Goal: Feedback & Contribution: Contribute content

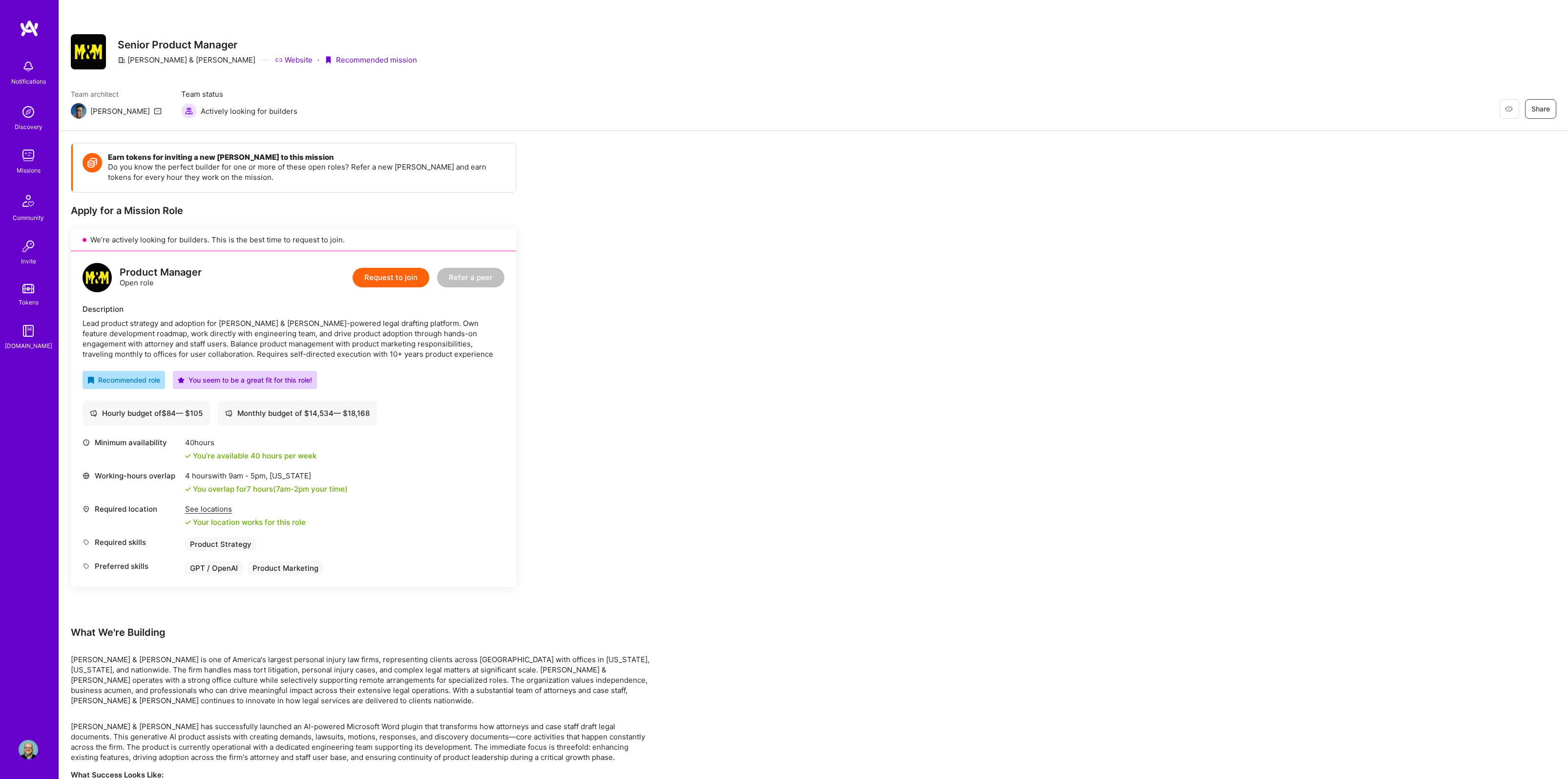
click at [34, 753] on img at bounding box center [28, 750] width 19 height 19
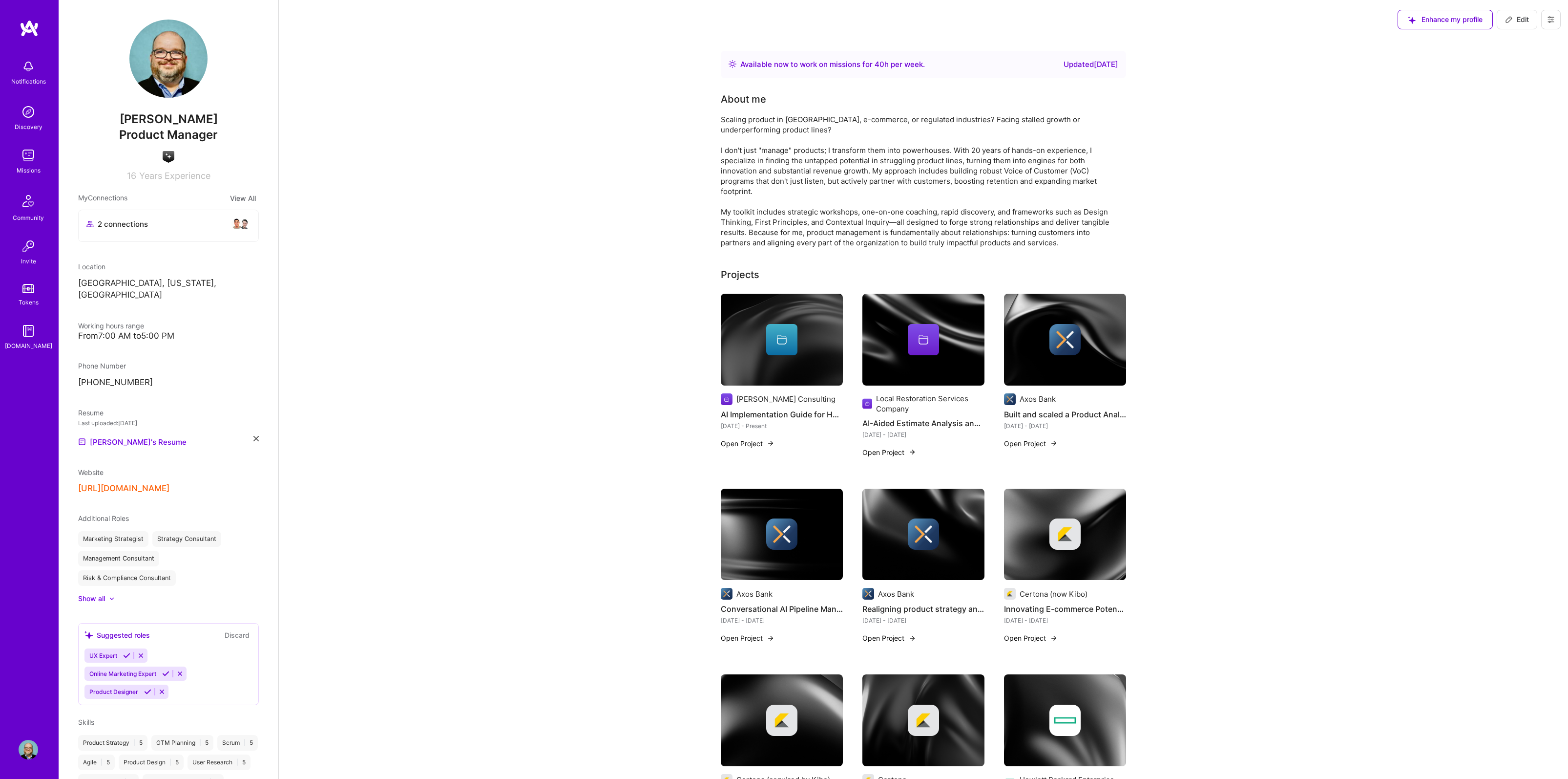
click at [1519, 18] on span "Edit" at bounding box center [1517, 19] width 24 height 10
select select "US"
select select "Right Now"
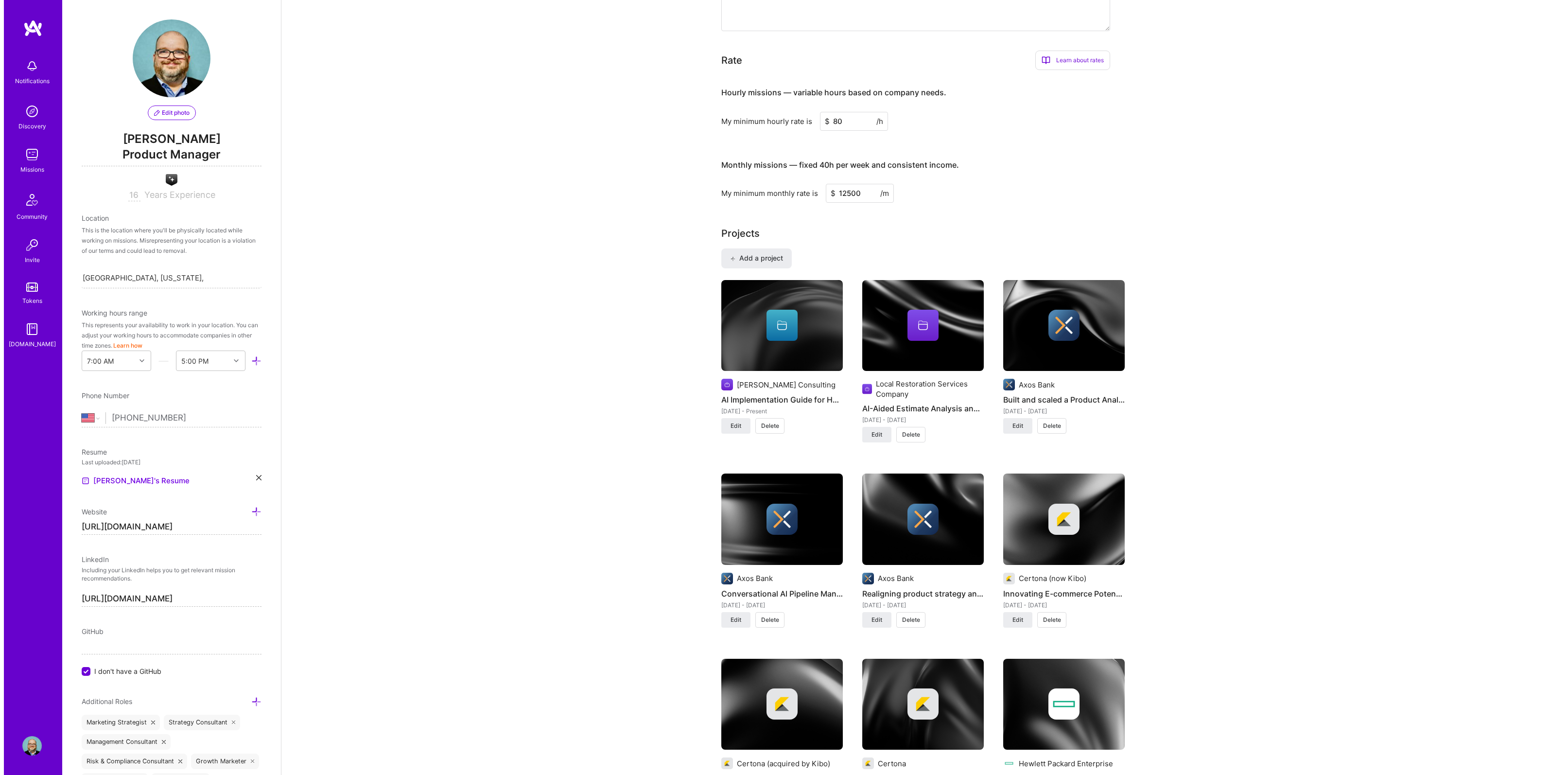
scroll to position [456, 0]
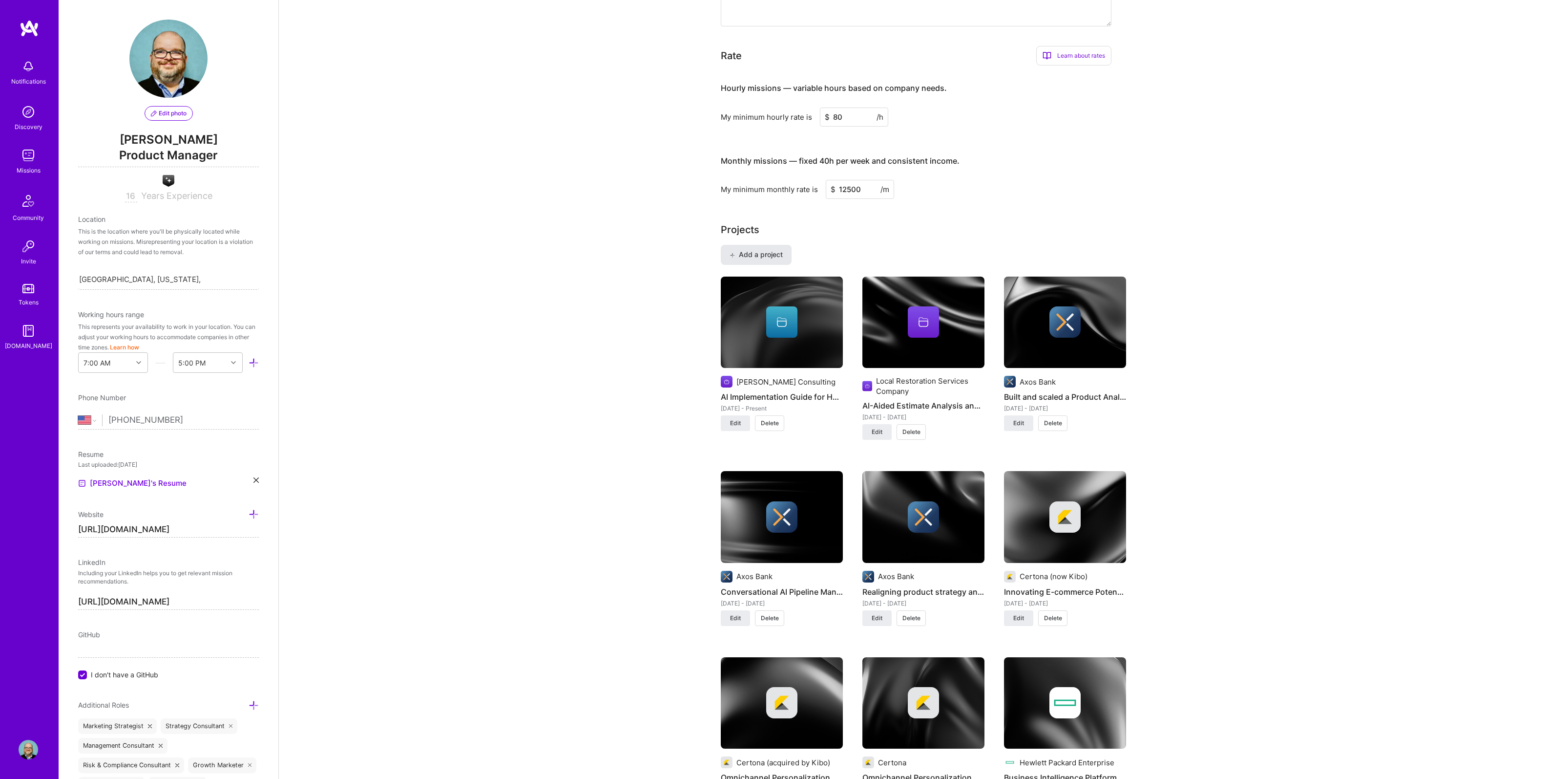
click at [765, 259] on button "Add a project" at bounding box center [756, 254] width 71 height 19
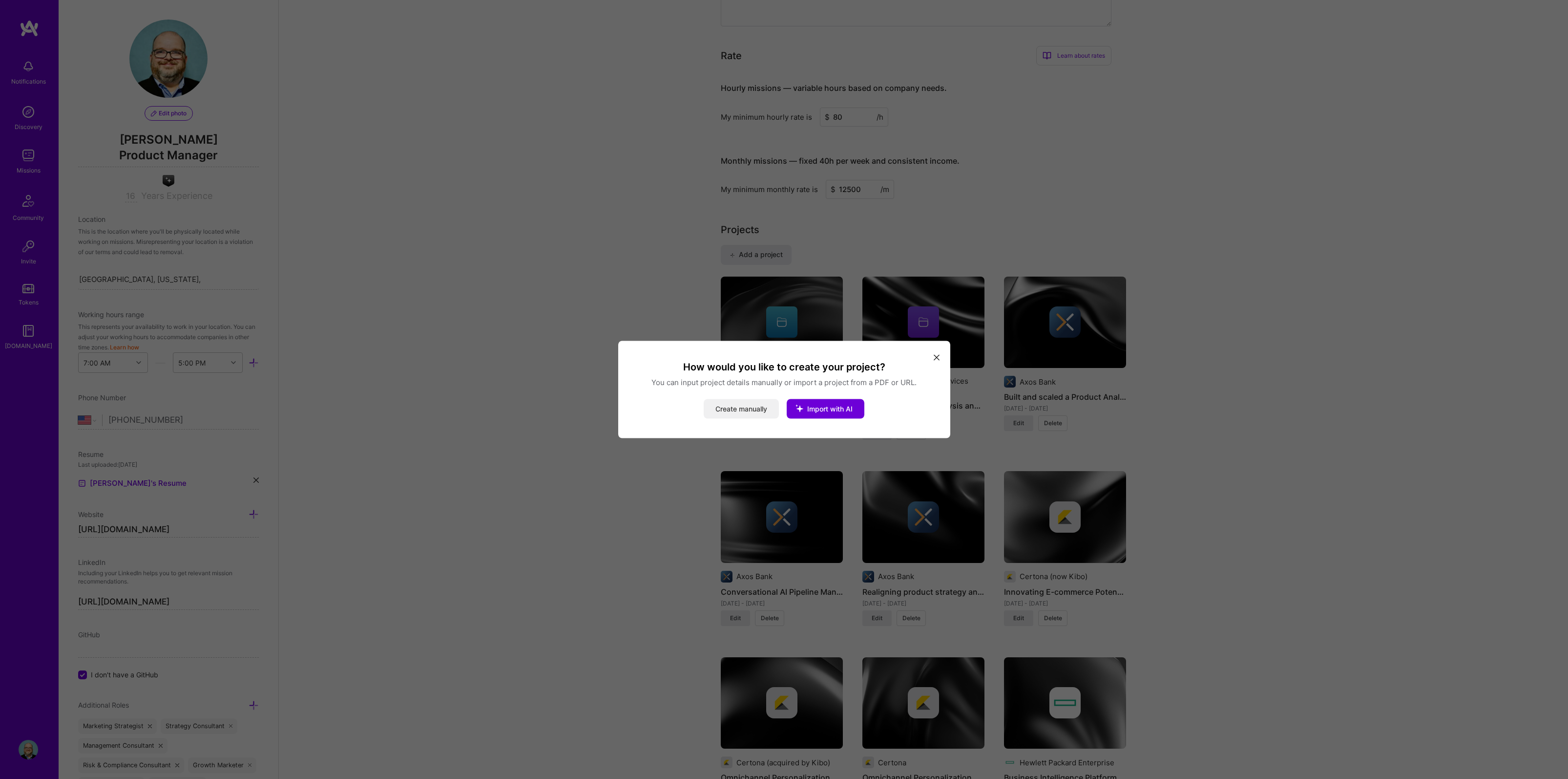
click at [728, 411] on button "Create manually" at bounding box center [741, 408] width 75 height 19
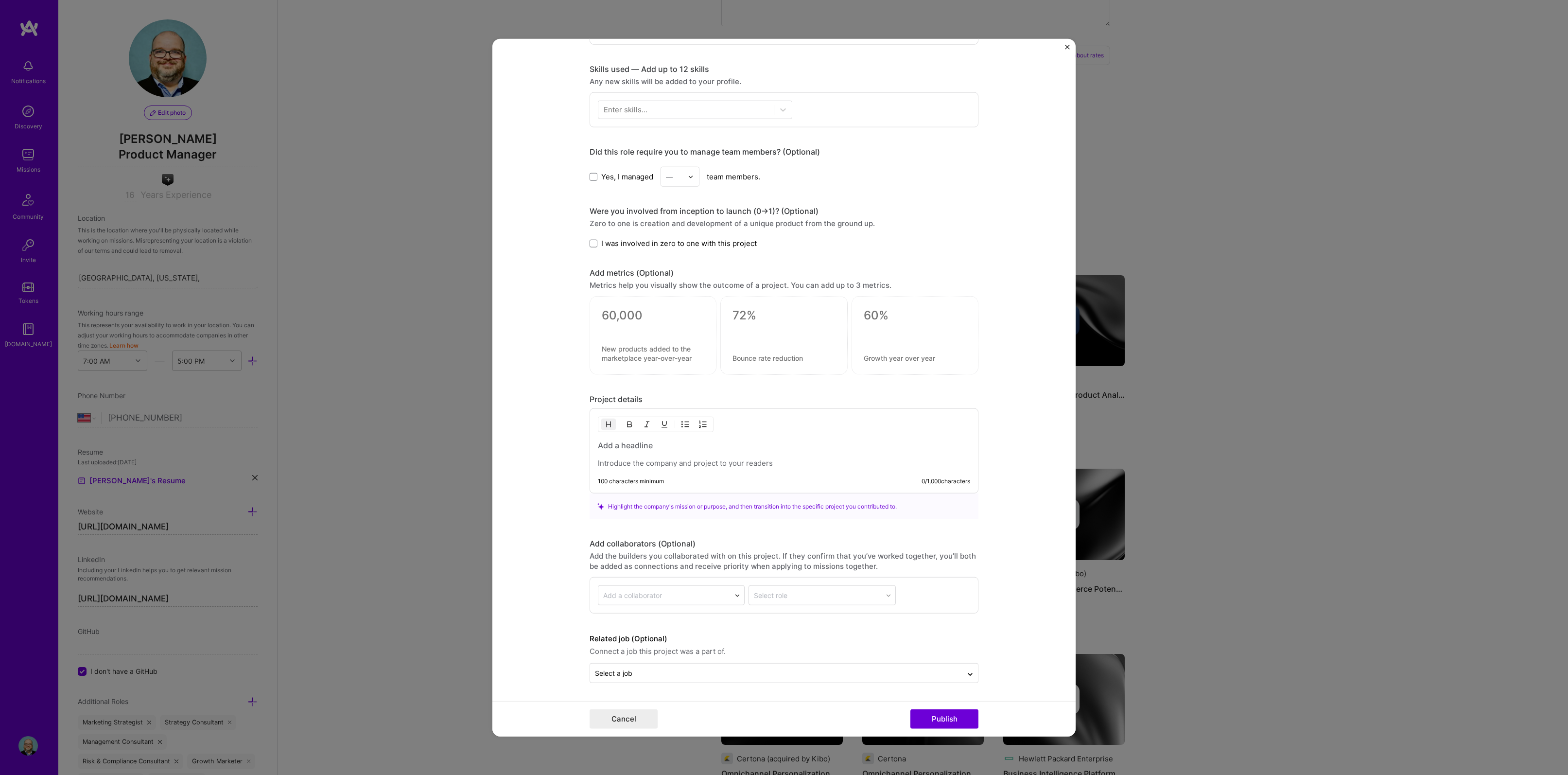
scroll to position [418, 0]
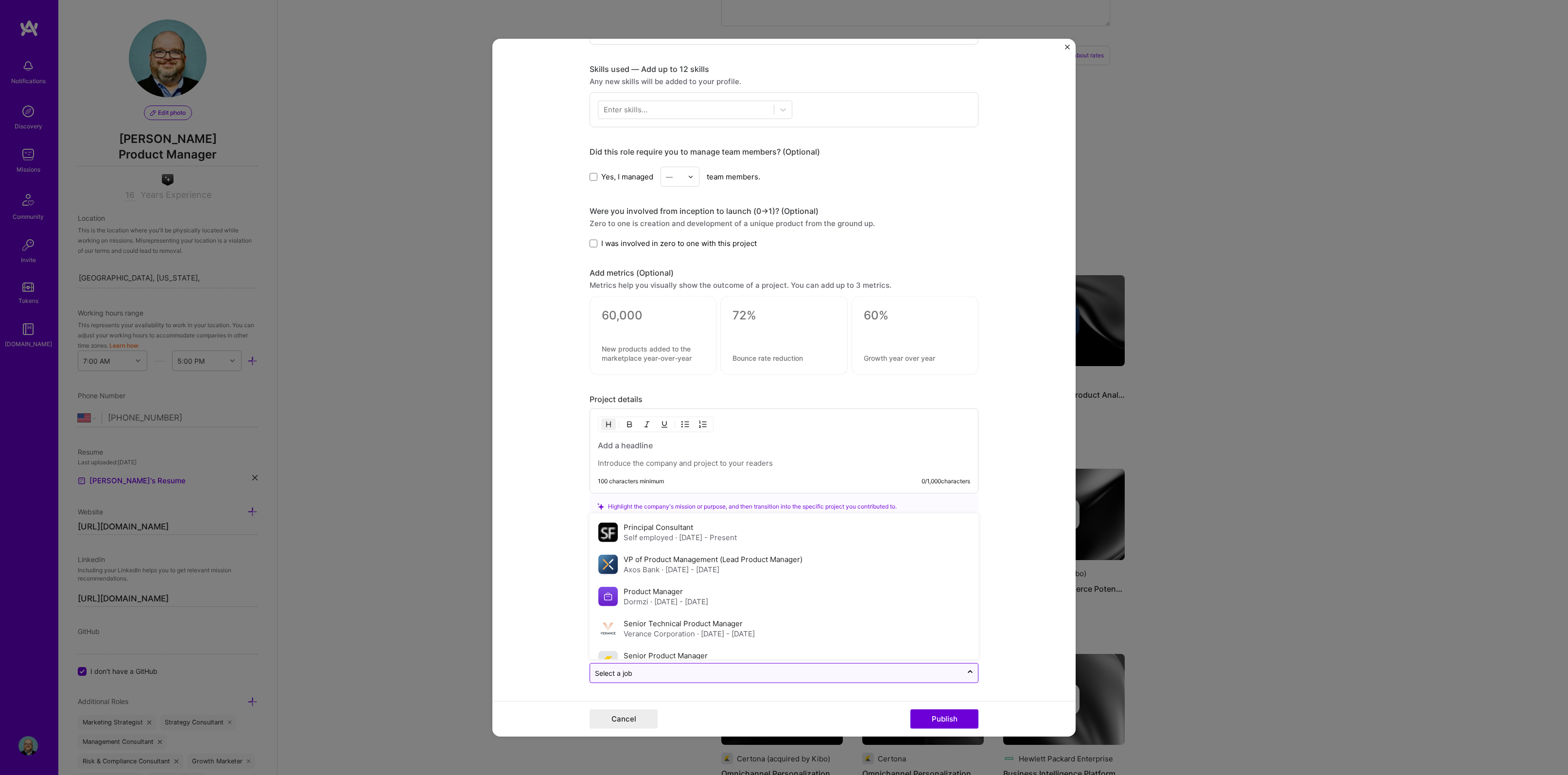
click at [634, 671] on input "text" at bounding box center [776, 673] width 362 height 11
click at [689, 638] on label "Director of Technology Development" at bounding box center [687, 635] width 127 height 10
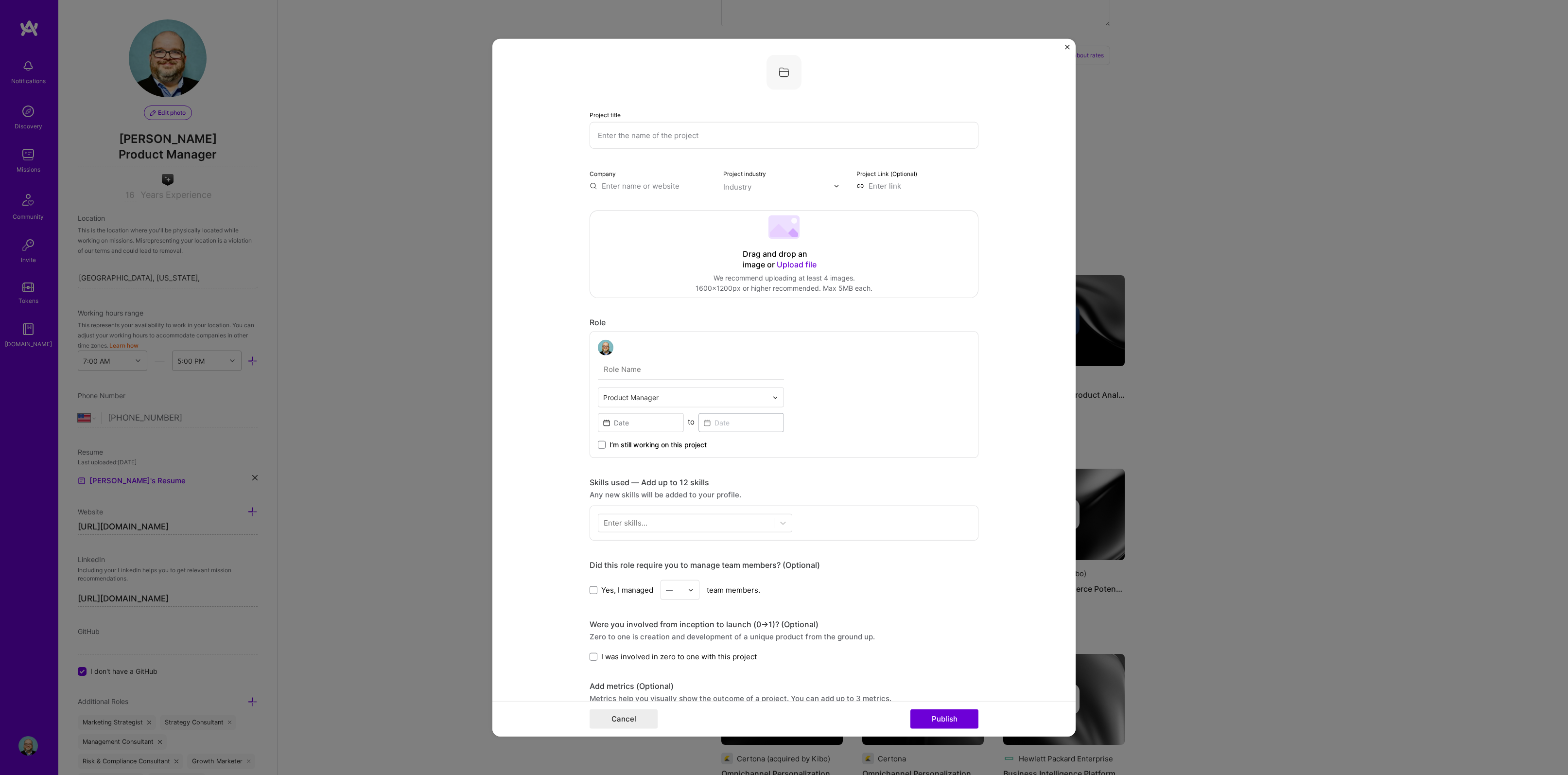
scroll to position [0, 0]
click at [625, 138] on input "text" at bounding box center [784, 139] width 389 height 26
type input "Scaled customer onboarding and workflow automations"
click at [606, 373] on input "text" at bounding box center [691, 372] width 186 height 20
type input "Director of Technology Development"
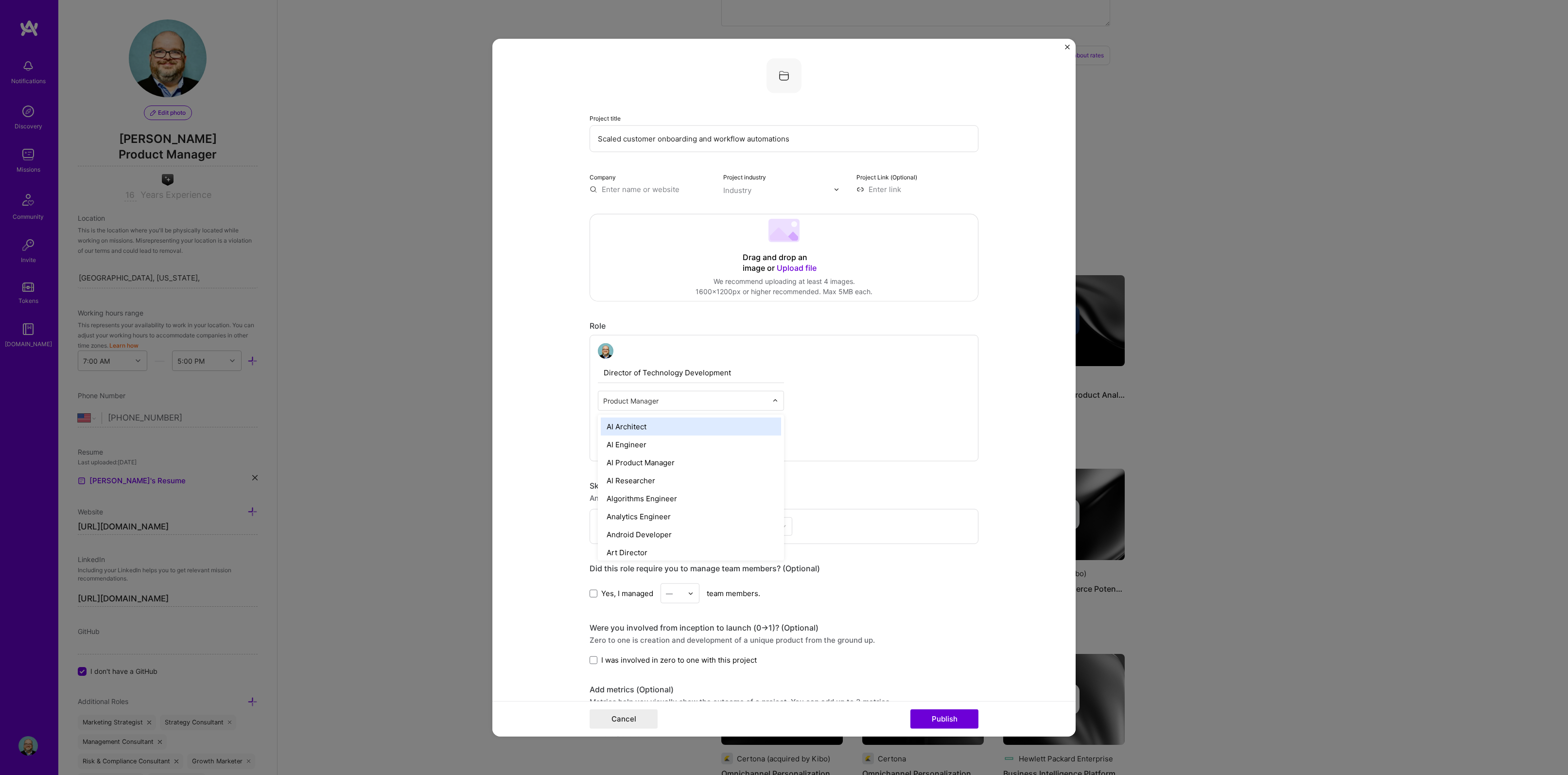
click at [774, 401] on div at bounding box center [777, 401] width 11 height 19
type input "Prog"
click at [684, 430] on div "Program Manager" at bounding box center [691, 427] width 180 height 18
click at [779, 529] on icon at bounding box center [783, 526] width 10 height 10
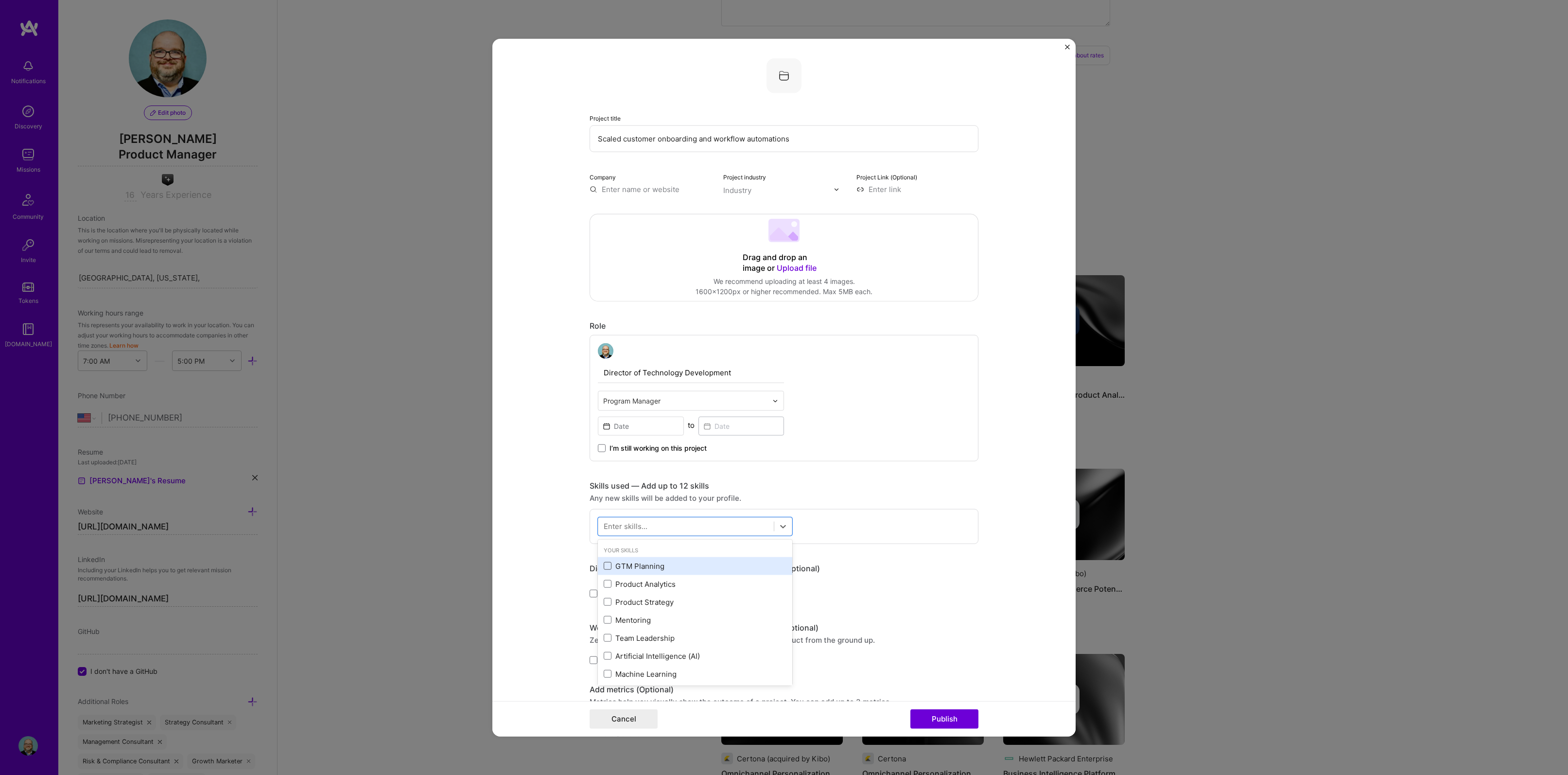
click at [604, 569] on span at bounding box center [607, 565] width 8 height 8
click at [0, 0] on input "checkbox" at bounding box center [0, 0] width 0 height 0
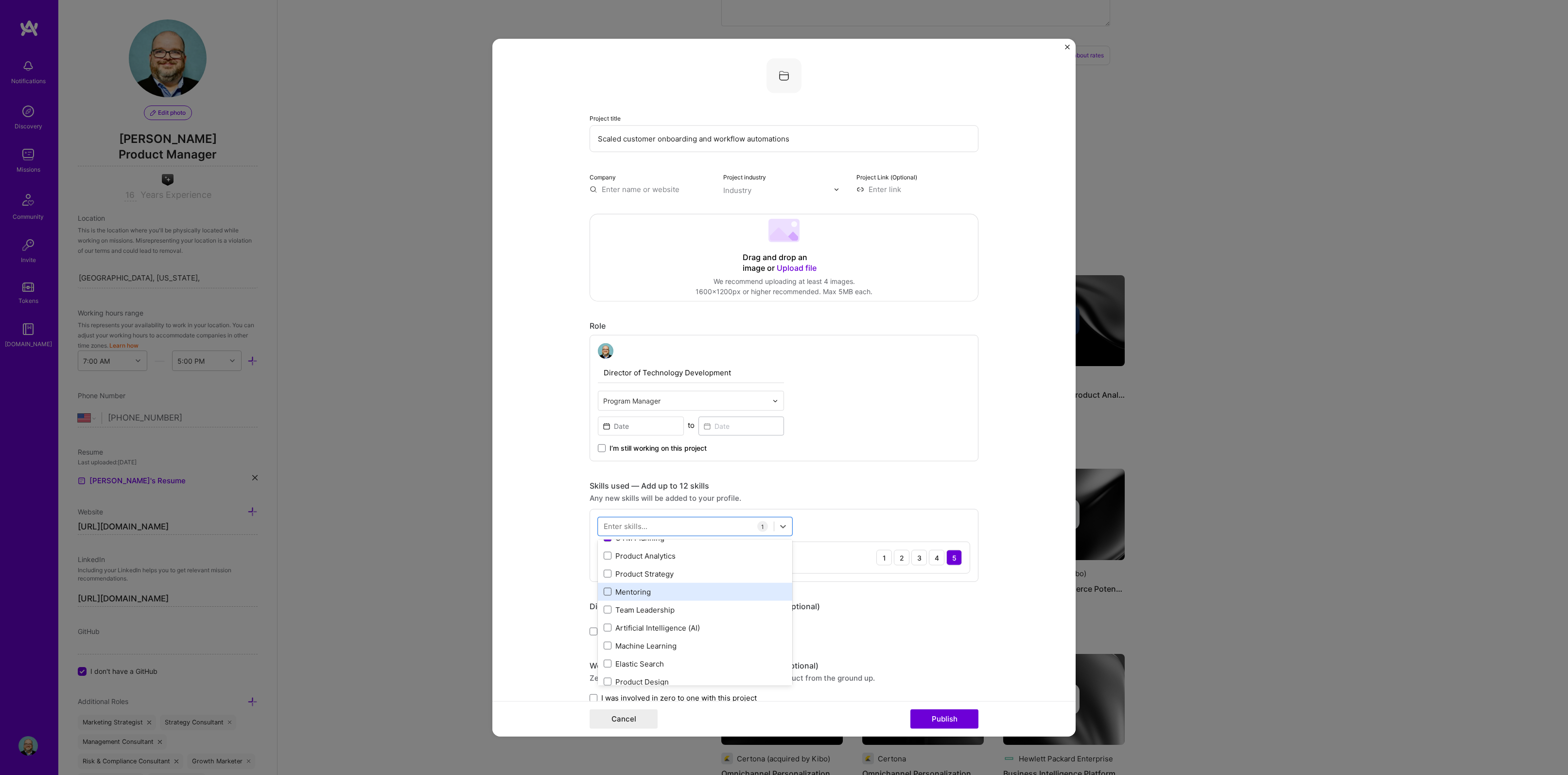
scroll to position [30, 0]
click at [604, 608] on span at bounding box center [607, 607] width 8 height 8
click at [0, 0] on input "checkbox" at bounding box center [0, 0] width 0 height 0
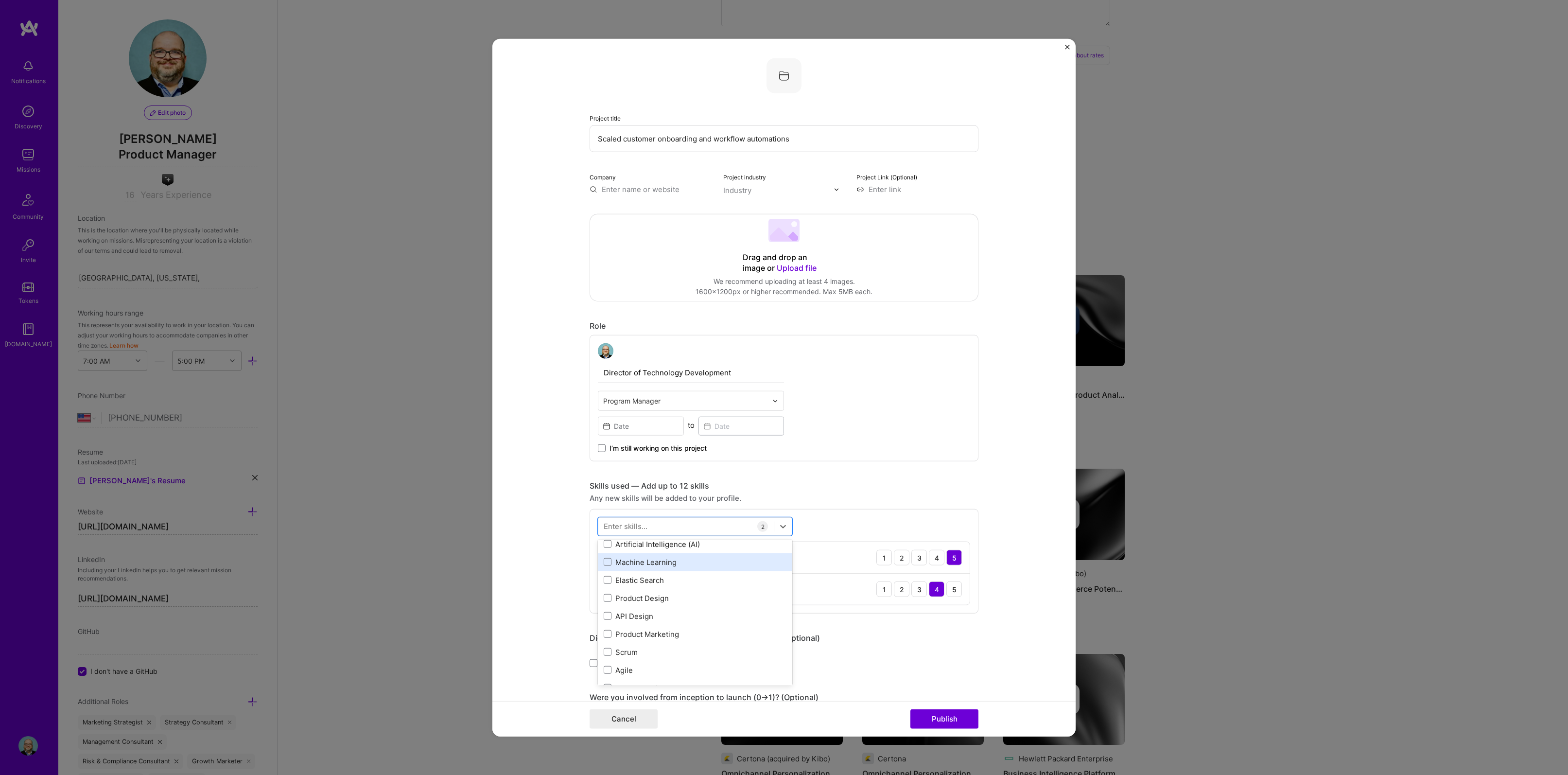
scroll to position [121, 0]
click at [604, 590] on span at bounding box center [607, 588] width 8 height 8
click at [0, 0] on input "checkbox" at bounding box center [0, 0] width 0 height 0
click at [607, 626] on div "Product Marketing" at bounding box center [695, 625] width 183 height 11
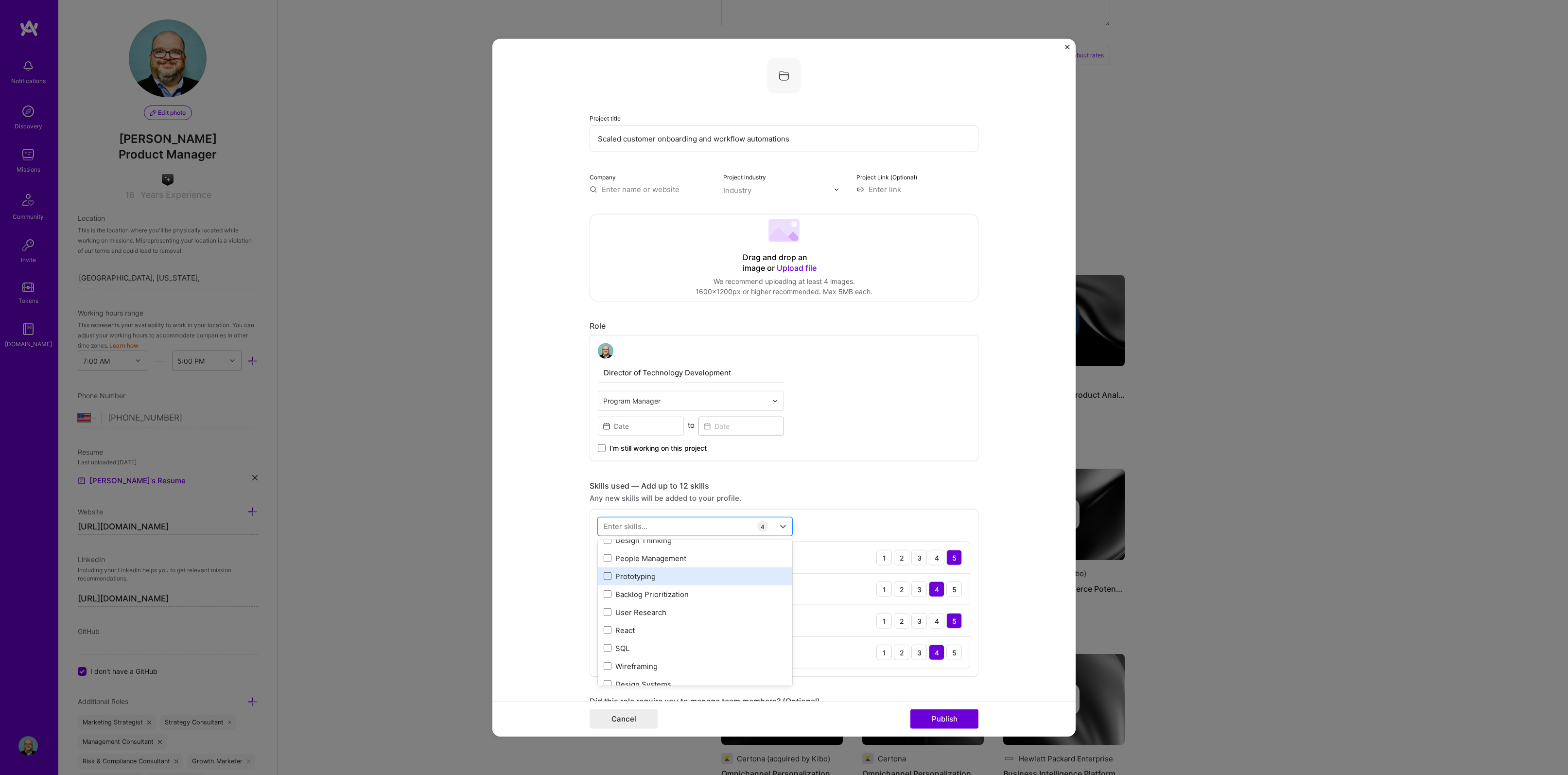
click at [604, 577] on span at bounding box center [607, 576] width 8 height 8
click at [0, 0] on input "checkbox" at bounding box center [0, 0] width 0 height 0
click at [605, 575] on span at bounding box center [607, 574] width 8 height 8
click at [0, 0] on input "checkbox" at bounding box center [0, 0] width 0 height 0
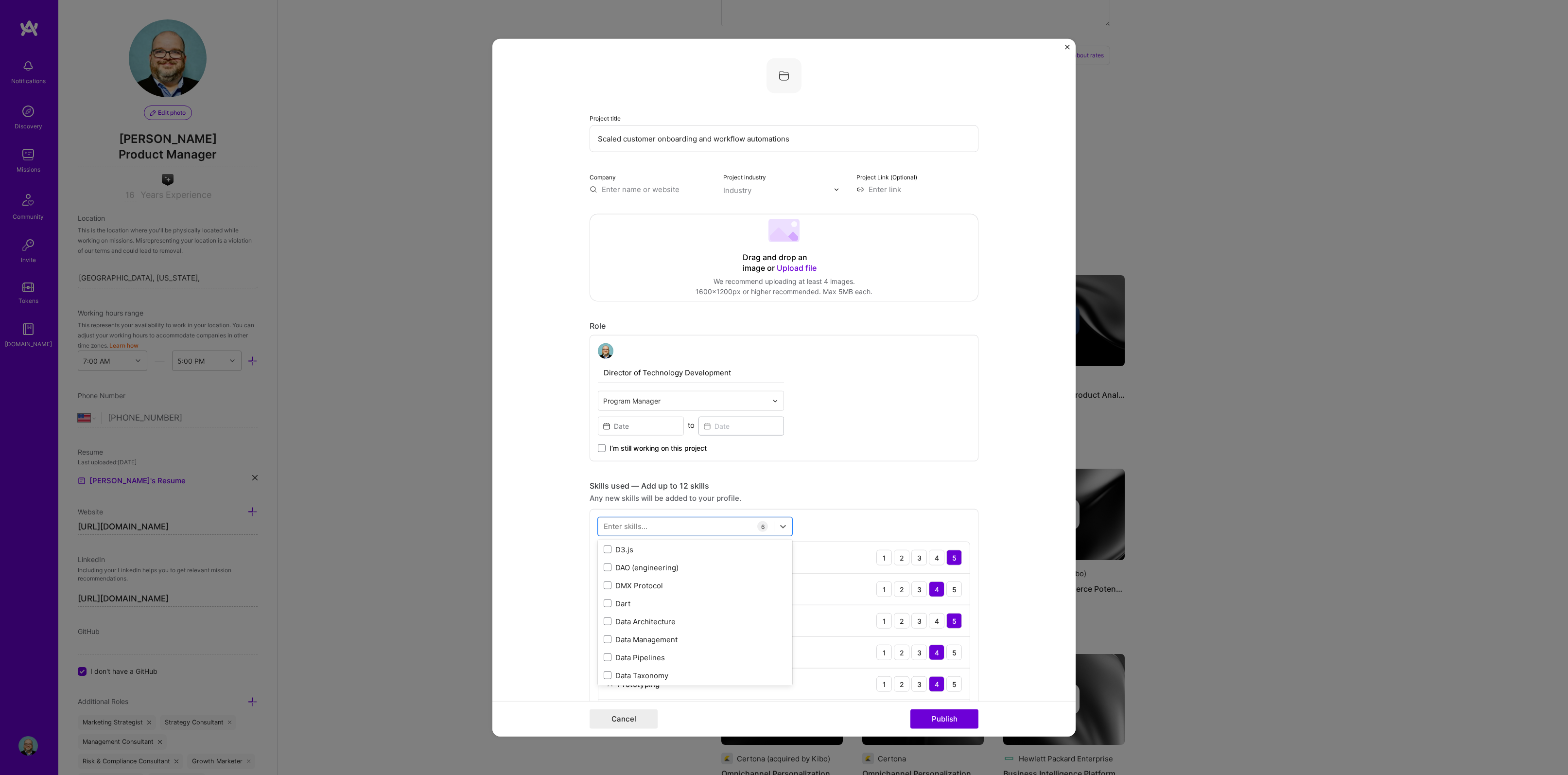
scroll to position [2142, 0]
click at [692, 617] on div "Data Architecture" at bounding box center [695, 619] width 183 height 11
type input "c"
type input "d"
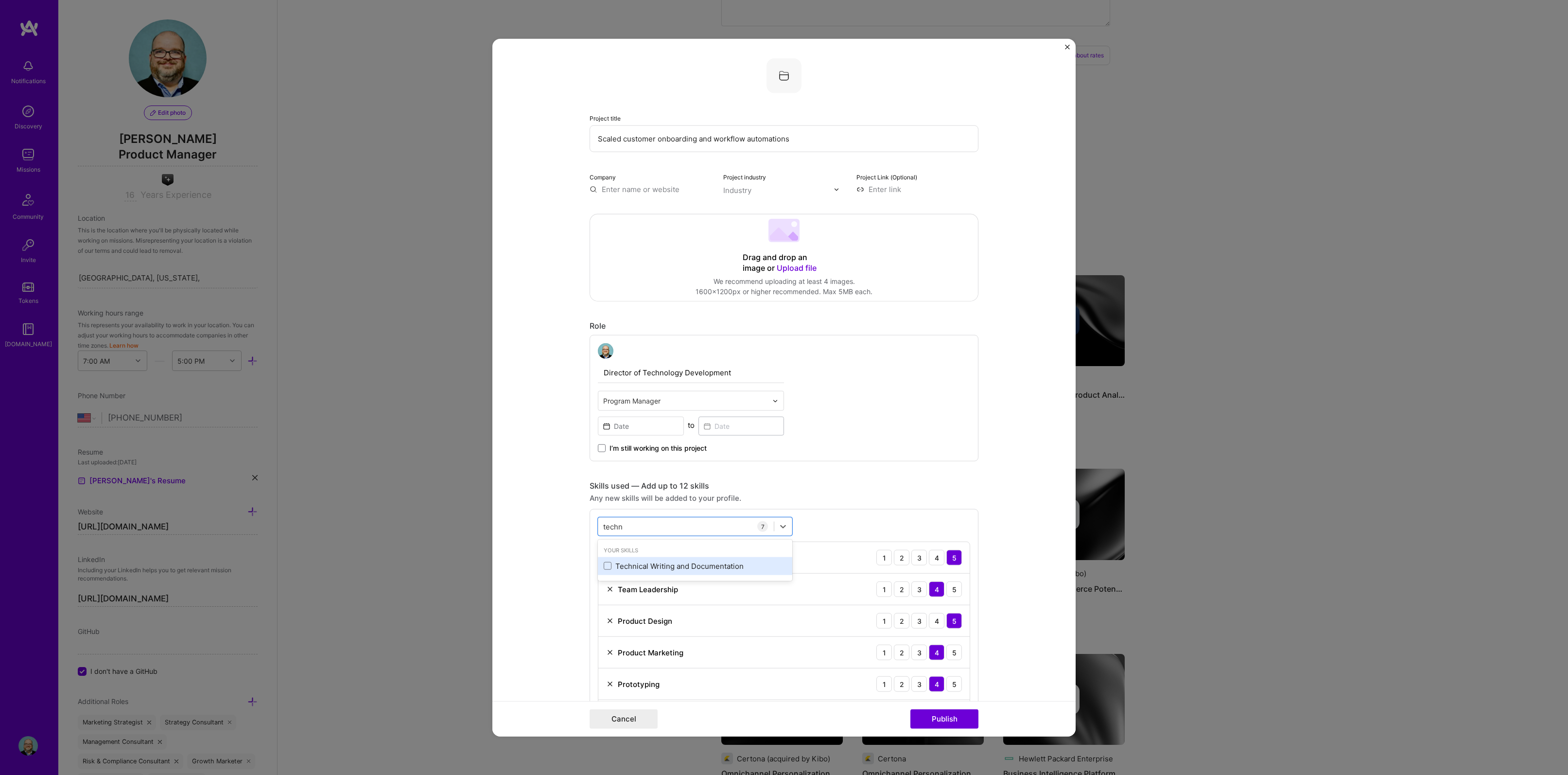
click at [610, 567] on div "Technical Writing and Documentation" at bounding box center [695, 566] width 183 height 11
type input "techn"
click at [1013, 632] on form "Project title Scaled customer onboarding and workflow automations Company Proje…" at bounding box center [784, 387] width 584 height 698
click at [611, 190] on input "text" at bounding box center [650, 190] width 122 height 11
click at [651, 210] on div "Fragomen fragomen.com" at bounding box center [642, 212] width 47 height 18
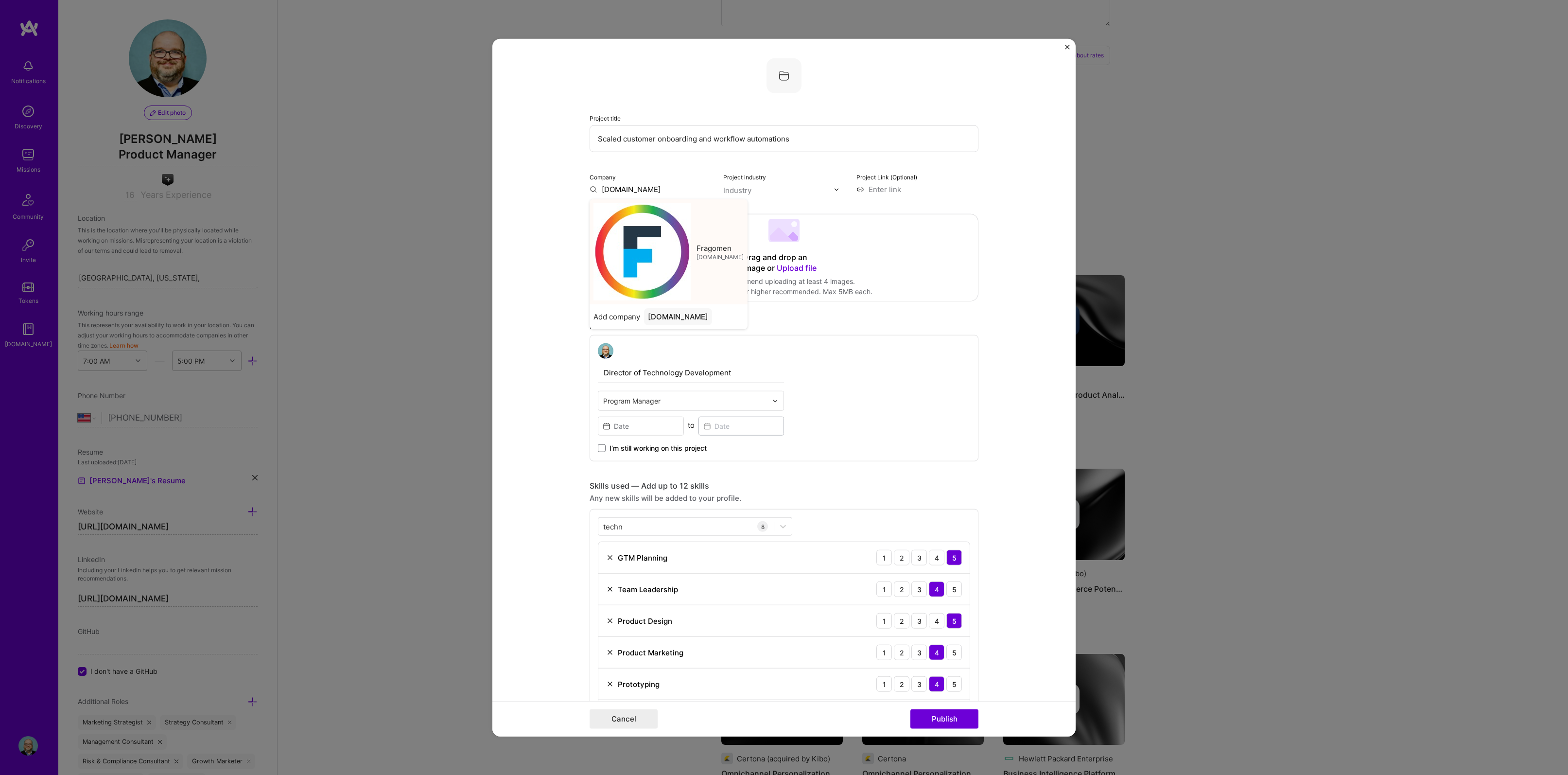
type input "Fragomen"
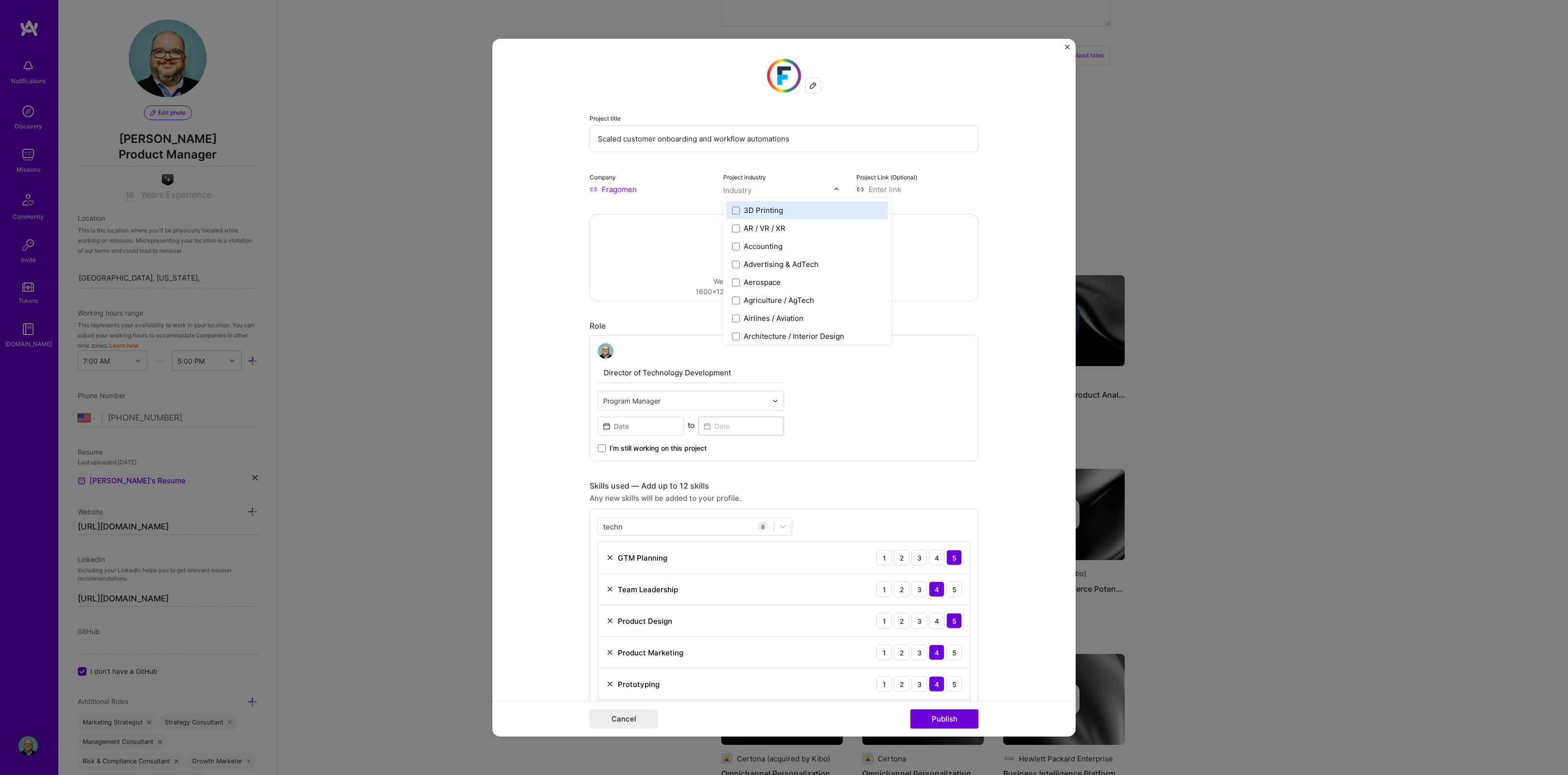
click at [807, 190] on input "text" at bounding box center [778, 190] width 111 height 11
type input "law"
click at [732, 213] on span at bounding box center [735, 210] width 8 height 8
click at [1012, 215] on form "Project title Scaled customer onboarding and workflow automations Company Frago…" at bounding box center [784, 387] width 584 height 698
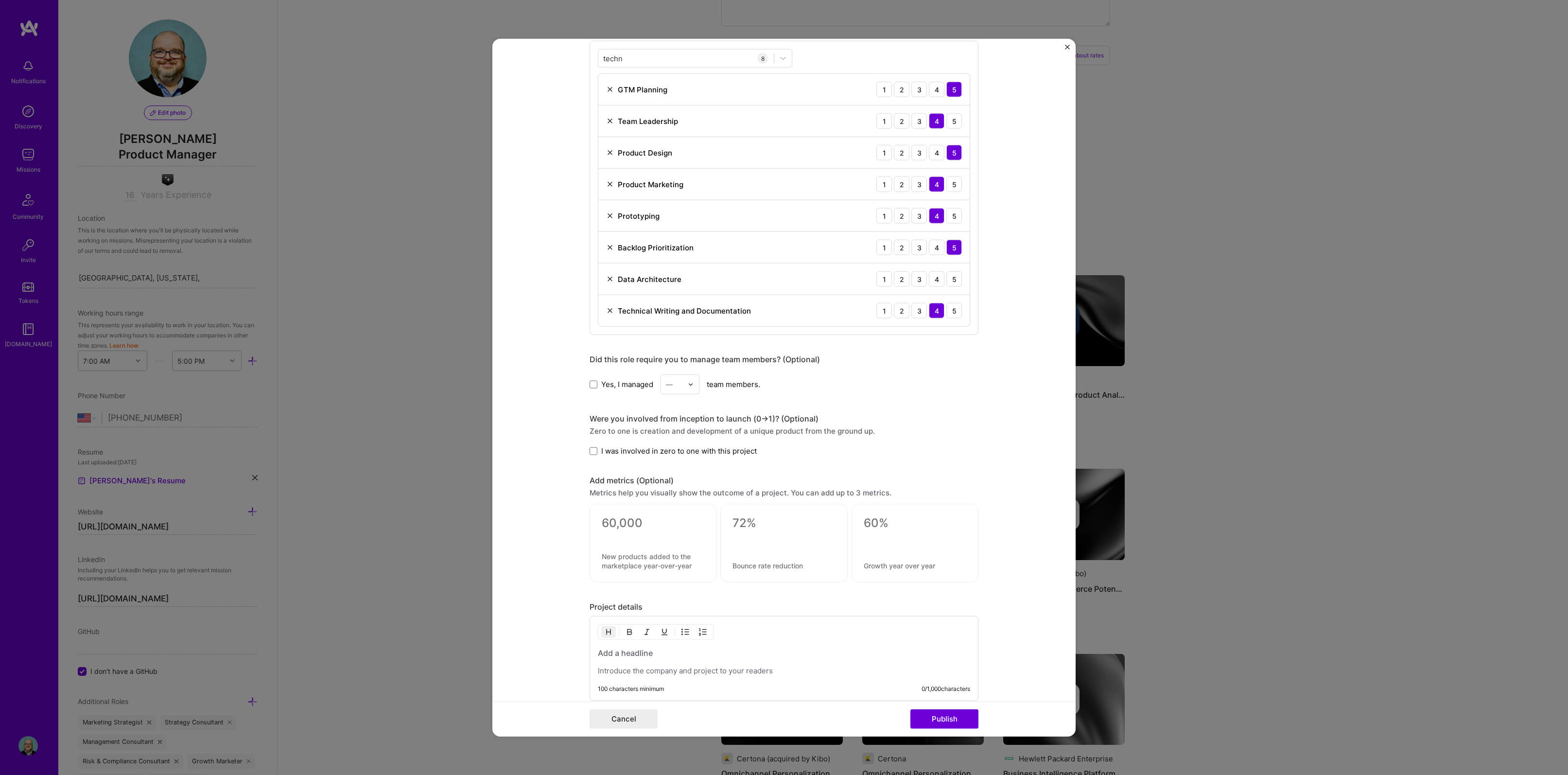
scroll to position [585, 0]
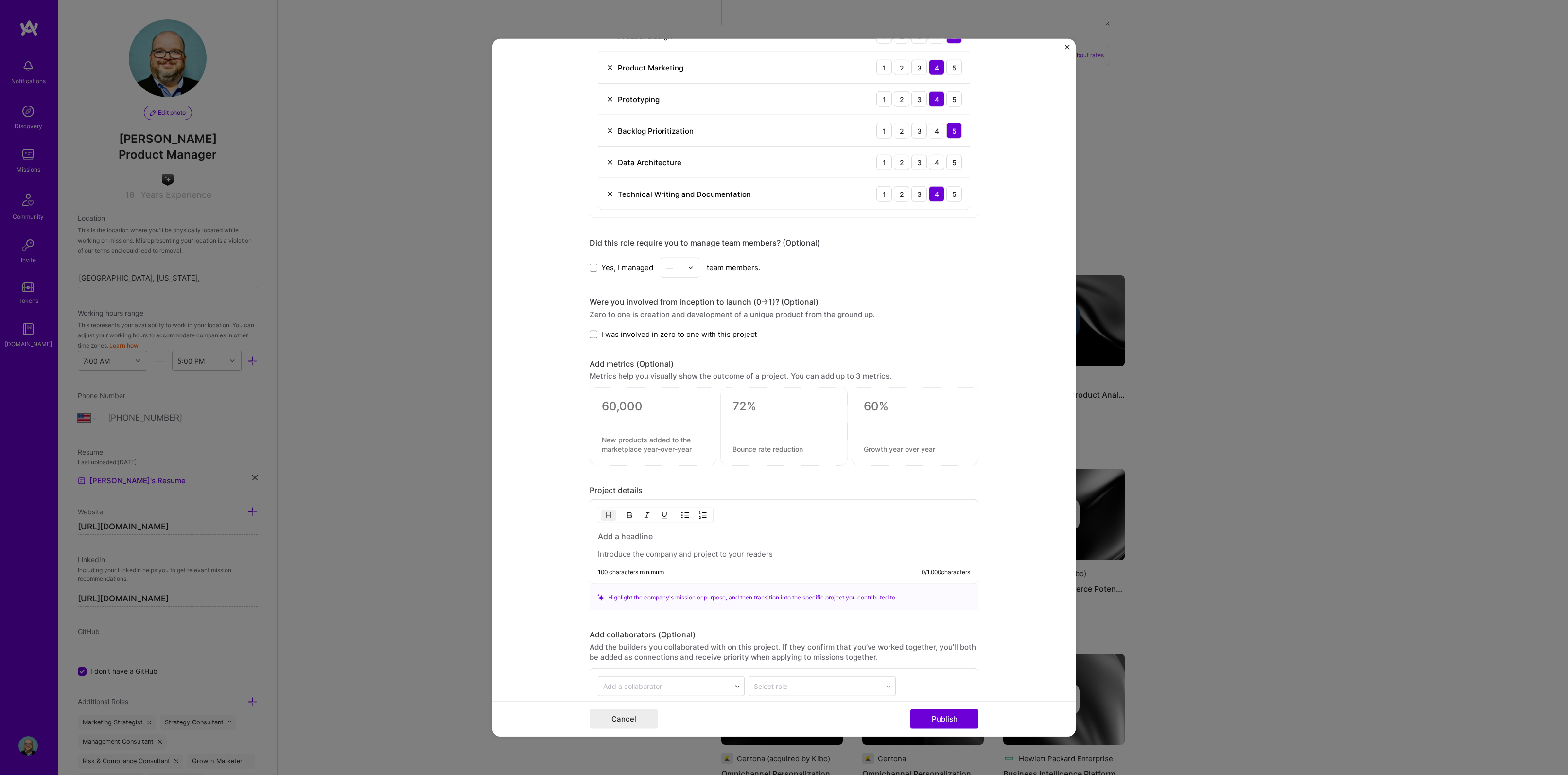
click at [598, 405] on div at bounding box center [653, 427] width 127 height 79
click at [602, 409] on textarea at bounding box center [653, 406] width 103 height 15
type textarea "3 to 200"
click at [602, 441] on textarea at bounding box center [653, 448] width 103 height 18
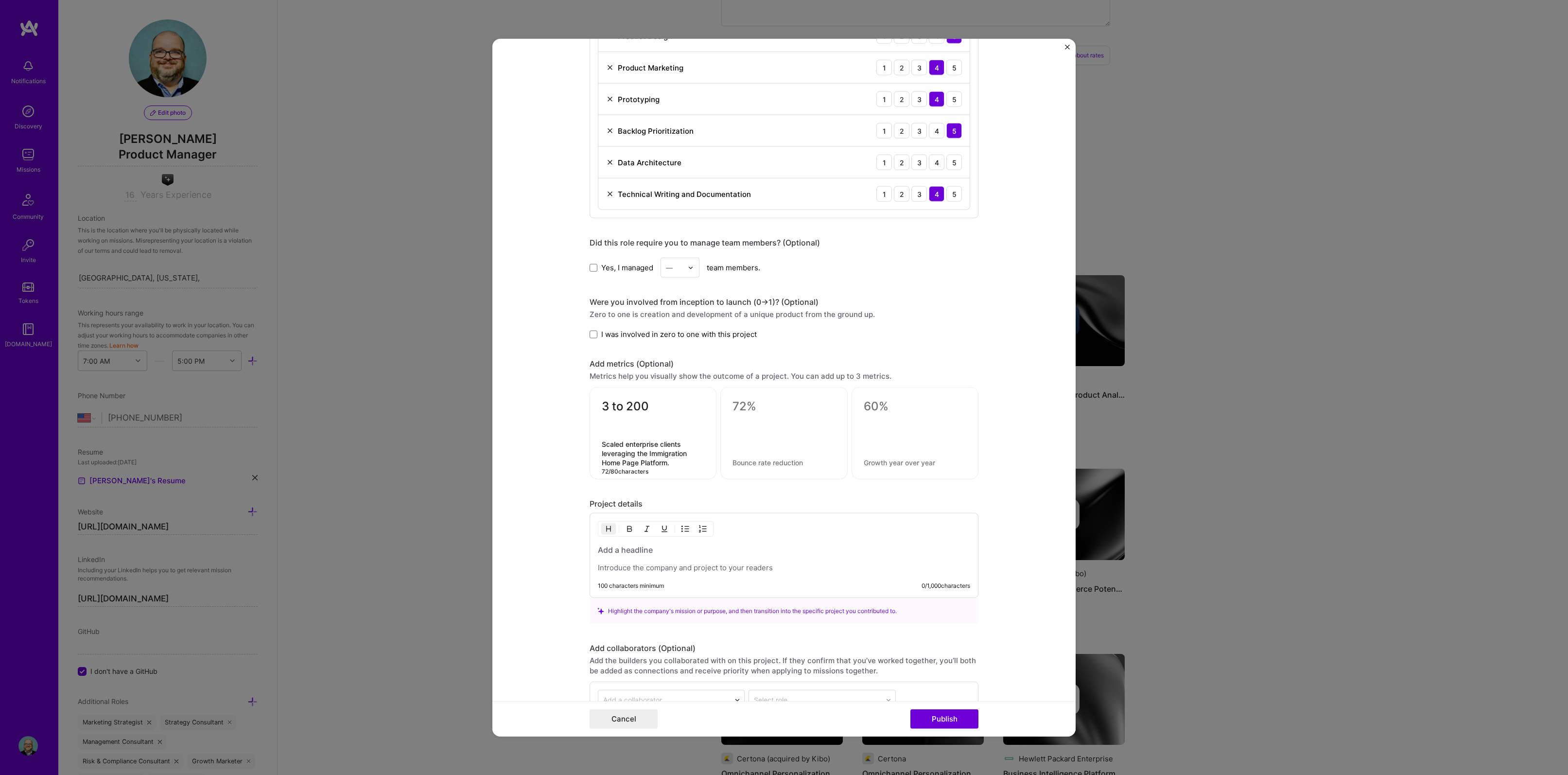
type textarea "Scaled enterprise clients leveraging the Immigration Home Page Platform."
click at [733, 406] on textarea at bounding box center [784, 406] width 103 height 15
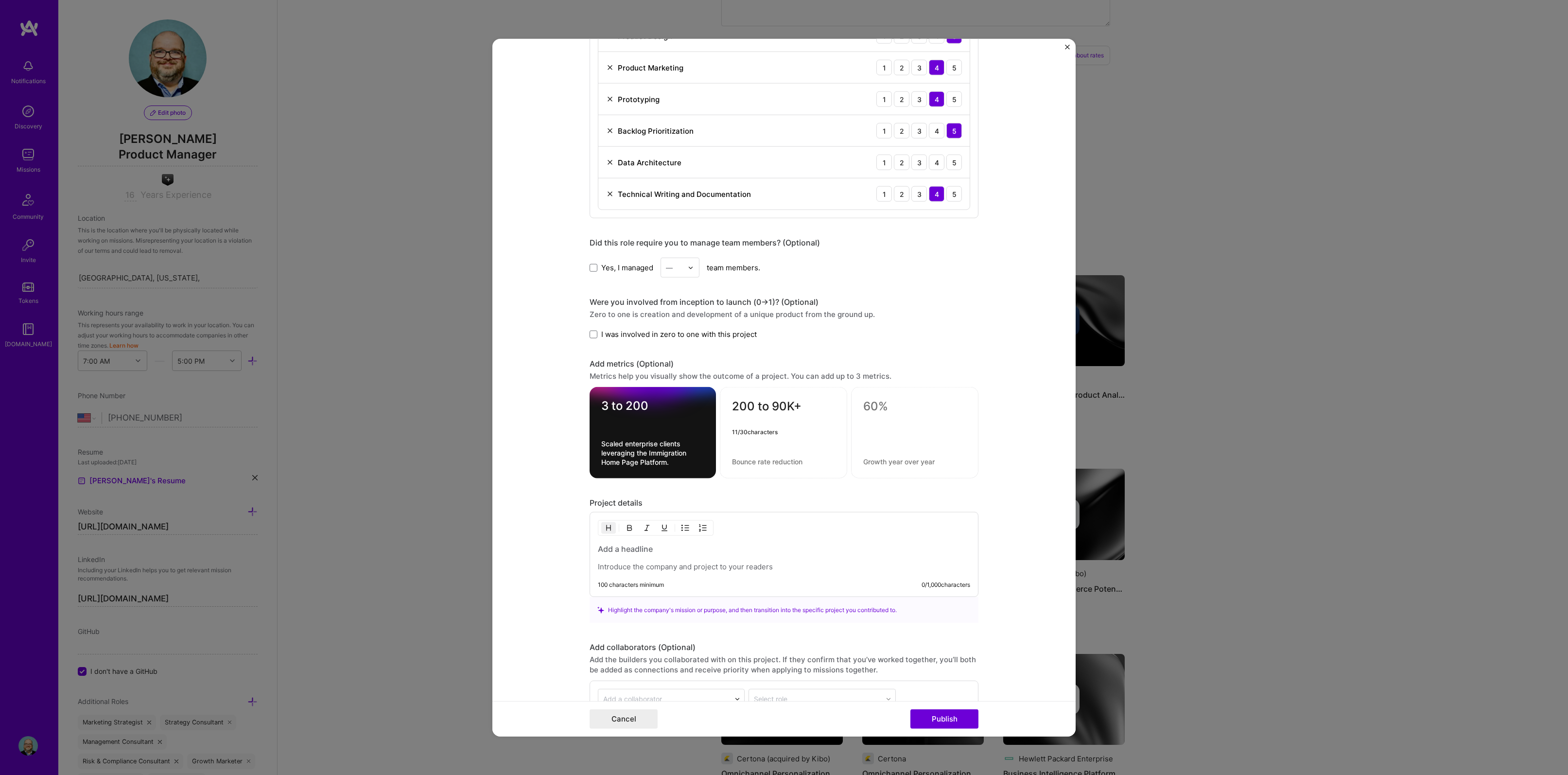
type textarea "200 to 90K+"
click at [732, 433] on div "11 / 30 characters" at bounding box center [783, 432] width 103 height 11
click at [742, 430] on div at bounding box center [783, 432] width 103 height 11
click at [734, 430] on div at bounding box center [783, 432] width 103 height 11
click at [727, 428] on div "200 to 90K+" at bounding box center [783, 433] width 127 height 91
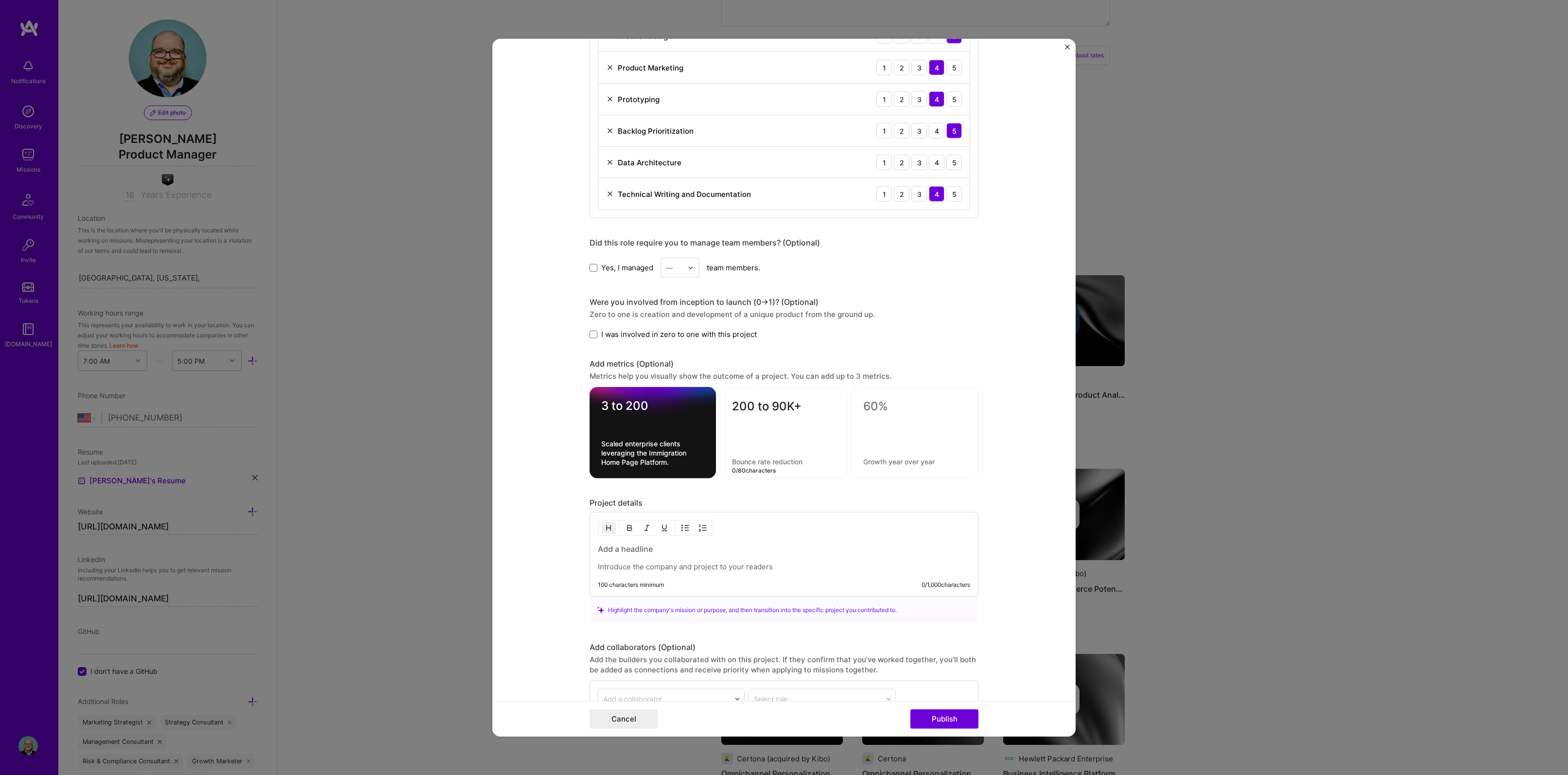
click at [732, 467] on div "200 to 90K+ 0 / 80 characters" at bounding box center [783, 433] width 127 height 91
type textarea "N"
type textarea "Number of end users accessing system both directly as well as through SSO"
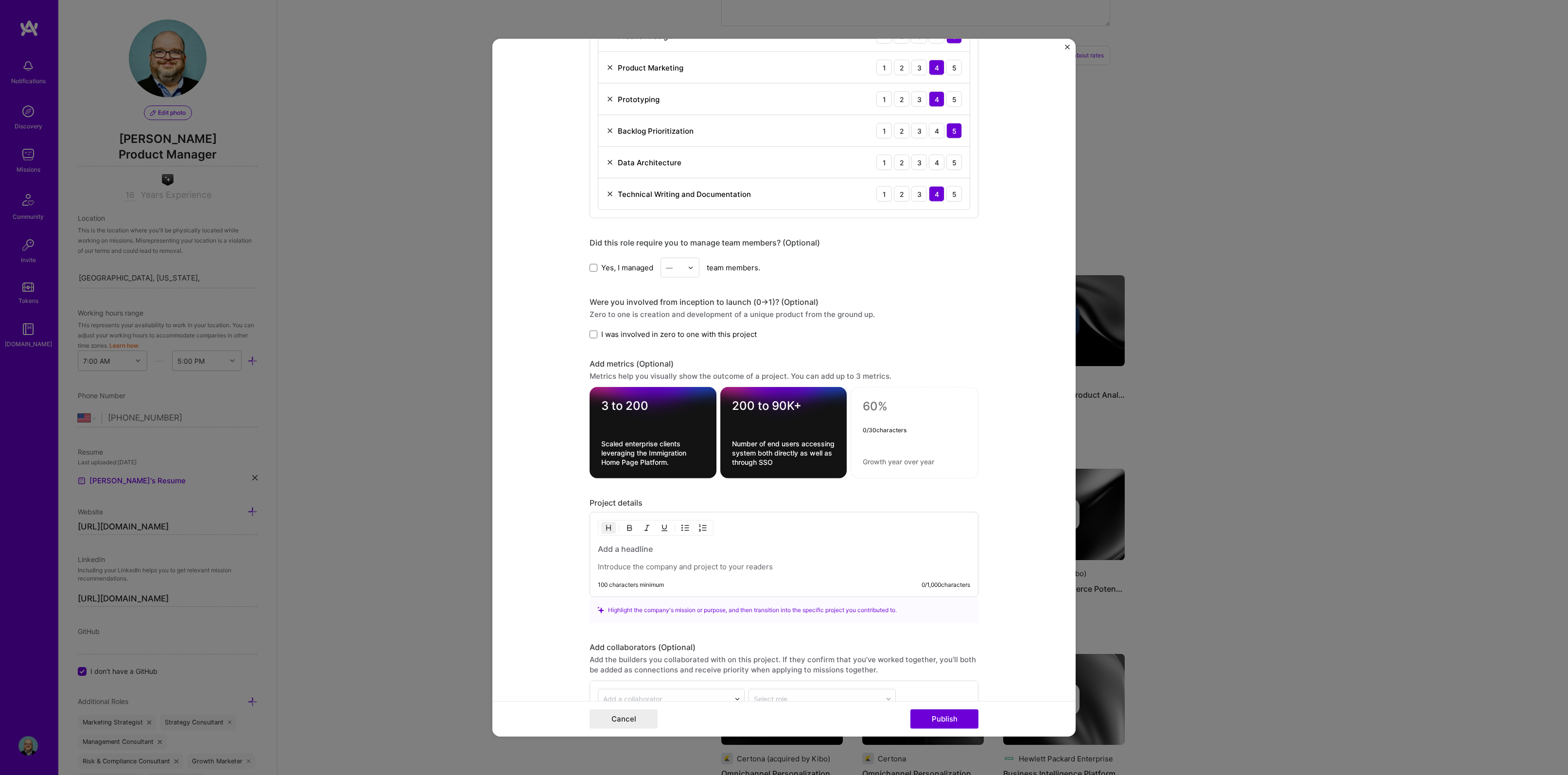
click at [870, 408] on textarea at bounding box center [914, 406] width 104 height 15
click at [590, 269] on span at bounding box center [593, 267] width 8 height 8
click at [0, 0] on input "Yes, I managed" at bounding box center [0, 0] width 0 height 0
click at [689, 268] on img at bounding box center [691, 267] width 6 height 6
click at [669, 379] on div "6" at bounding box center [680, 383] width 33 height 18
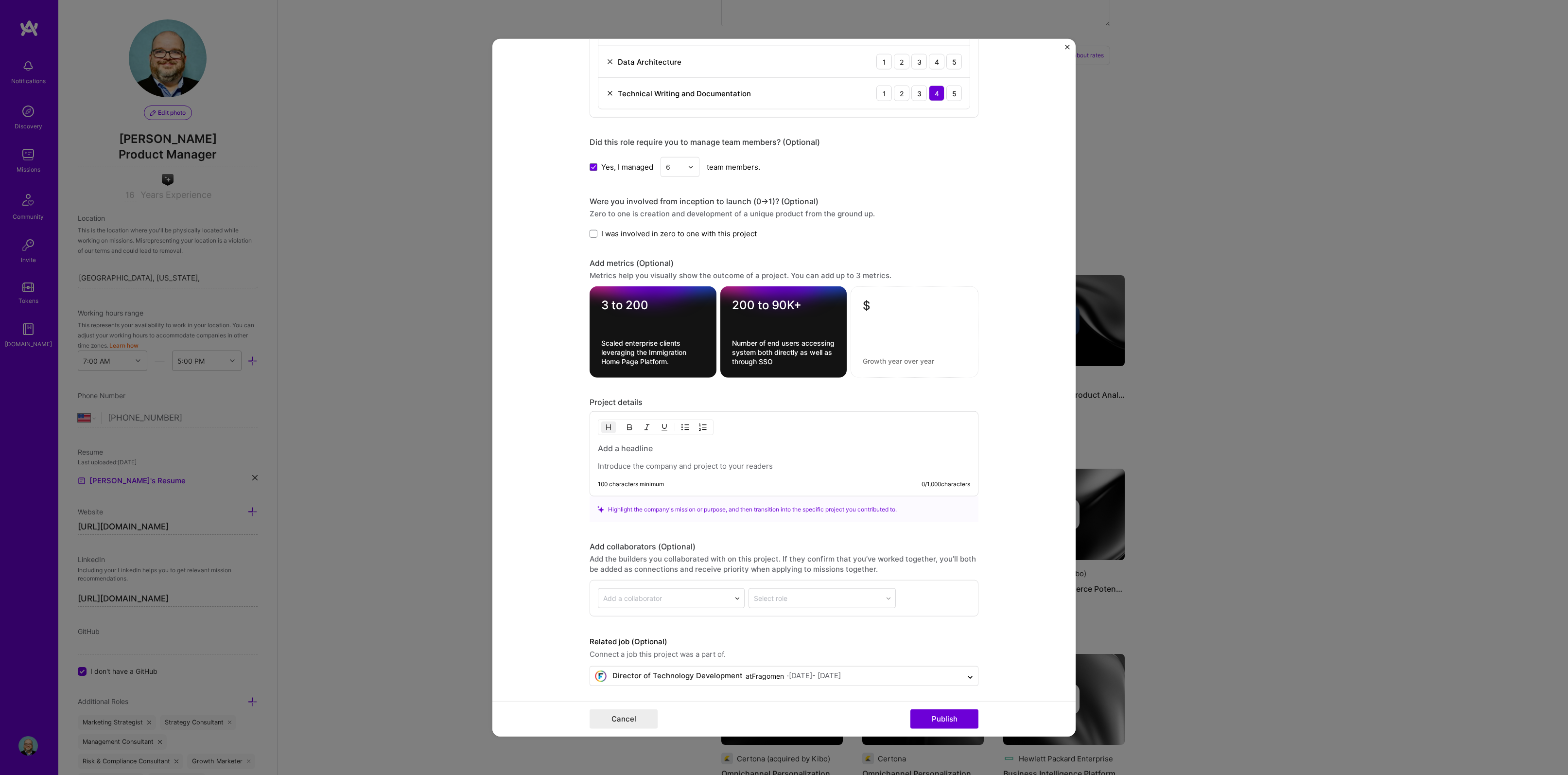
scroll to position [689, 0]
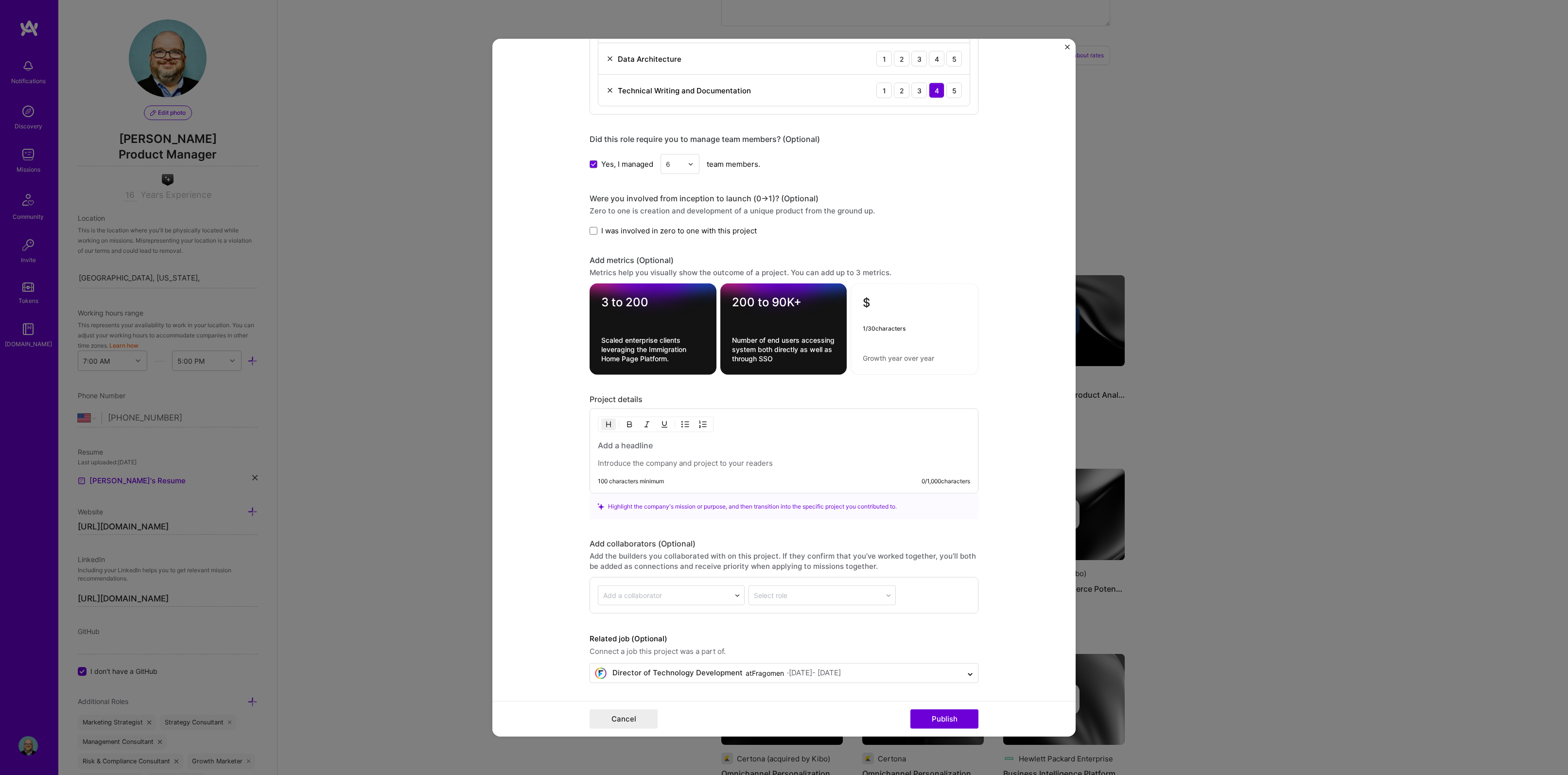
click at [883, 304] on textarea "$" at bounding box center [914, 305] width 104 height 19
type textarea "$4MM Savings"
click at [917, 353] on textarea "Automated forms capture and reduction in shippig cost saved nearly $4MM per year" at bounding box center [914, 349] width 104 height 28
type textarea "Automated forms capture and reduction in shipping saved nearly $4MM per yea.r"
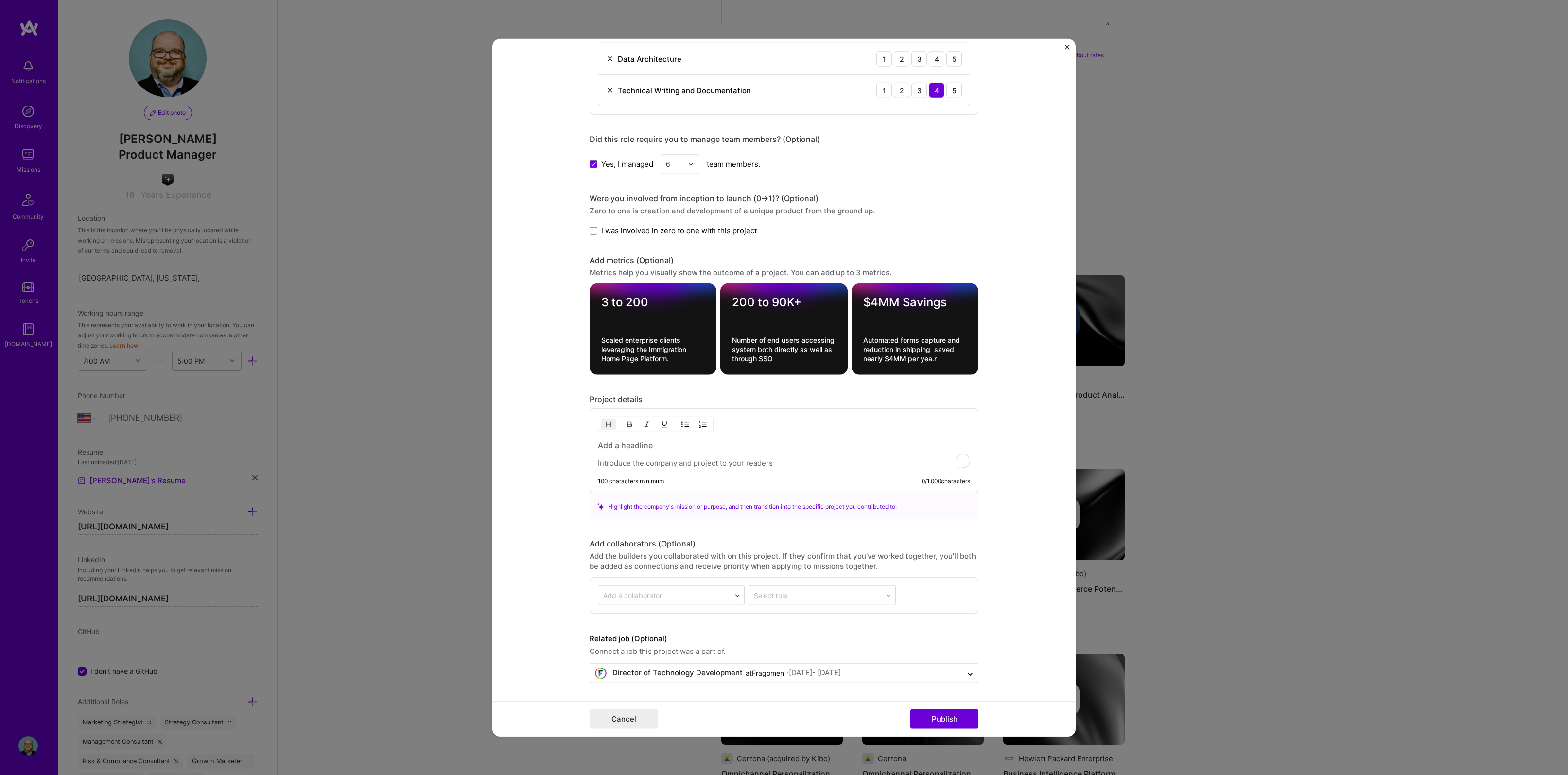
click at [779, 455] on div "To enrich screen reader interactions, please activate Accessibility in Grammarl…" at bounding box center [784, 454] width 372 height 28
click at [697, 448] on h3 "To enrich screen reader interactions, please activate Accessibility in Grammarl…" at bounding box center [784, 445] width 372 height 11
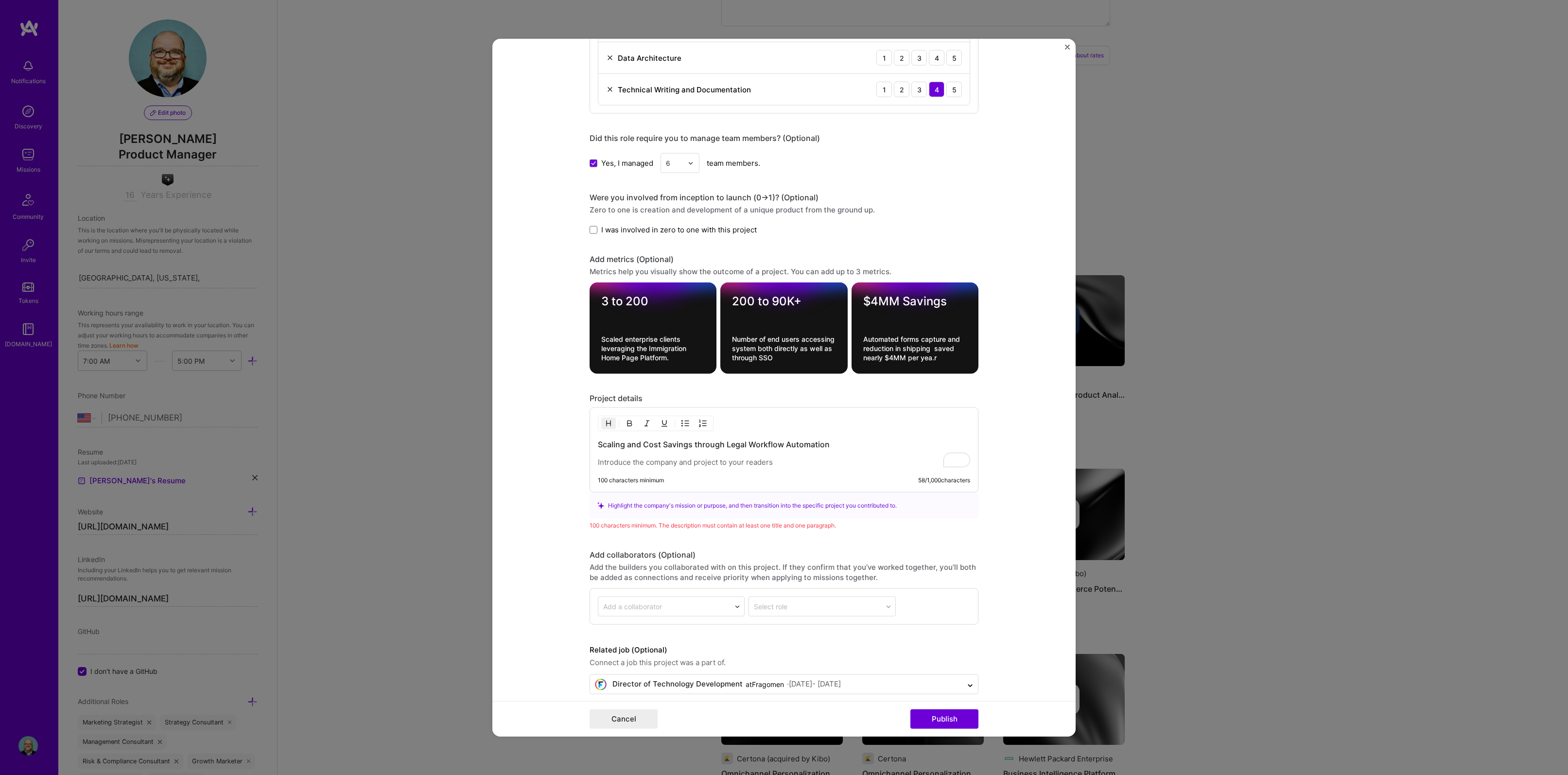
scroll to position [701, 0]
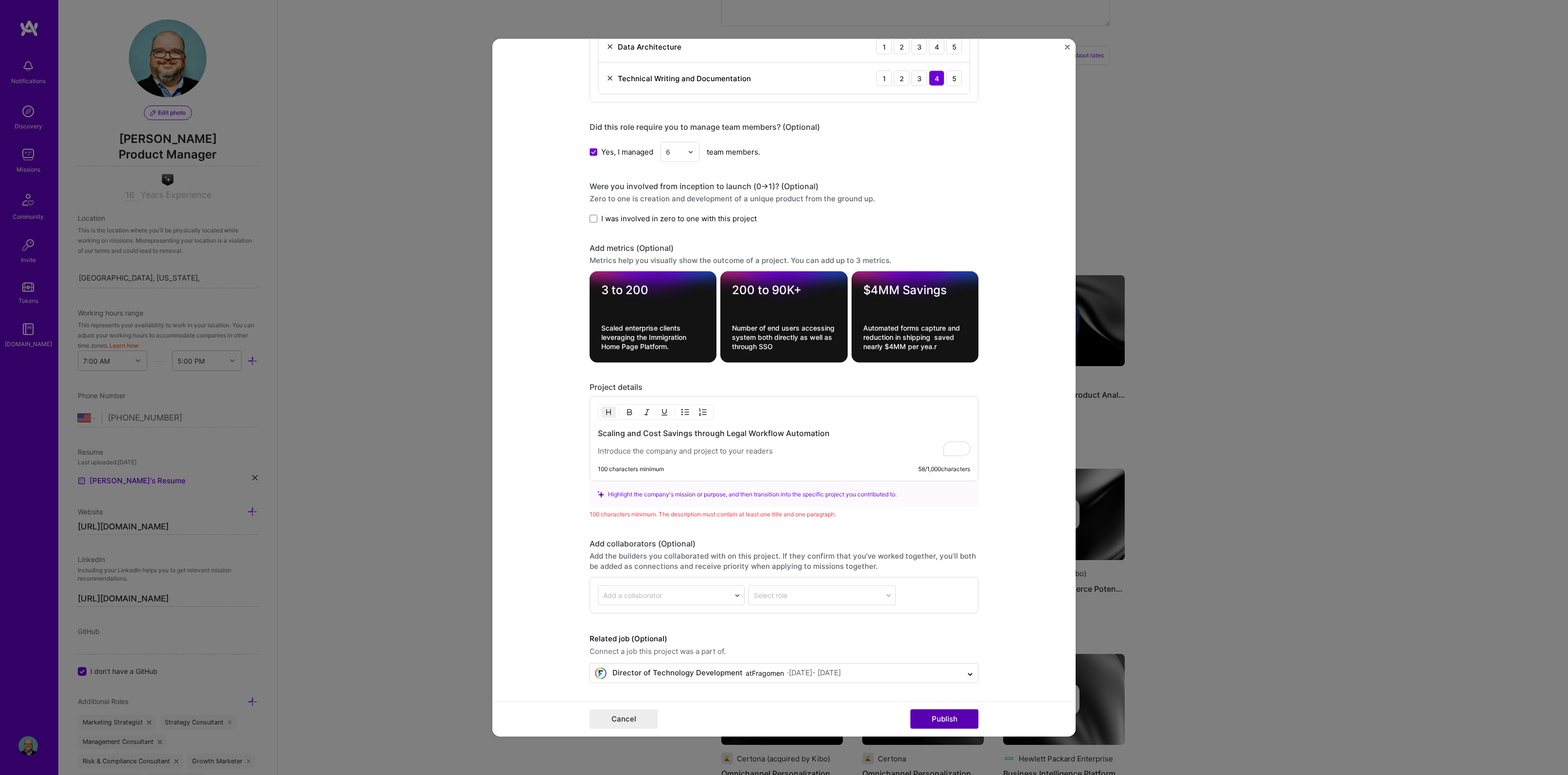
click at [945, 719] on button "Publish" at bounding box center [944, 718] width 68 height 19
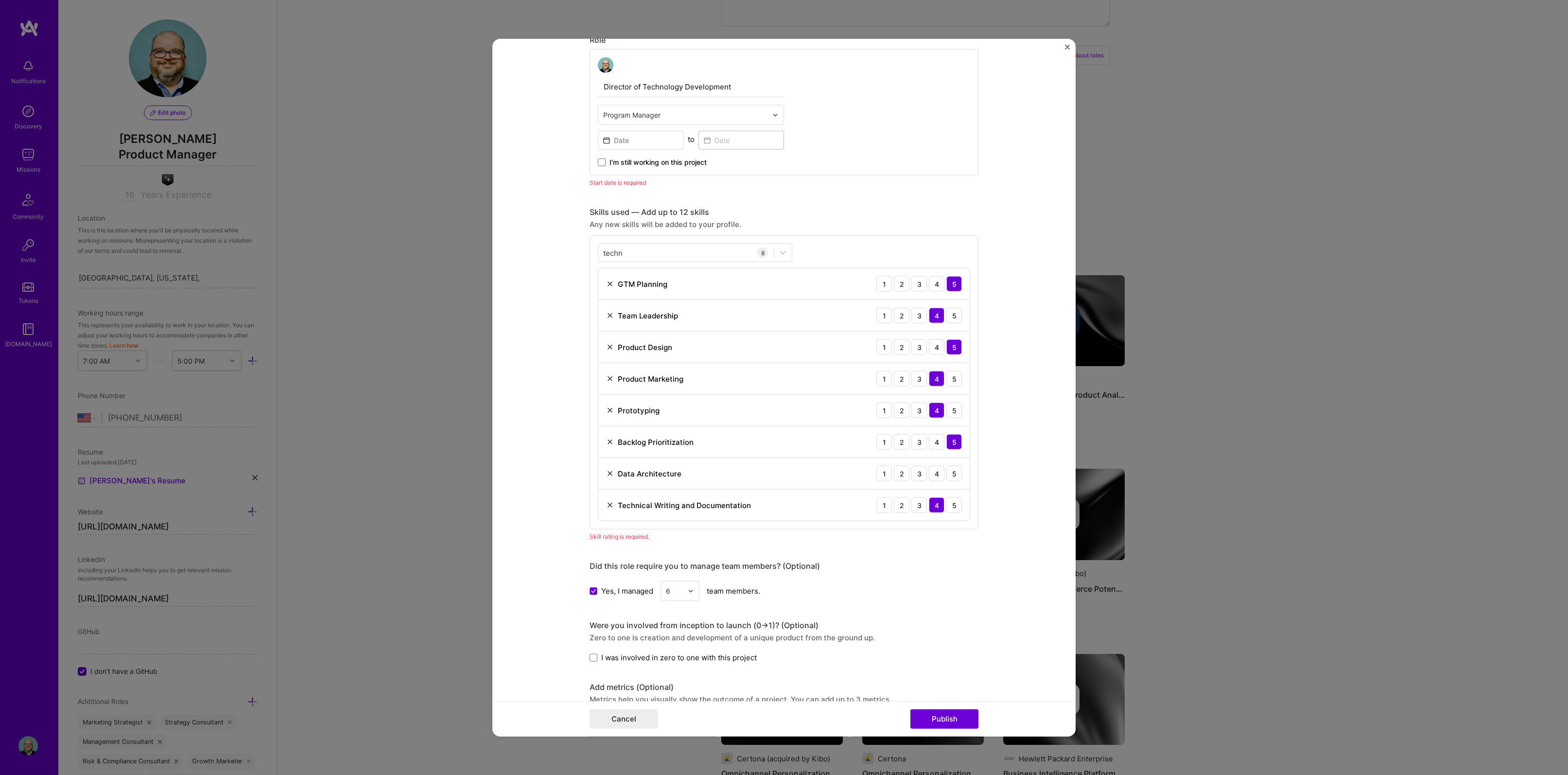
scroll to position [283, 0]
click at [901, 477] on div "2" at bounding box center [902, 477] width 16 height 16
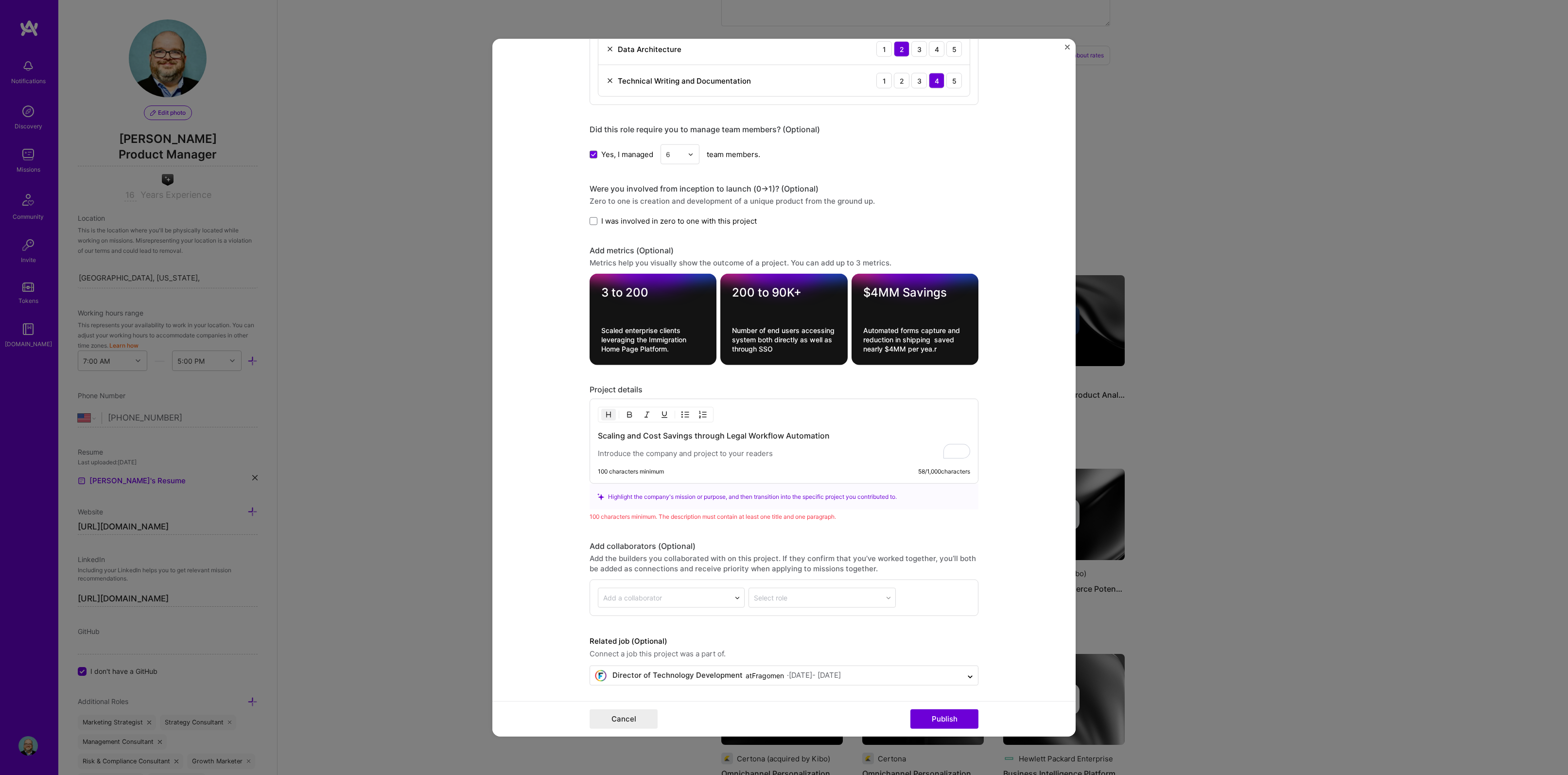
scroll to position [714, 0]
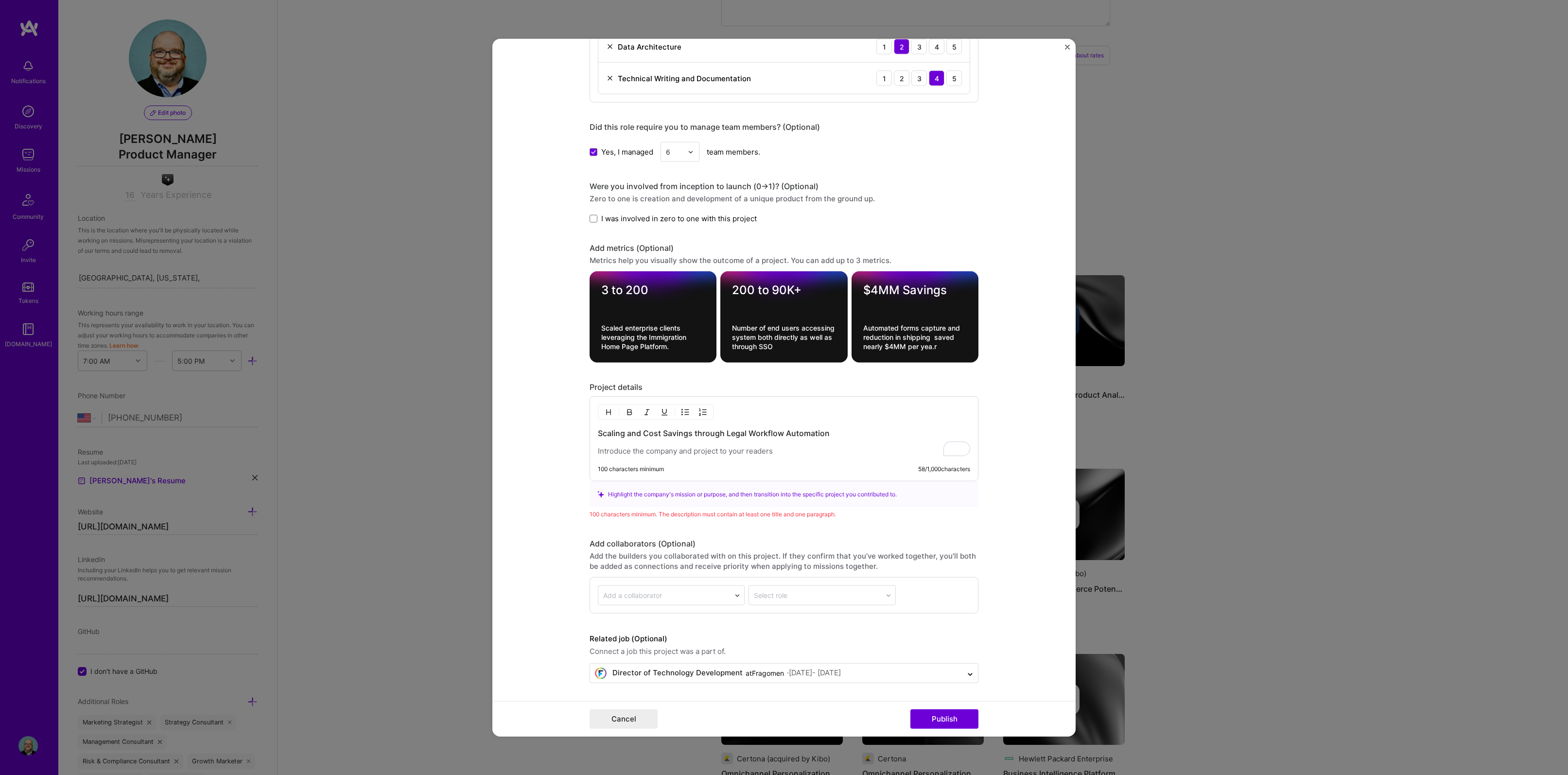
click at [605, 453] on p "To enrich screen reader interactions, please activate Accessibility in Grammarl…" at bounding box center [784, 450] width 372 height 10
click at [592, 219] on span at bounding box center [593, 218] width 8 height 8
click at [0, 0] on input "I was involved in zero to one with this project" at bounding box center [0, 0] width 0 height 0
click at [598, 454] on p "To enrich screen reader interactions, please activate Accessibility in Grammarl…" at bounding box center [784, 450] width 372 height 10
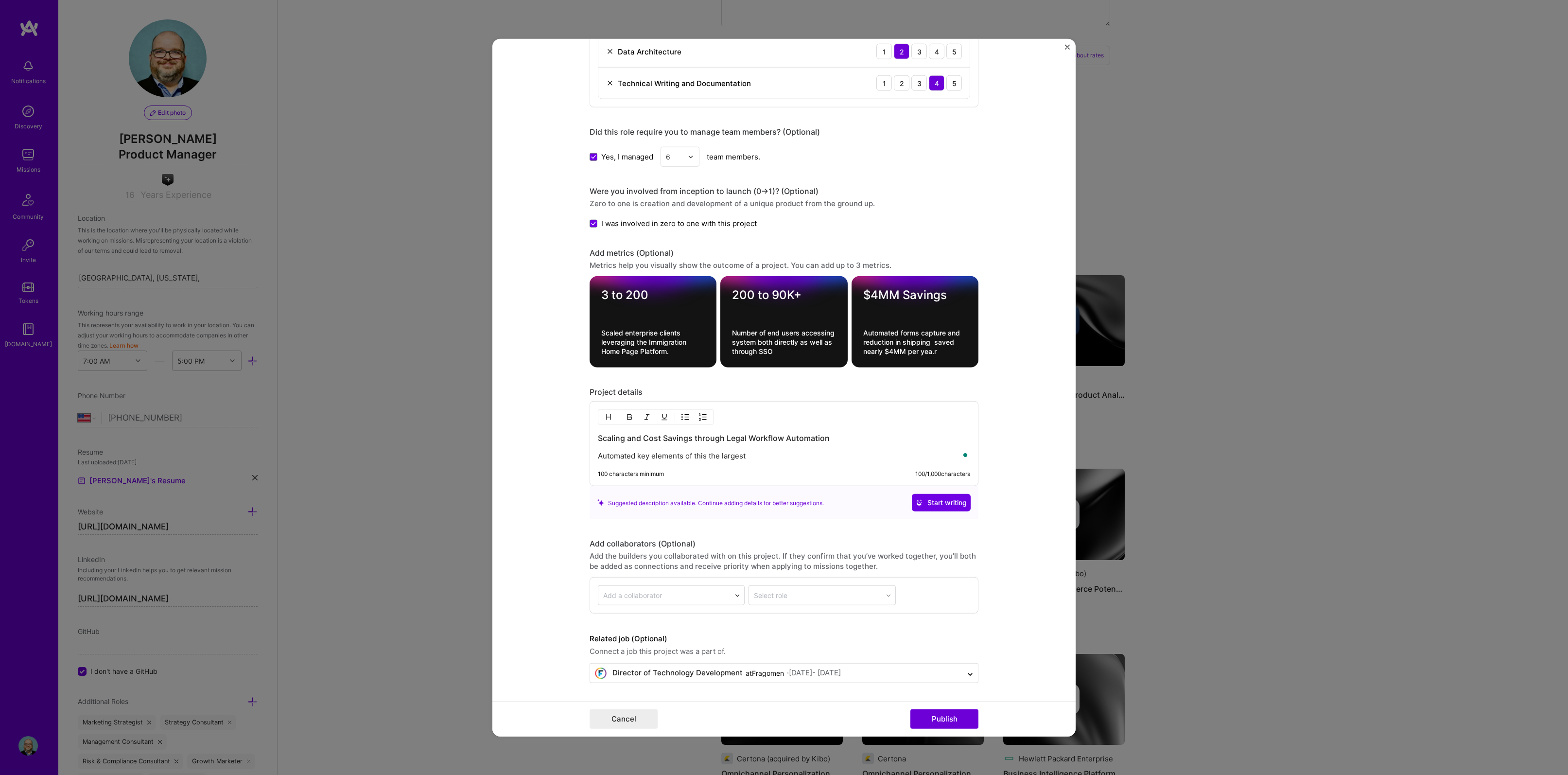
scroll to position [708, 0]
click at [695, 455] on p "Automated key elements of this the largest immigration law firm in the US" at bounding box center [784, 456] width 372 height 10
click at [845, 456] on p "Automated key elements of the largest immigration law firm in the US" at bounding box center [784, 456] width 372 height 10
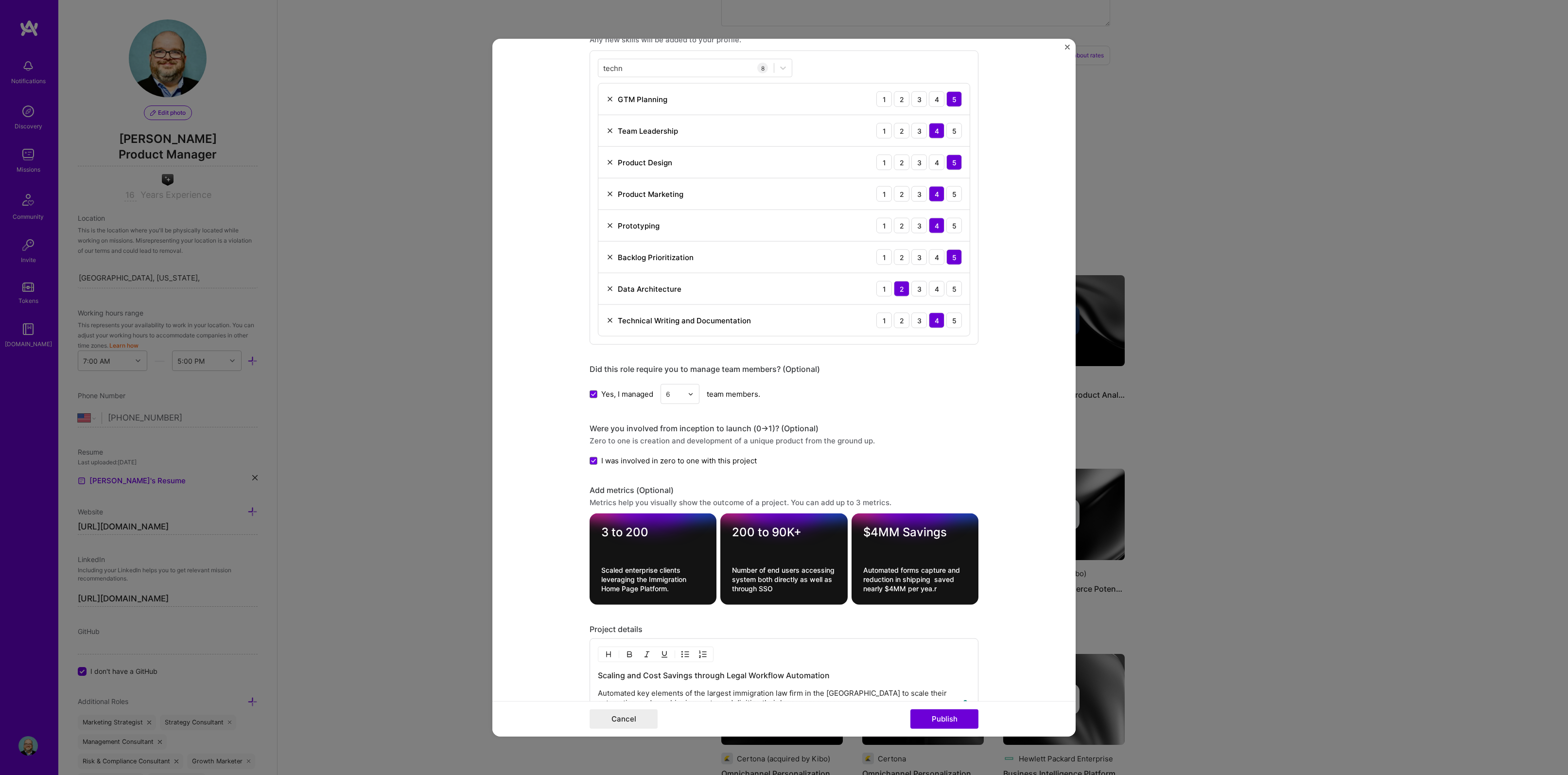
scroll to position [458, 0]
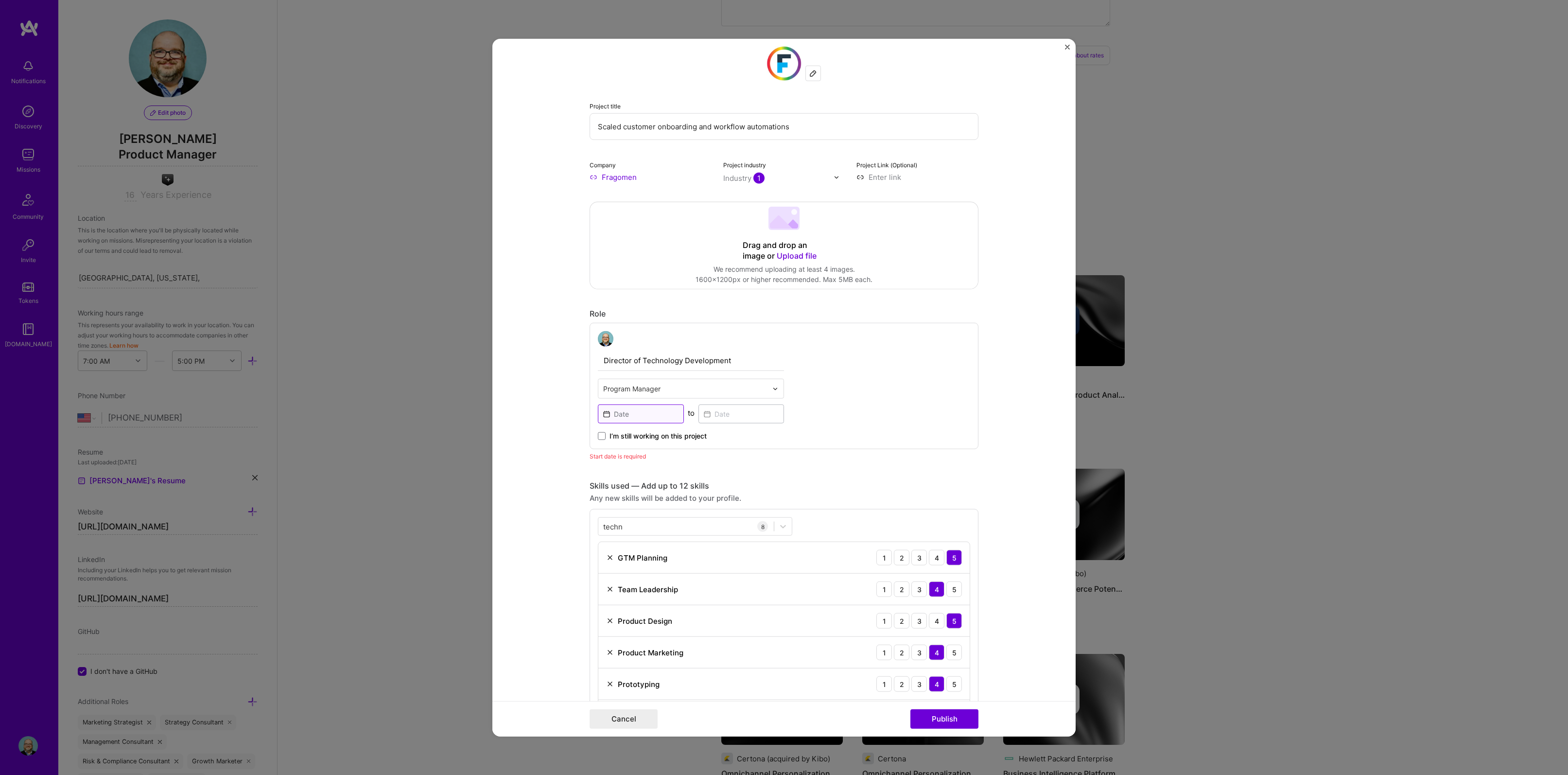
click at [641, 416] on input at bounding box center [641, 414] width 86 height 19
click at [606, 436] on button "‹" at bounding box center [612, 437] width 21 height 21
click at [987, 431] on form "Project title Scaled customer onboarding and workflow automations Company Frago…" at bounding box center [784, 387] width 584 height 698
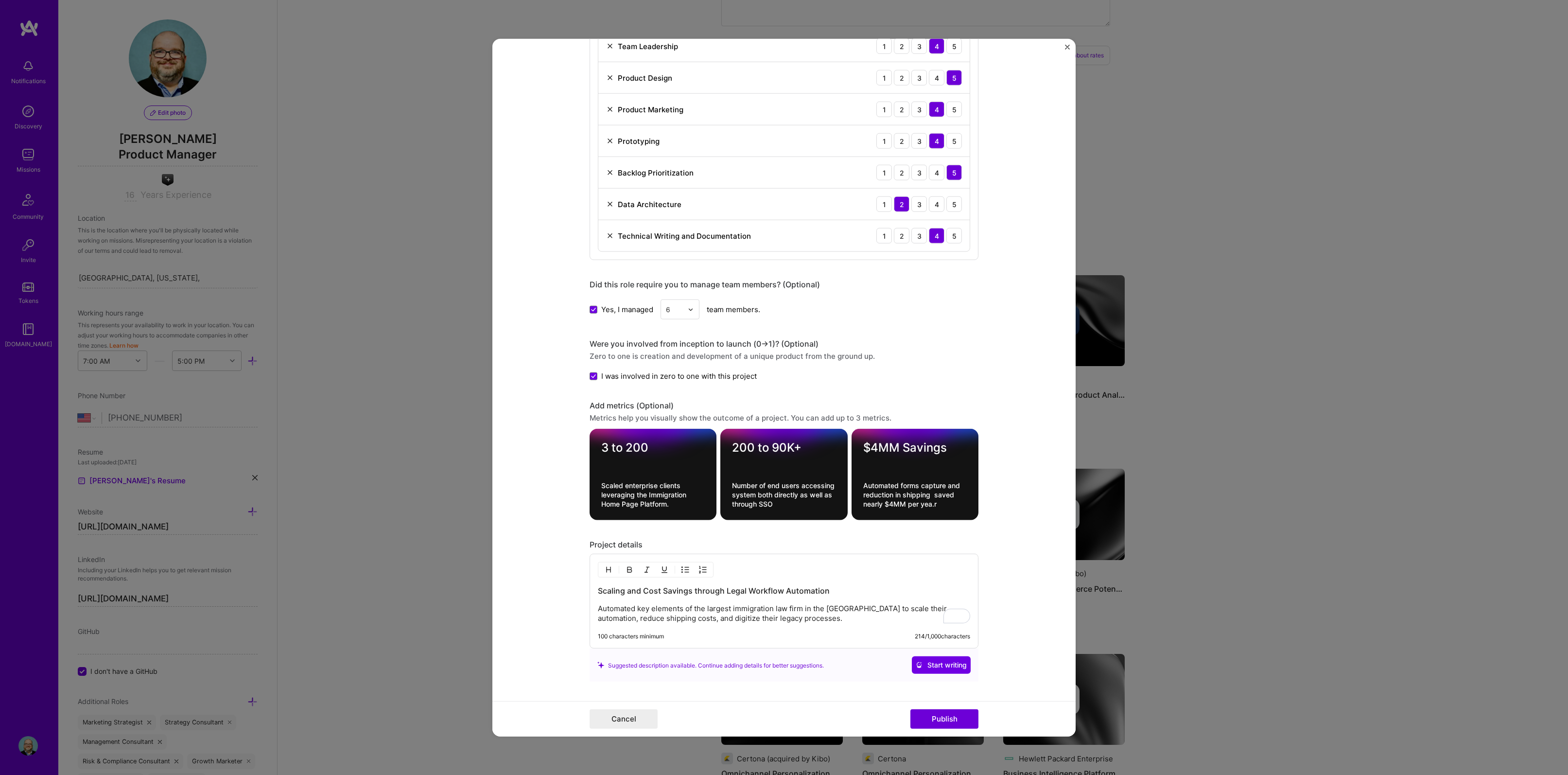
scroll to position [719, 0]
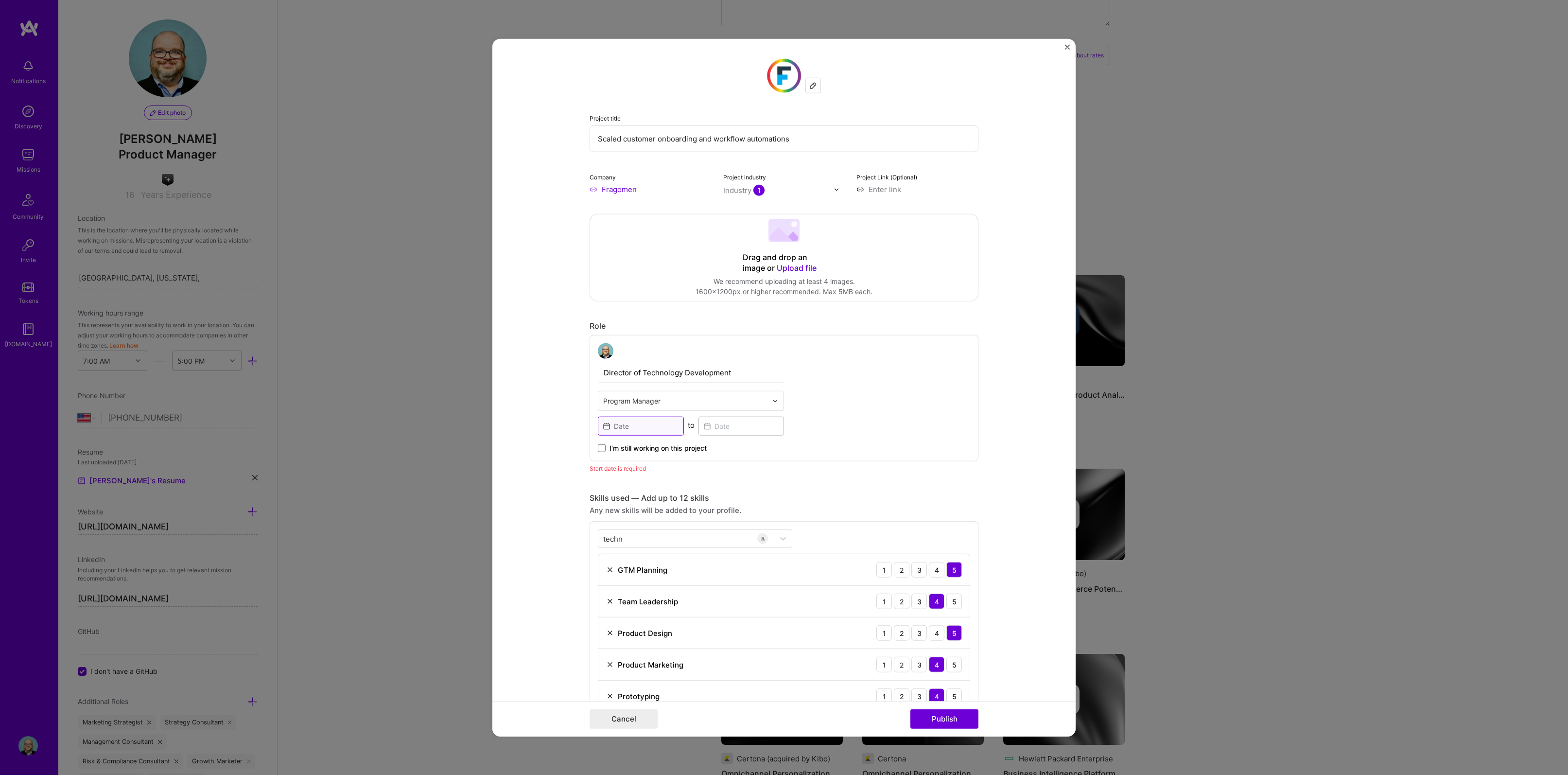
click at [628, 424] on input at bounding box center [641, 427] width 86 height 19
click at [605, 448] on button "‹" at bounding box center [612, 449] width 21 height 21
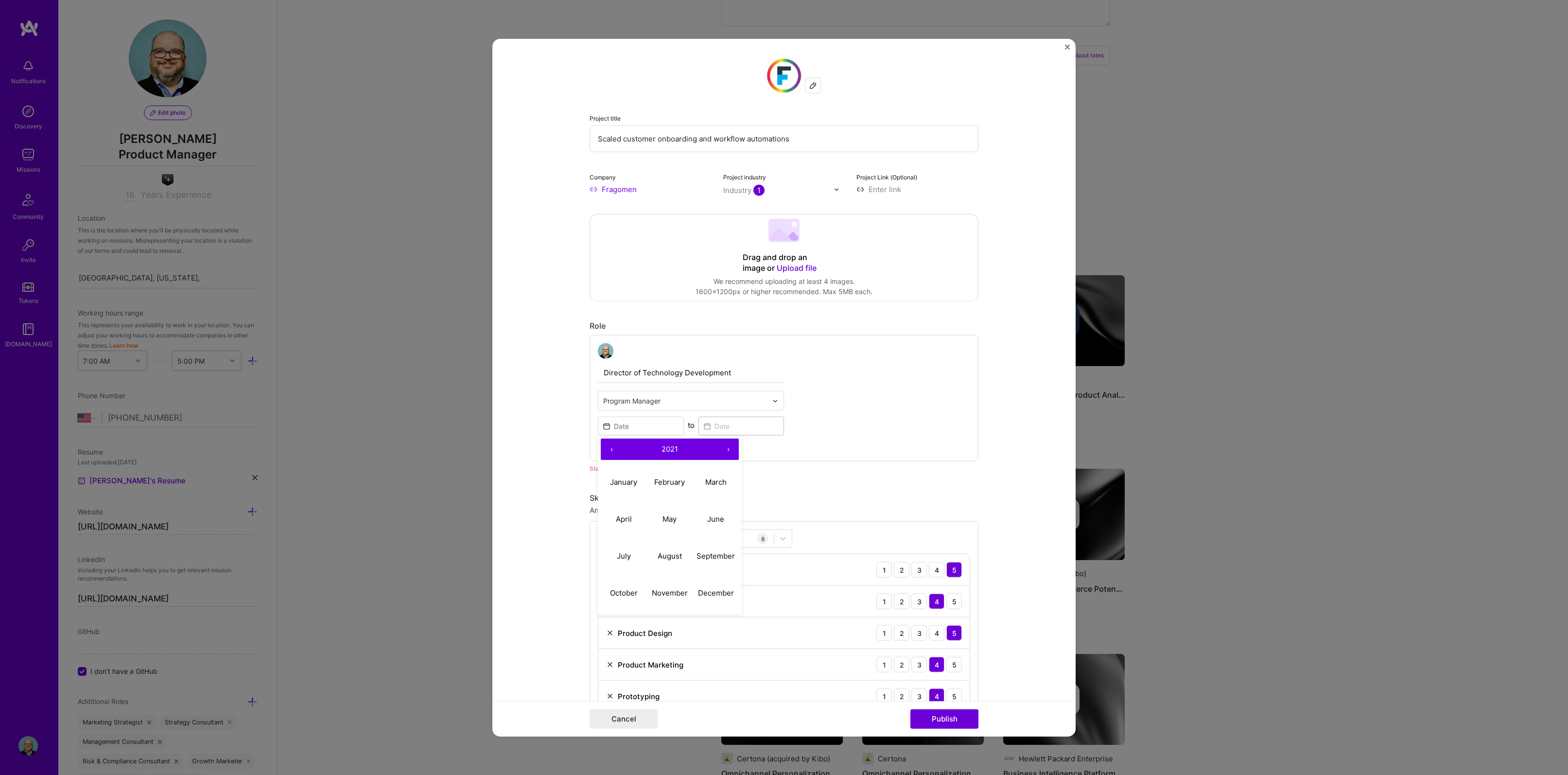
click at [605, 448] on button "‹" at bounding box center [612, 449] width 21 height 21
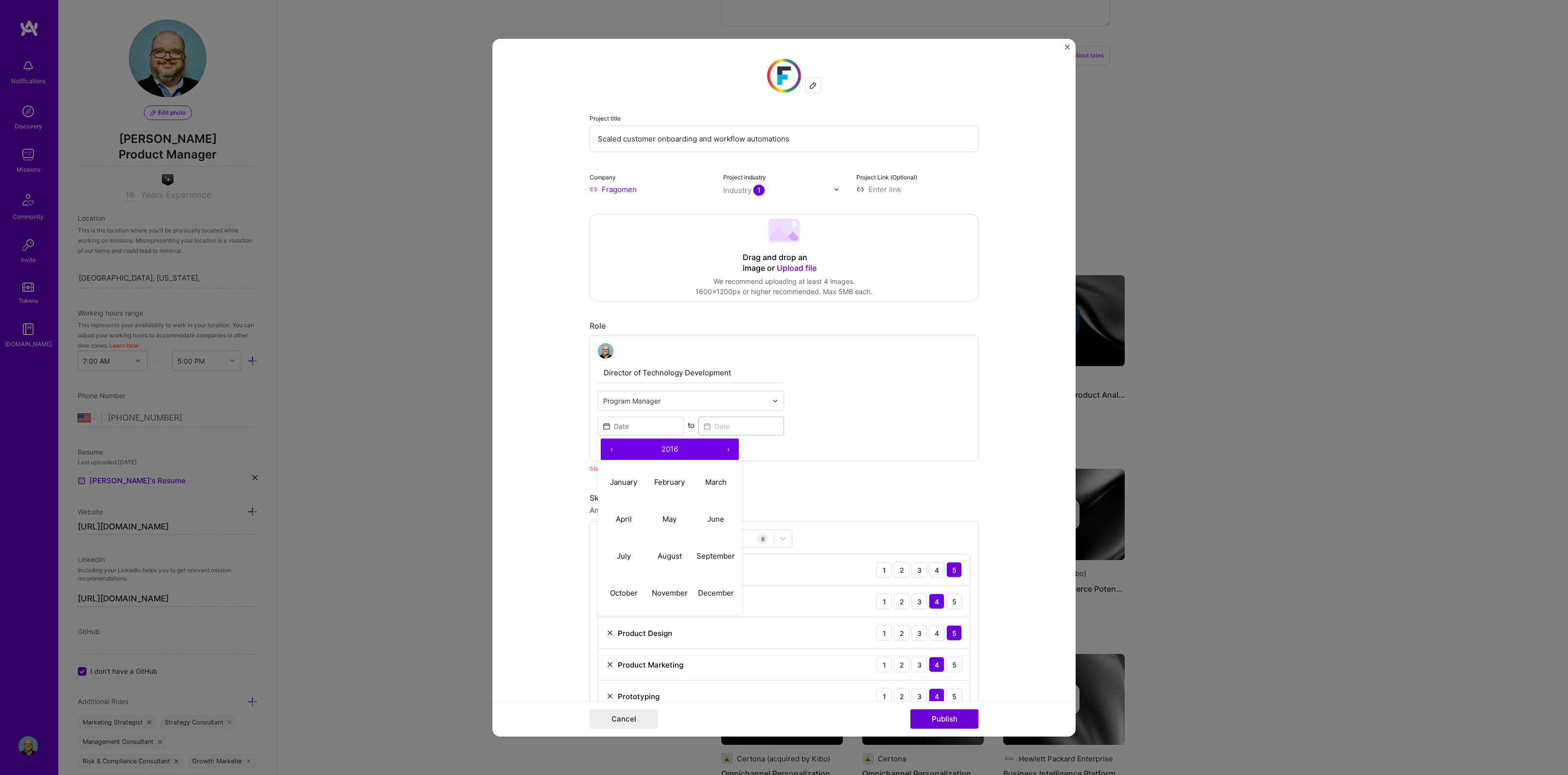
click at [605, 448] on button "‹" at bounding box center [612, 449] width 21 height 21
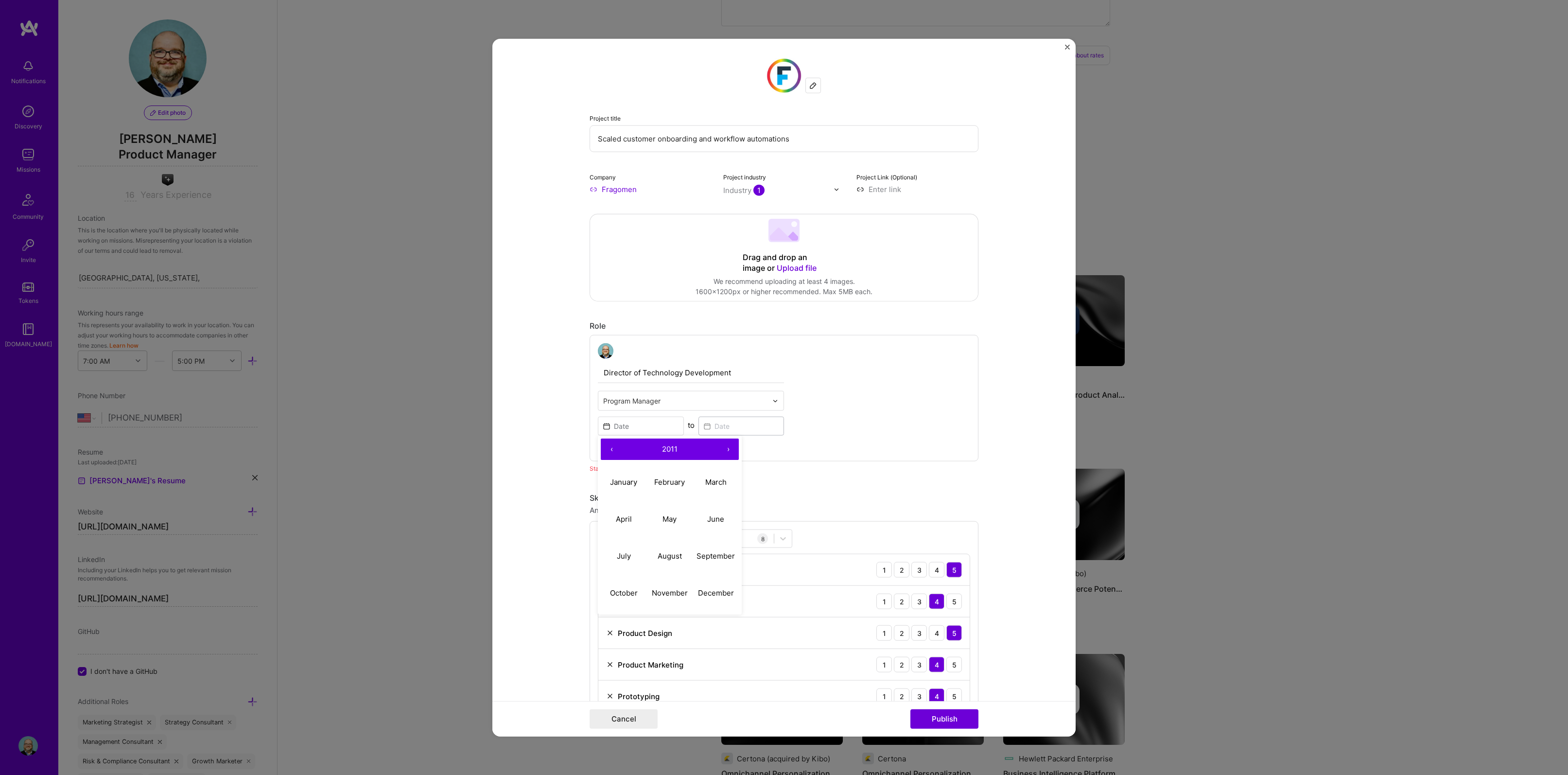
click at [605, 448] on button "‹" at bounding box center [612, 449] width 21 height 21
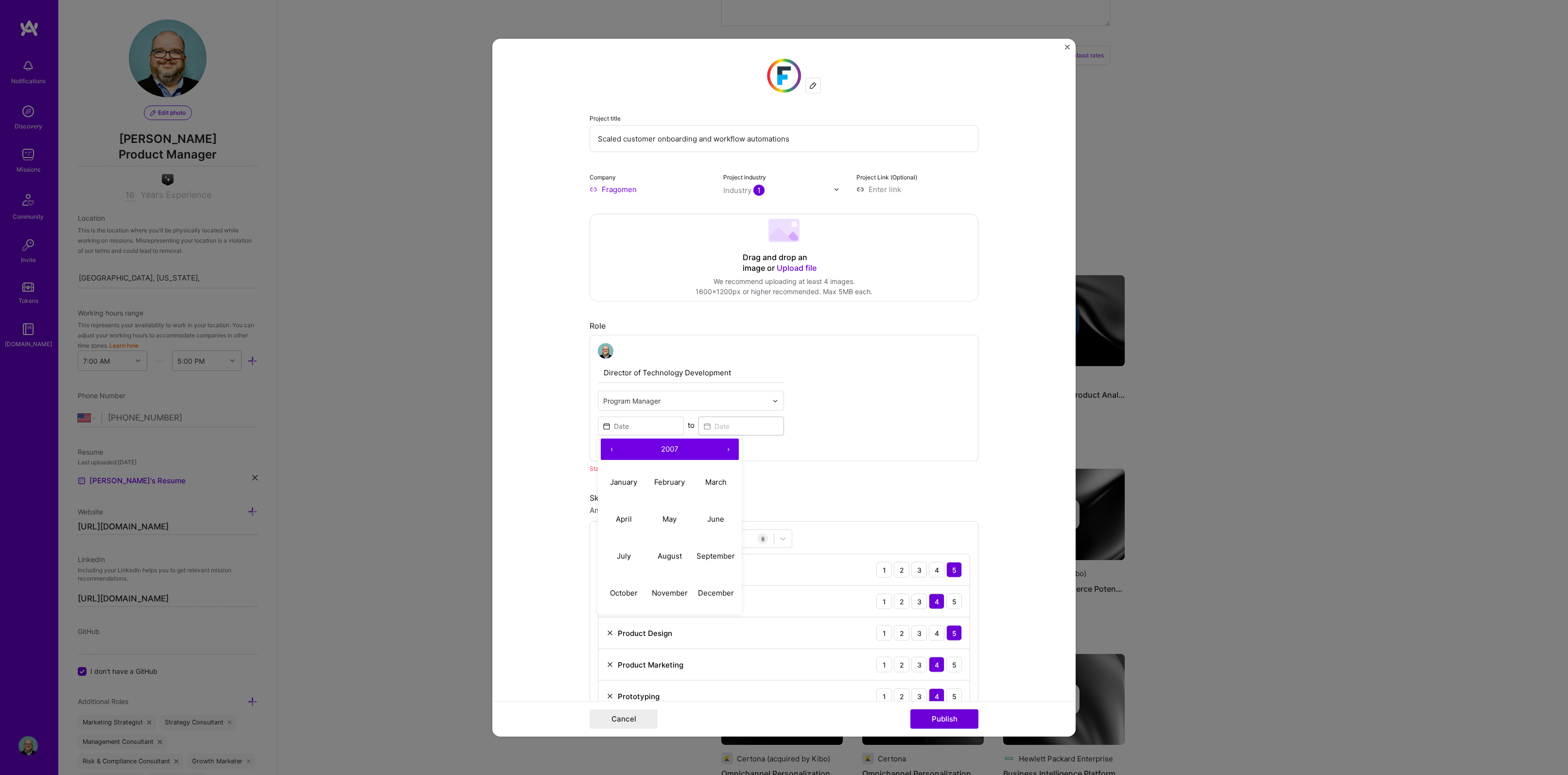
click at [605, 448] on button "‹" at bounding box center [612, 449] width 21 height 21
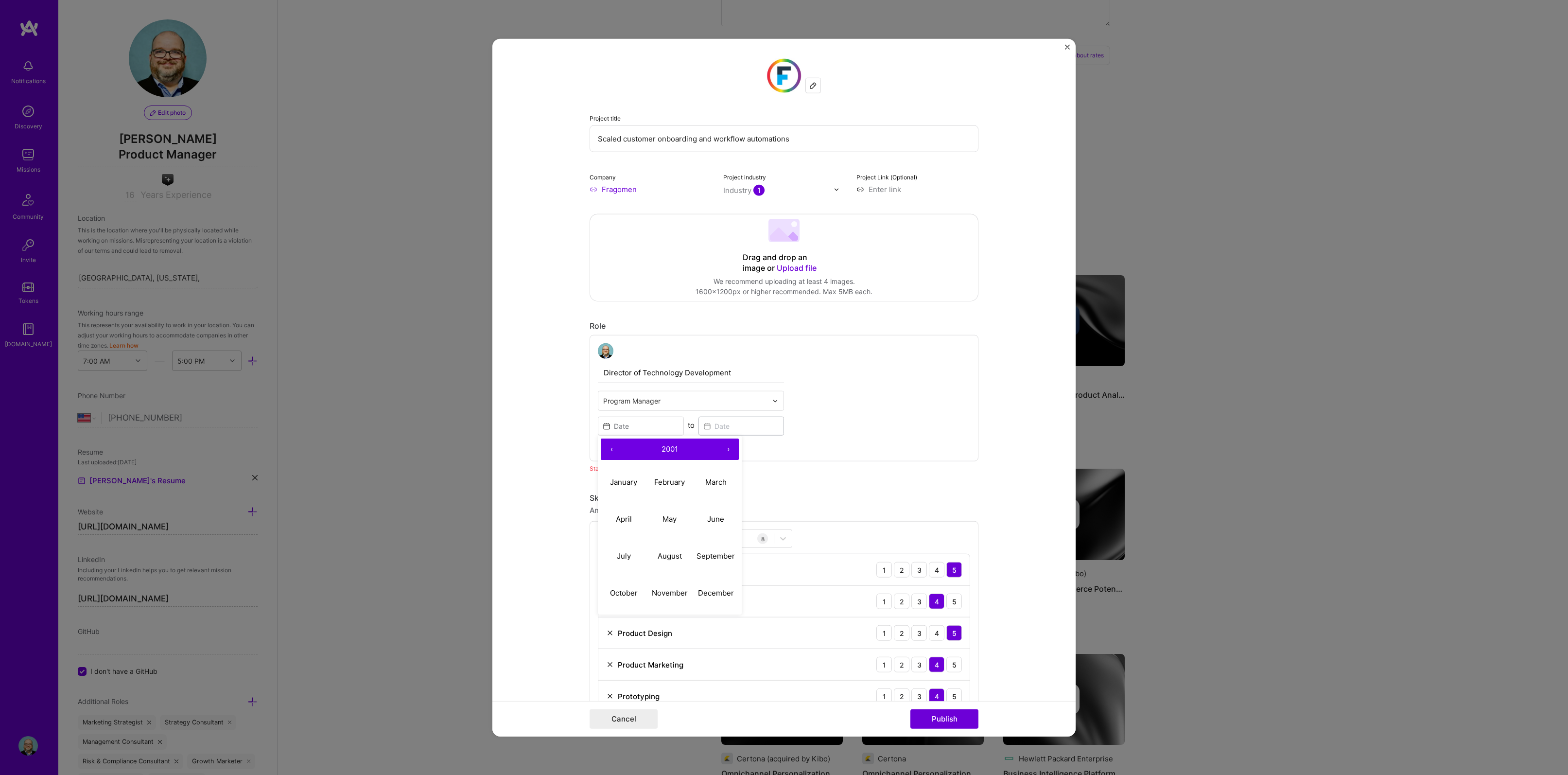
click at [605, 448] on button "‹" at bounding box center [612, 449] width 21 height 21
click at [698, 557] on abbr "September" at bounding box center [716, 555] width 39 height 10
type input "[DATE]"
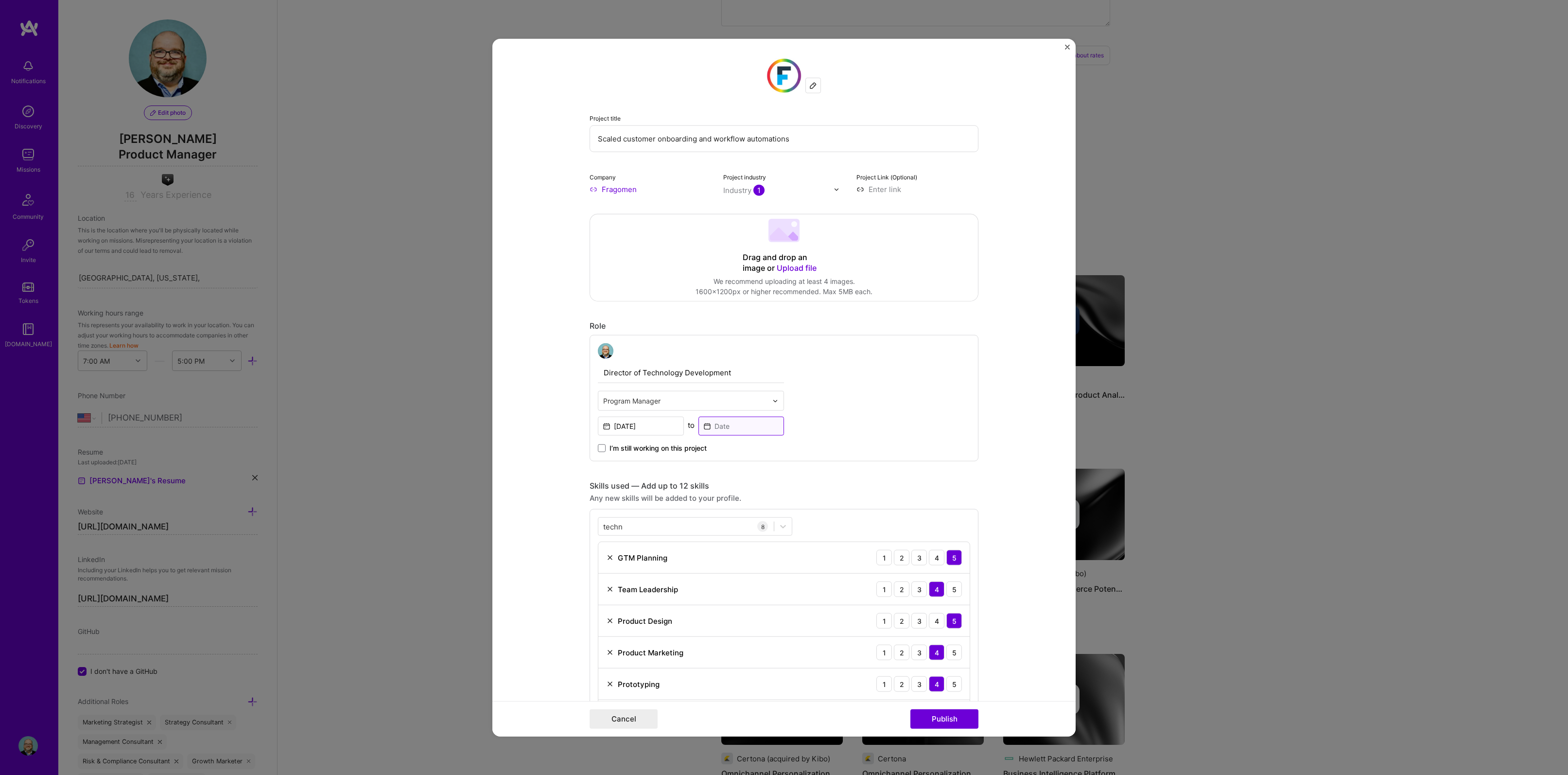
click at [725, 422] on input at bounding box center [741, 427] width 86 height 19
click at [710, 449] on button "‹" at bounding box center [712, 449] width 21 height 21
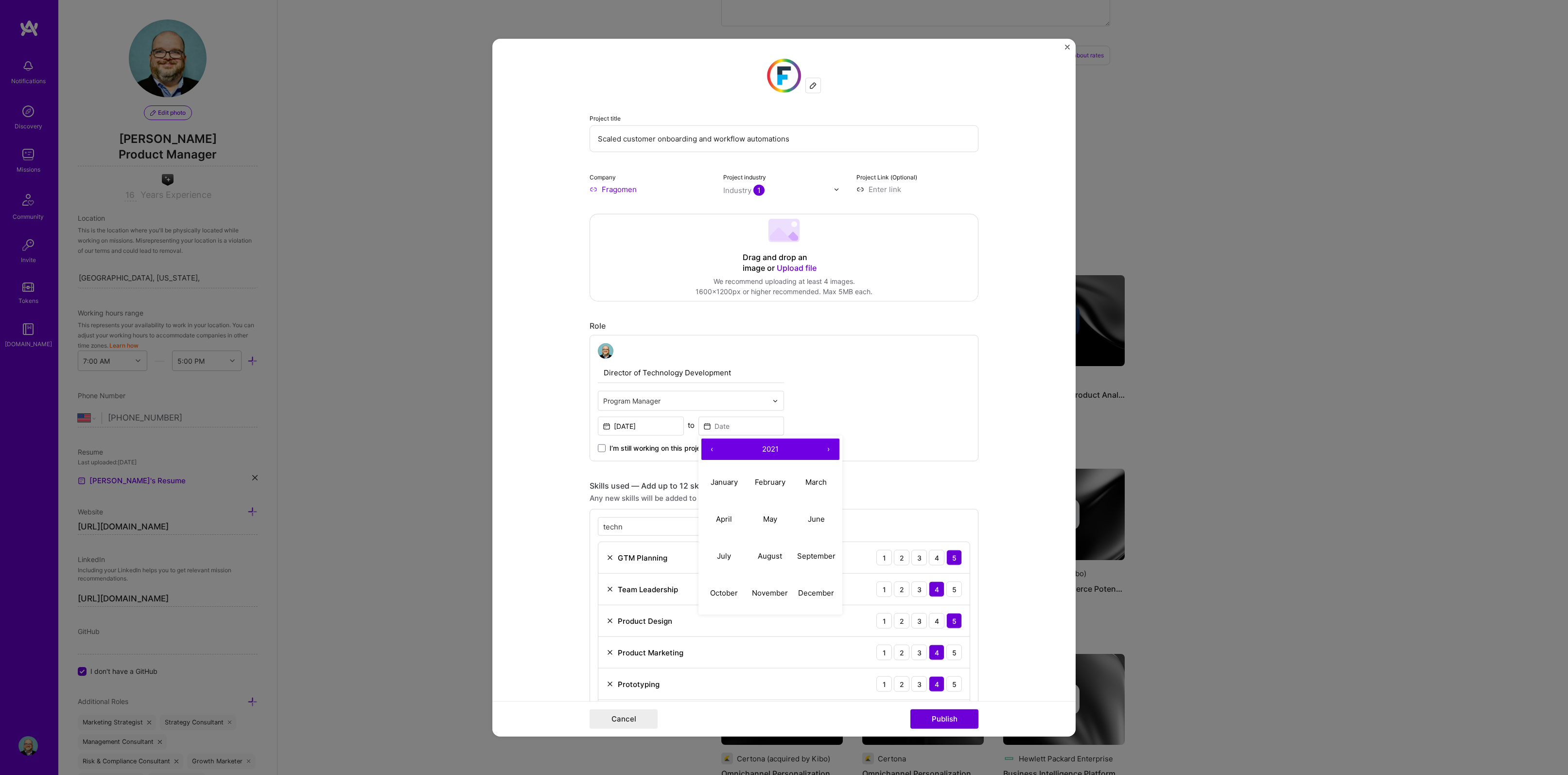
click at [710, 449] on button "‹" at bounding box center [712, 449] width 21 height 21
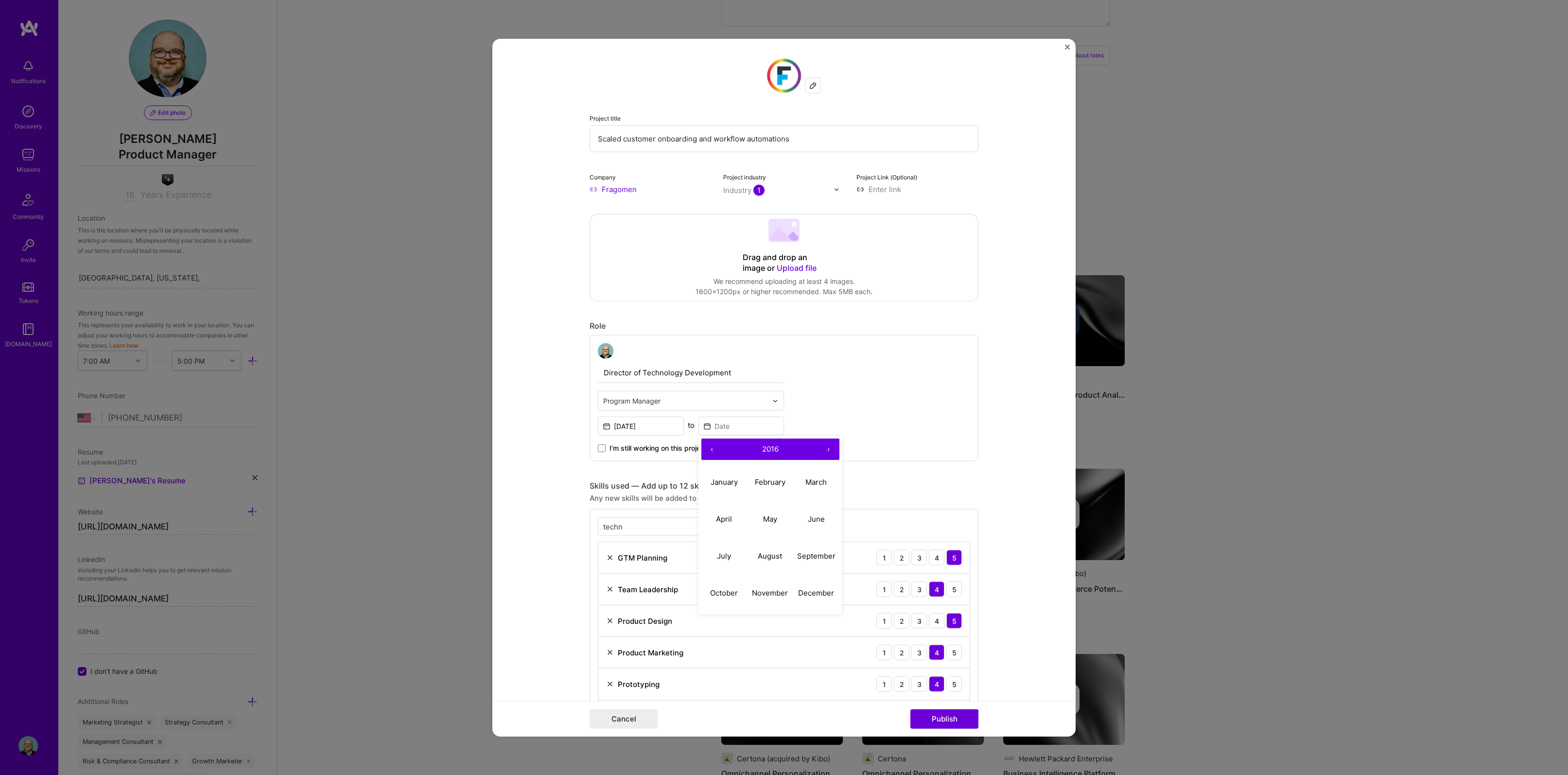
click at [710, 449] on button "‹" at bounding box center [712, 449] width 21 height 21
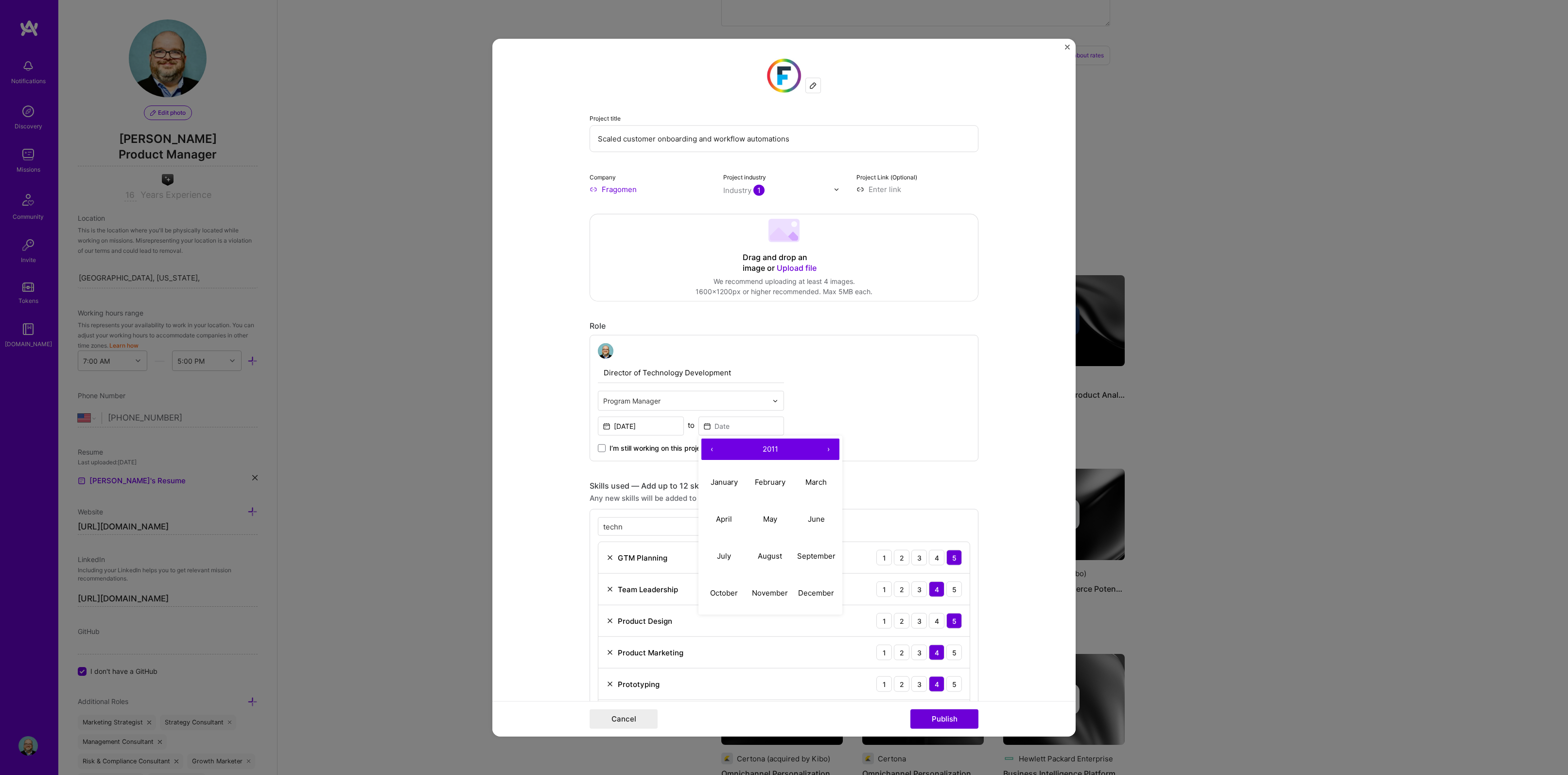
click at [710, 449] on button "‹" at bounding box center [712, 449] width 21 height 21
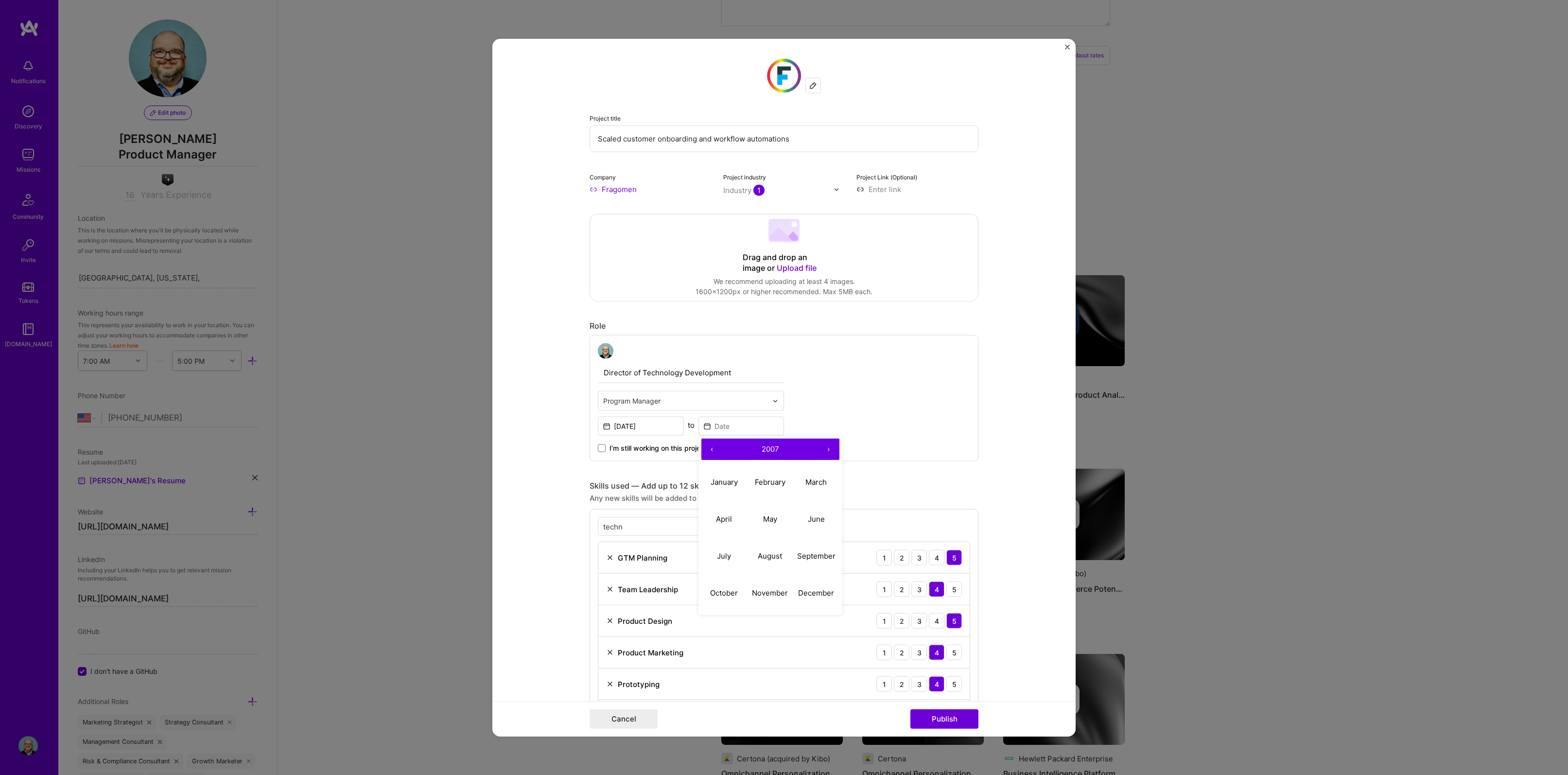
click at [710, 449] on button "‹" at bounding box center [712, 449] width 21 height 21
click at [818, 522] on abbr "June" at bounding box center [815, 518] width 17 height 10
type input "[DATE]"
click at [999, 518] on form "Project title Scaled customer onboarding and workflow automations Company Frago…" at bounding box center [784, 387] width 584 height 698
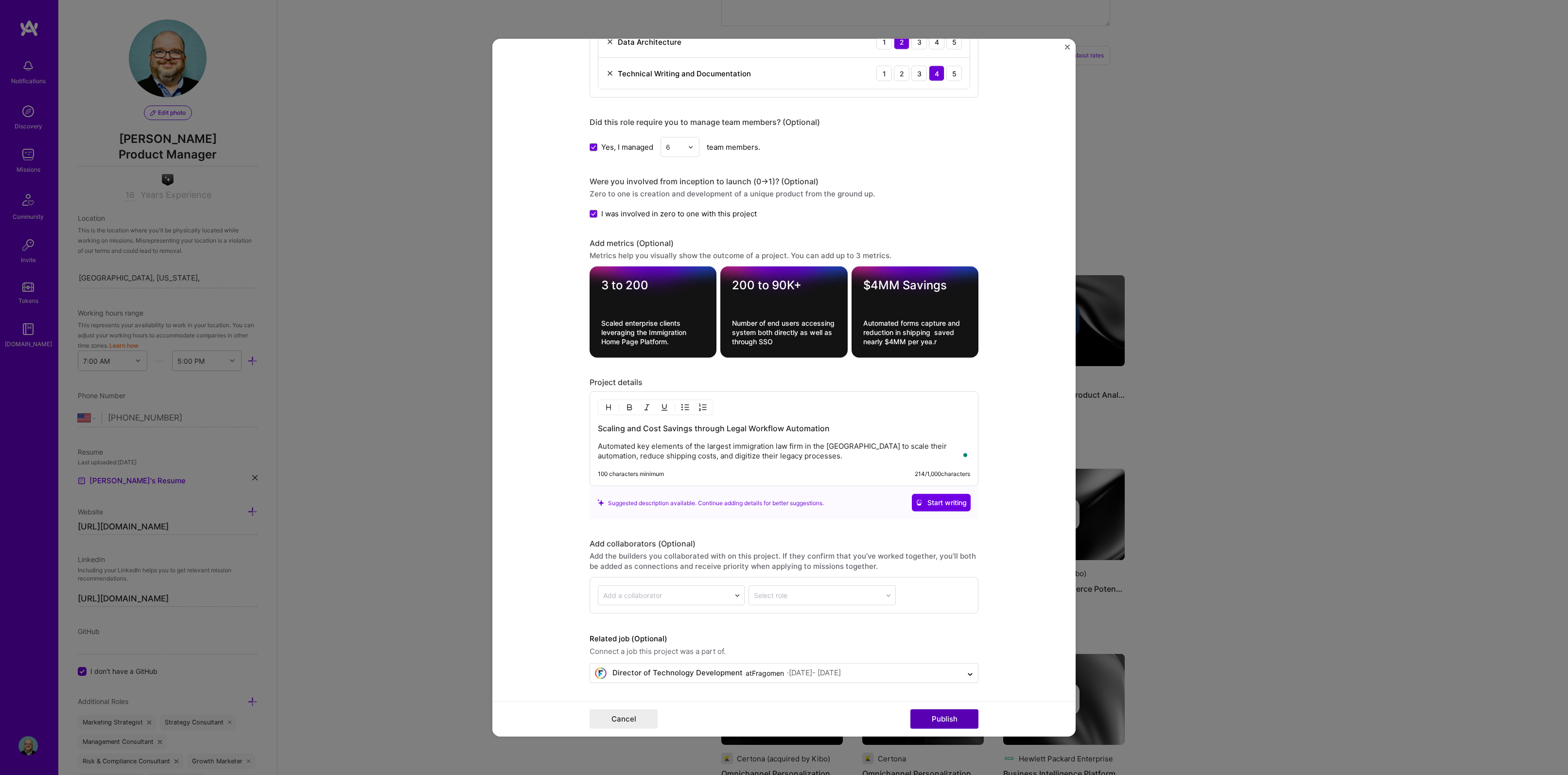
click at [950, 716] on button "Publish" at bounding box center [944, 718] width 68 height 19
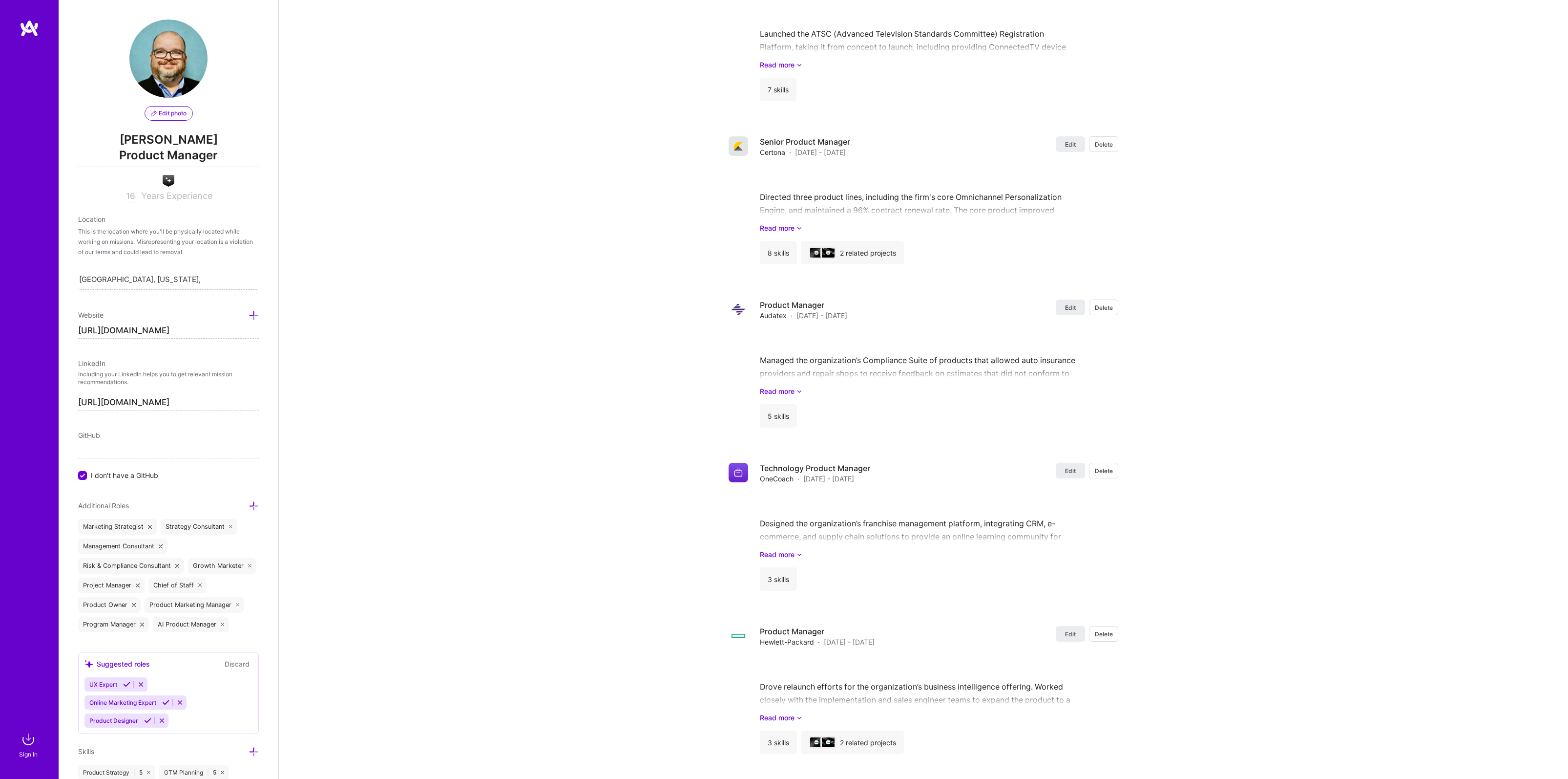
scroll to position [2235, 0]
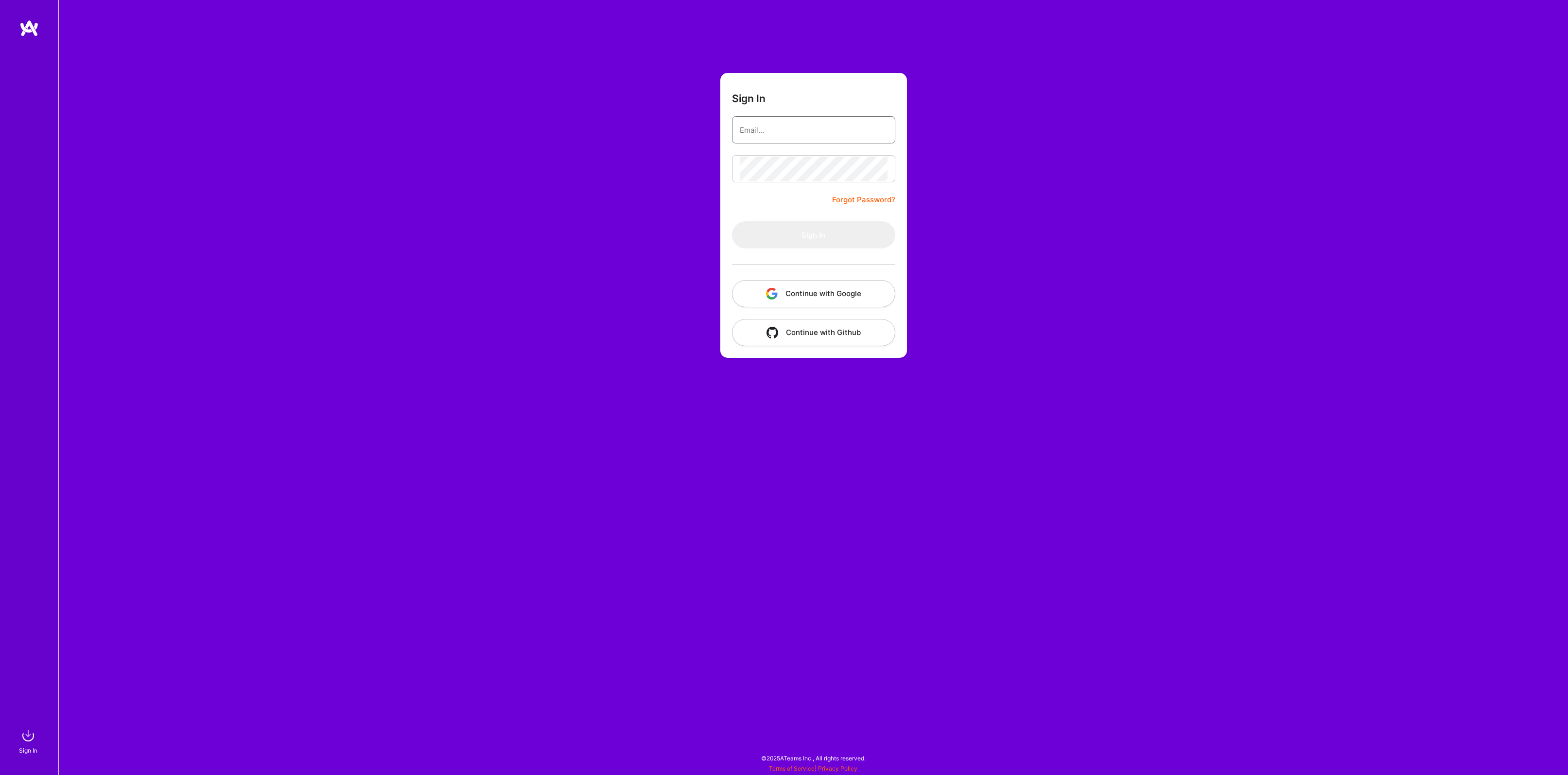
click at [771, 126] on input "email" at bounding box center [813, 130] width 147 height 25
type input "[EMAIL_ADDRESS][DOMAIN_NAME]"
click at [732, 221] on button "Sign In" at bounding box center [813, 234] width 163 height 27
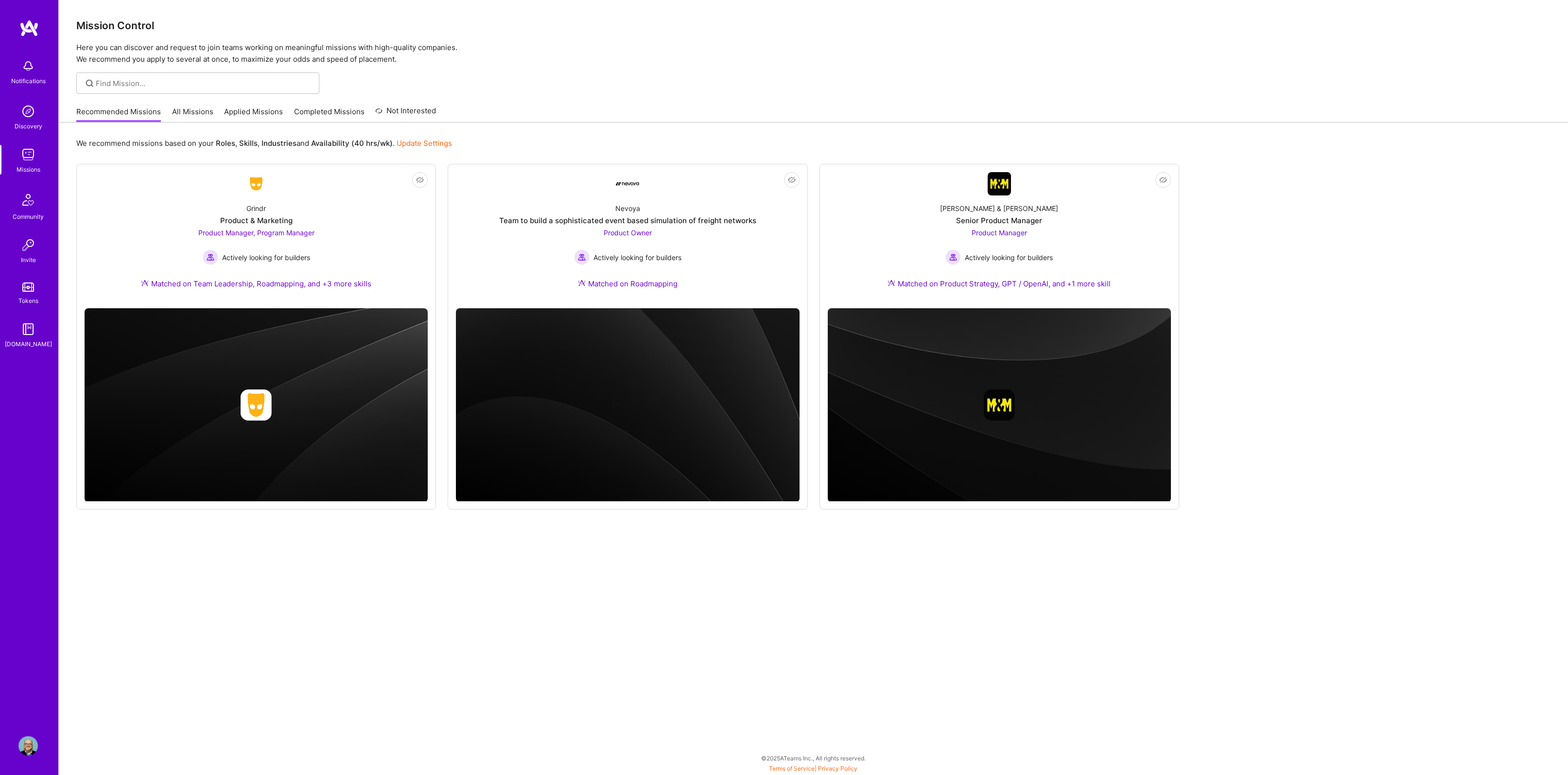
click at [24, 743] on img at bounding box center [28, 746] width 19 height 19
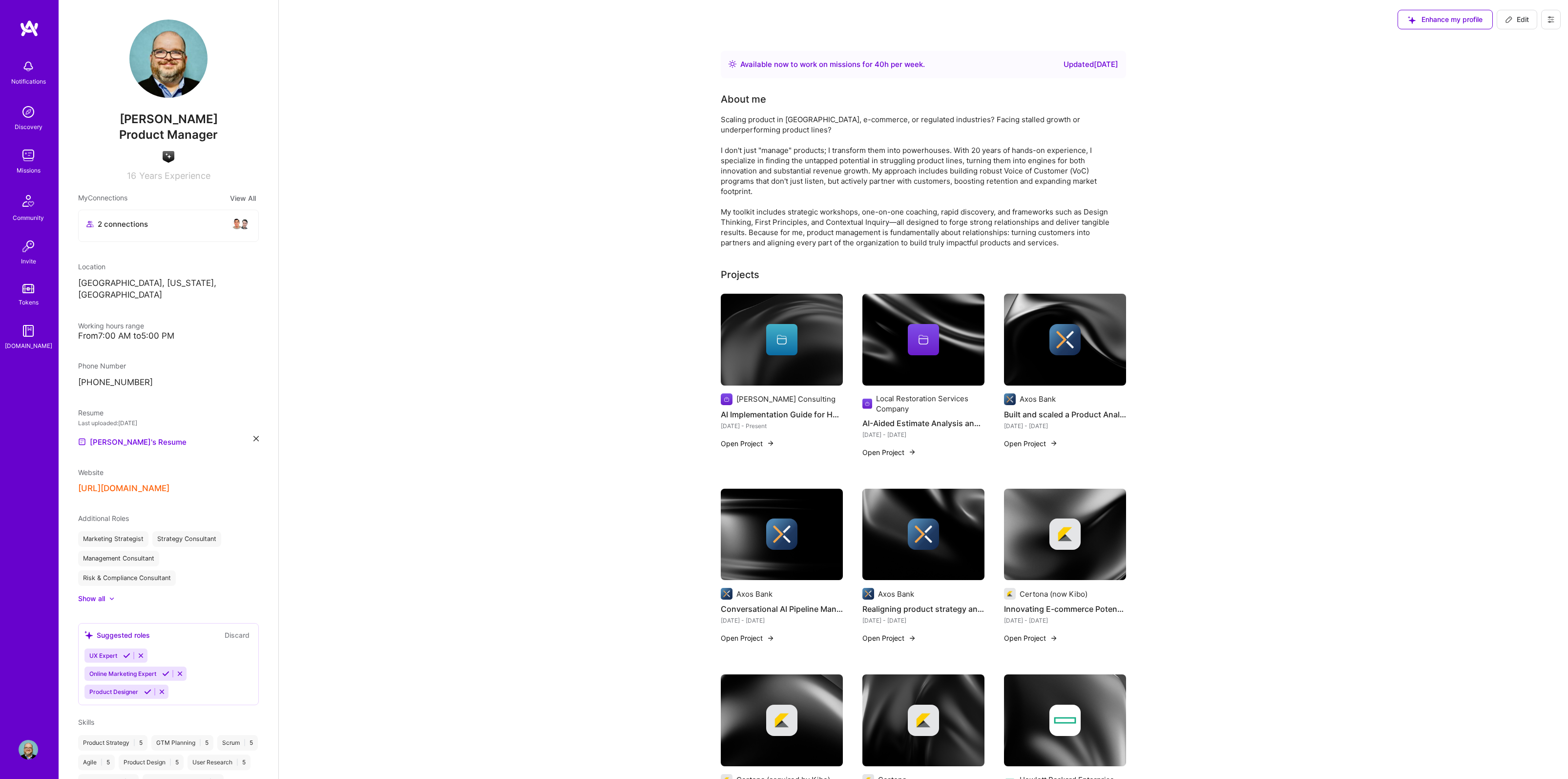
click at [1514, 20] on span "Edit" at bounding box center [1517, 19] width 24 height 10
select select "US"
select select "Right Now"
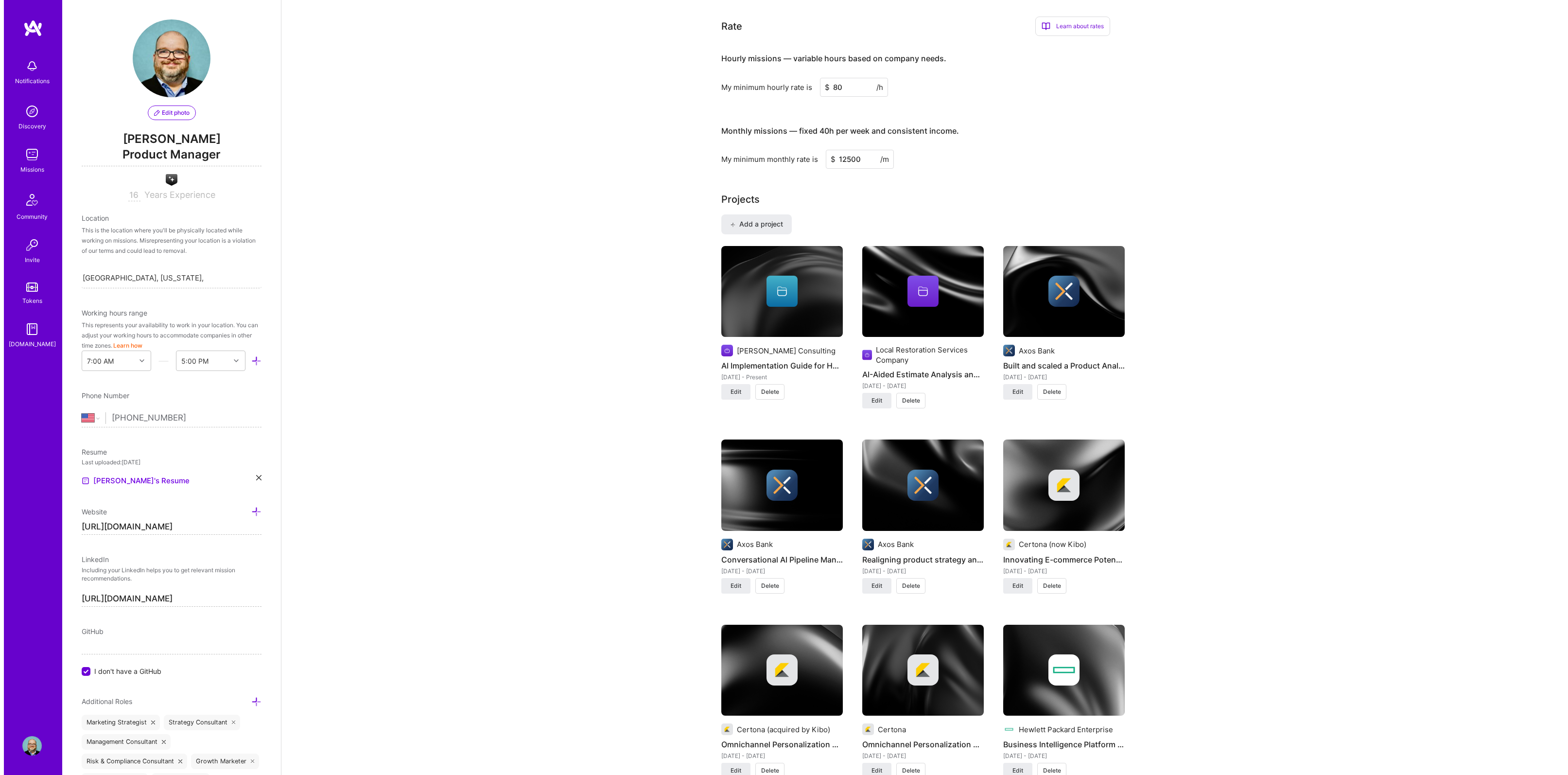
scroll to position [299, 0]
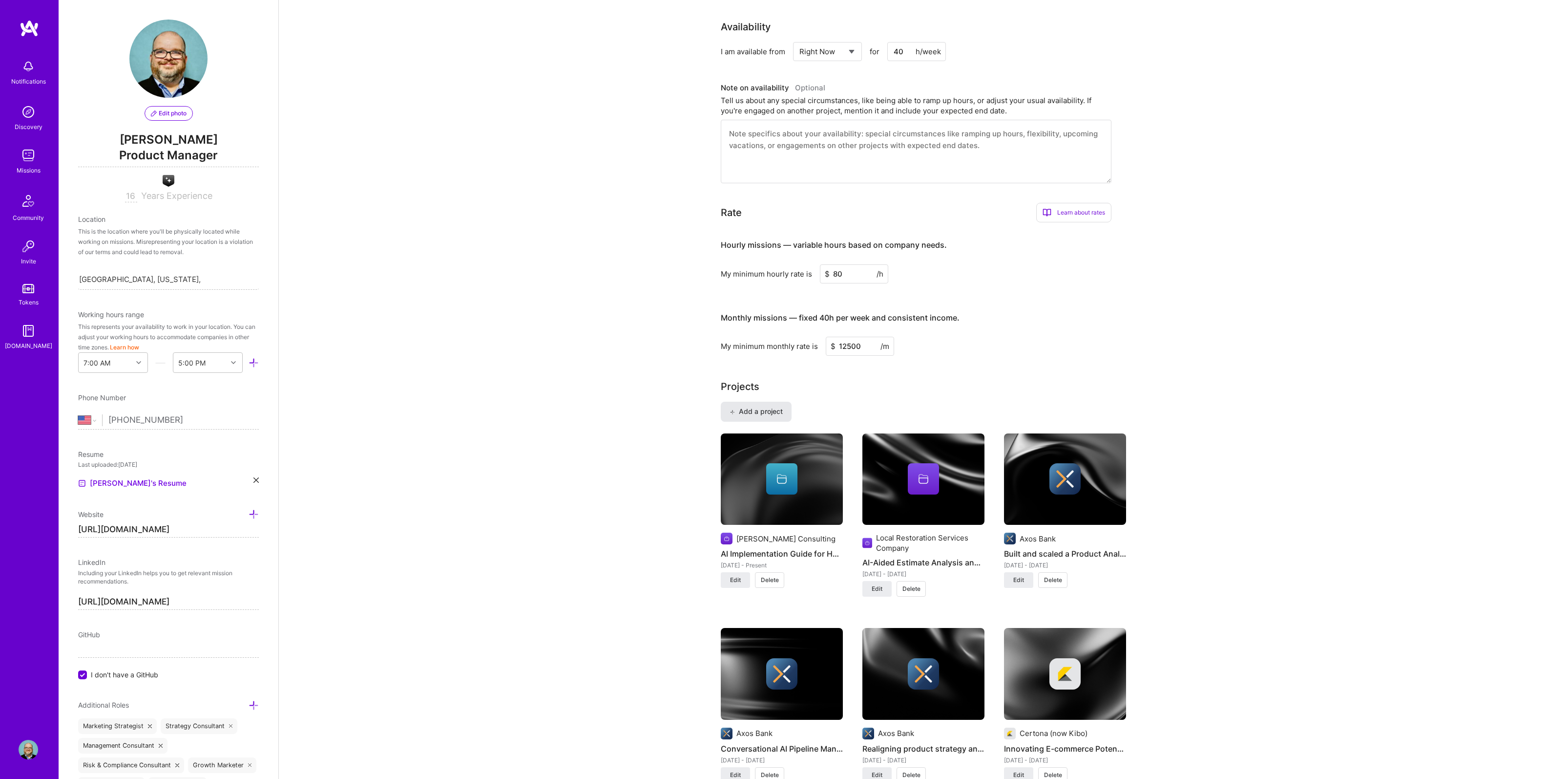
click at [769, 412] on span "Add a project" at bounding box center [756, 411] width 53 height 10
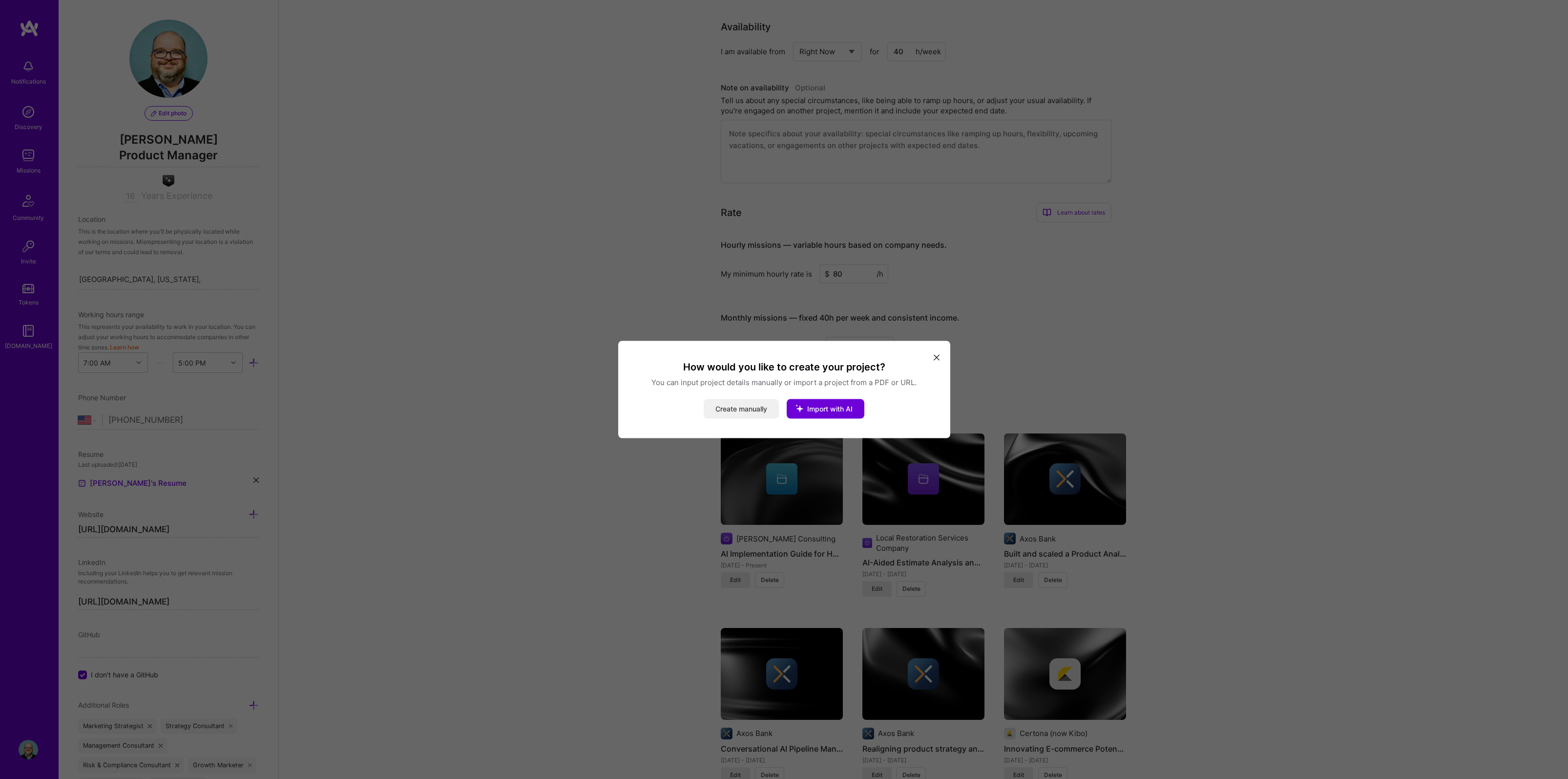
click at [737, 407] on button "Create manually" at bounding box center [741, 408] width 75 height 19
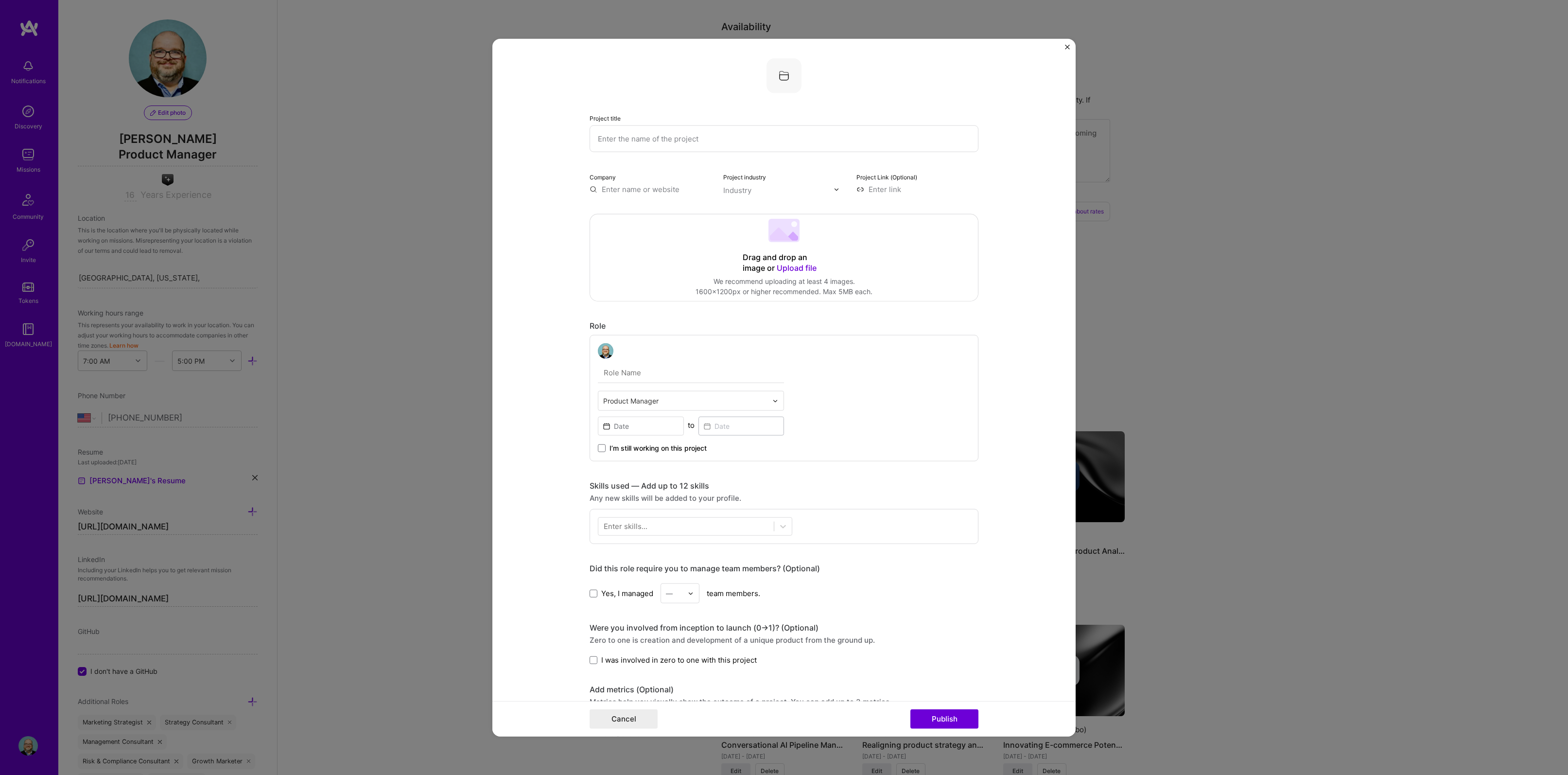
click at [634, 140] on input "text" at bounding box center [784, 139] width 389 height 26
drag, startPoint x: 688, startPoint y: 133, endPoint x: 598, endPoint y: 126, distance: 90.3
click at [598, 126] on input "Legaltech Automation of" at bounding box center [784, 139] width 389 height 26
type input "Immigration Home Page"
click at [667, 377] on input "text" at bounding box center [691, 372] width 186 height 20
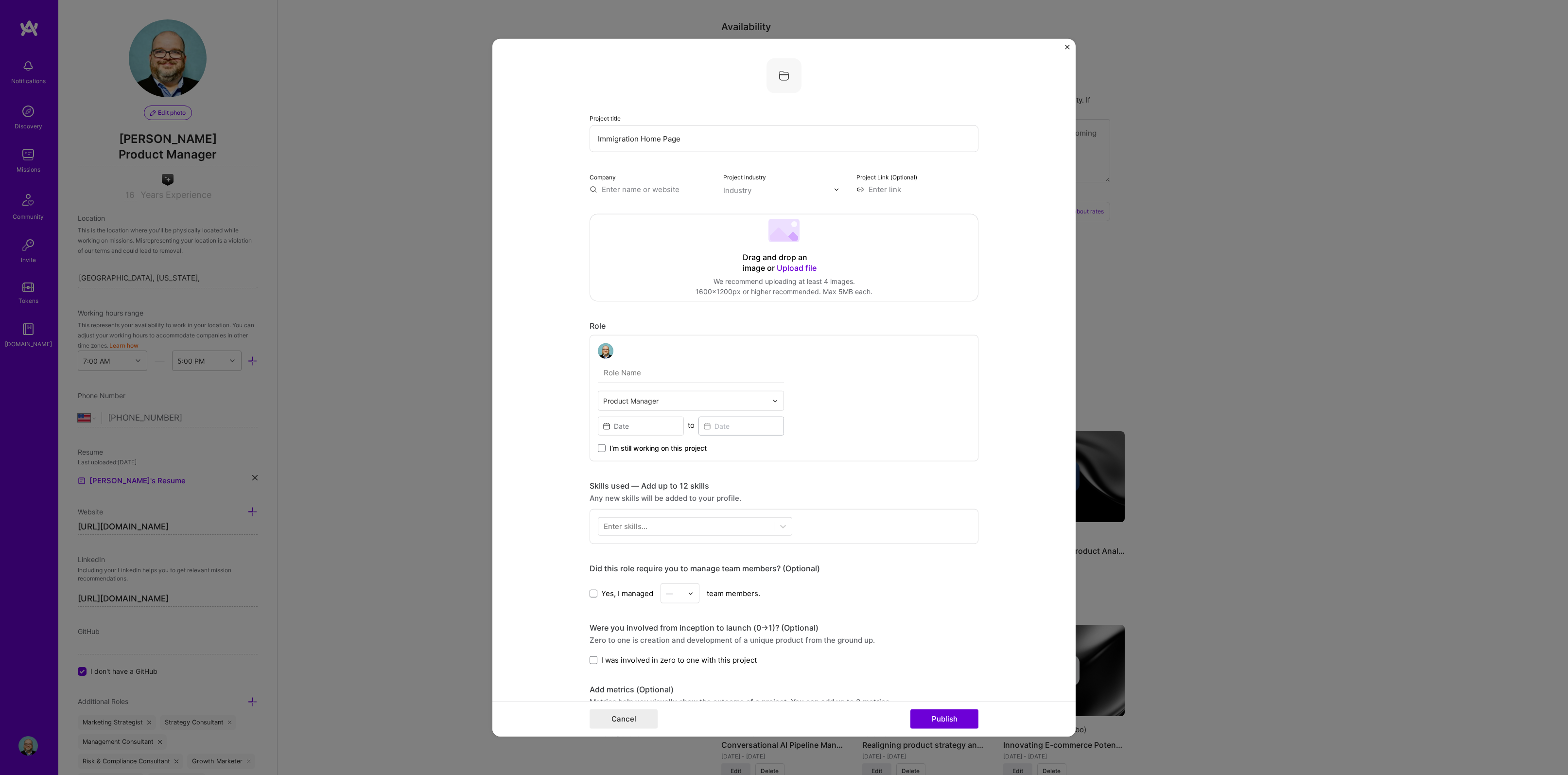
type input "Director of Technology Development"
click at [772, 400] on img at bounding box center [775, 400] width 6 height 6
type input "Program"
click at [619, 427] on div "Program Manager" at bounding box center [691, 427] width 180 height 18
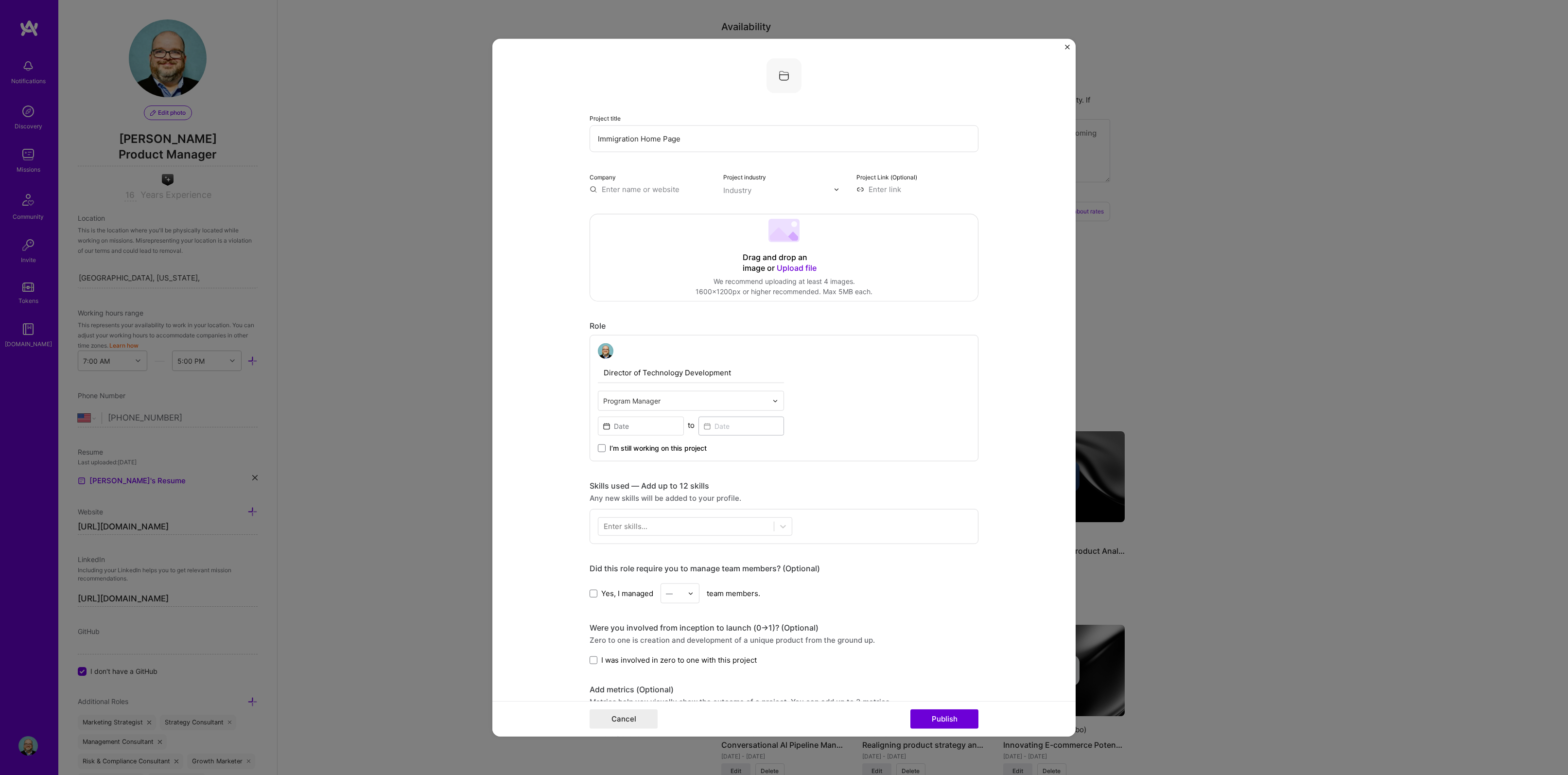
scroll to position [154, 0]
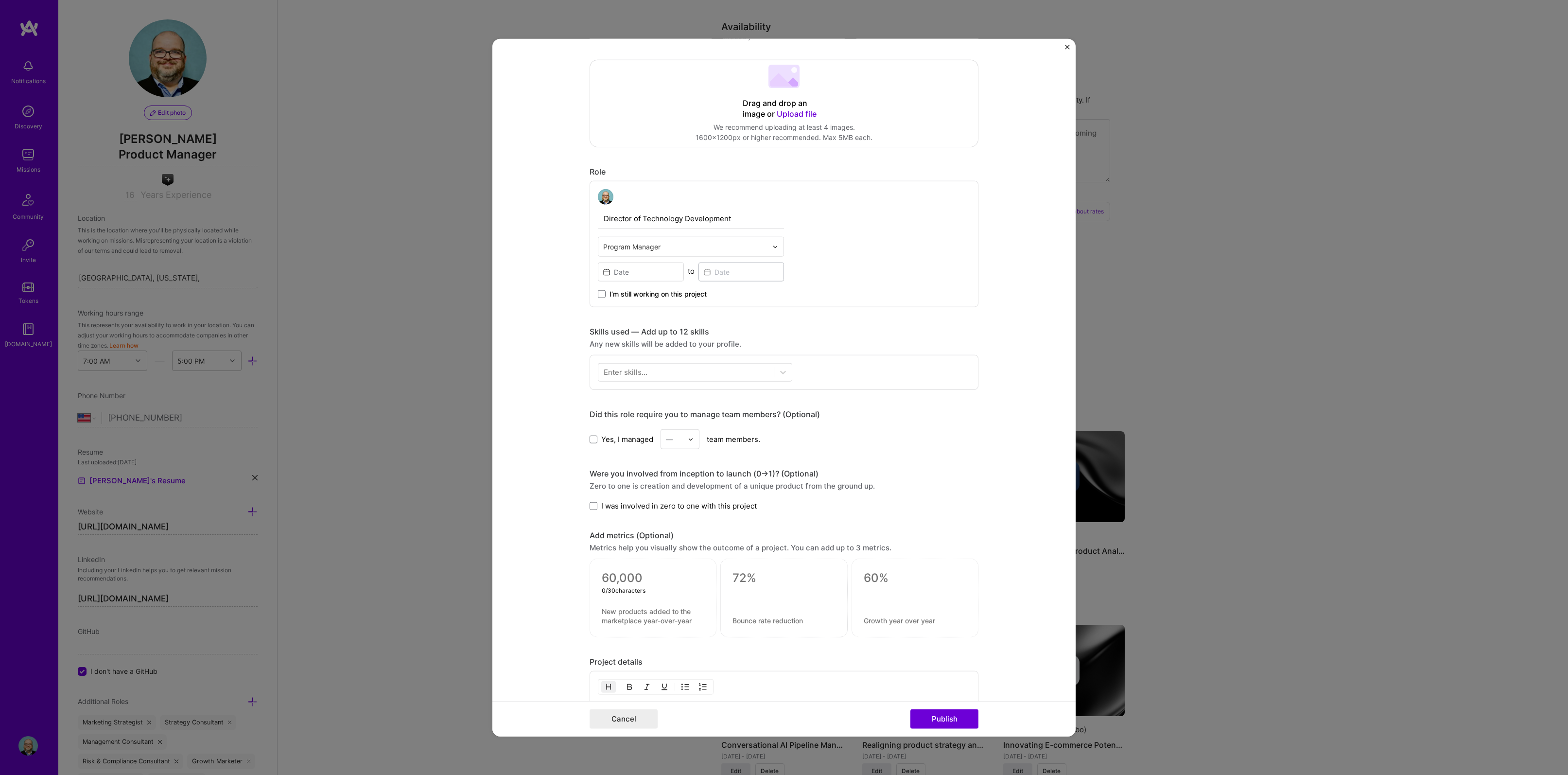
click at [638, 580] on textarea at bounding box center [653, 578] width 103 height 15
type textarea "f"
click at [604, 616] on textarea at bounding box center [653, 620] width 103 height 18
click at [590, 504] on span at bounding box center [593, 506] width 8 height 8
click at [0, 0] on input "I was involved in zero to one with this project" at bounding box center [0, 0] width 0 height 0
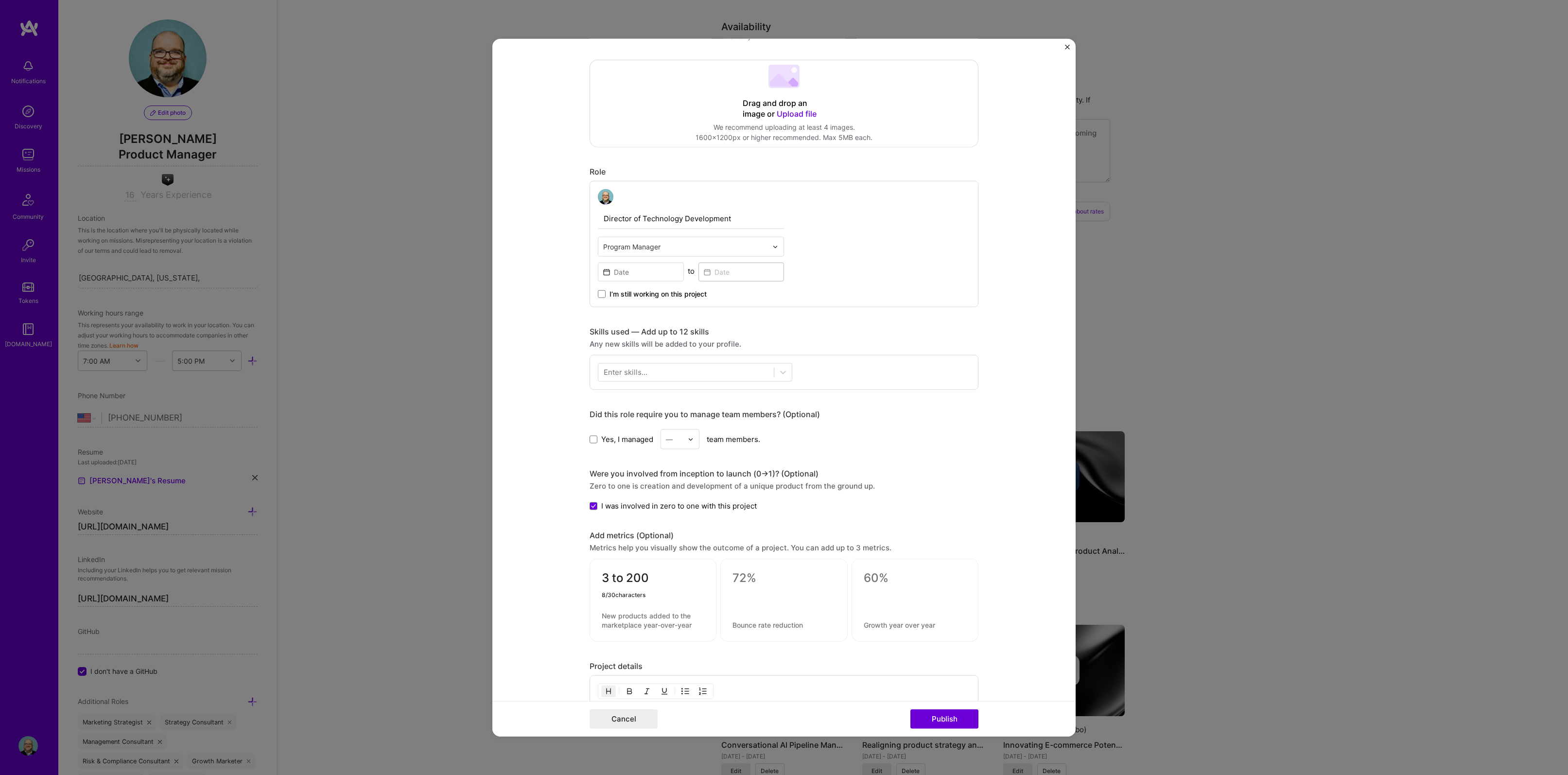
drag, startPoint x: 624, startPoint y: 580, endPoint x: 580, endPoint y: 581, distance: 44.0
click at [580, 581] on form "Project title Immigration Home Page Company Project industry Industry Project L…" at bounding box center [784, 387] width 584 height 698
type textarea "200"
click at [602, 616] on textarea at bounding box center [653, 620] width 103 height 18
type textarea "Number of enterprise clients brought online."
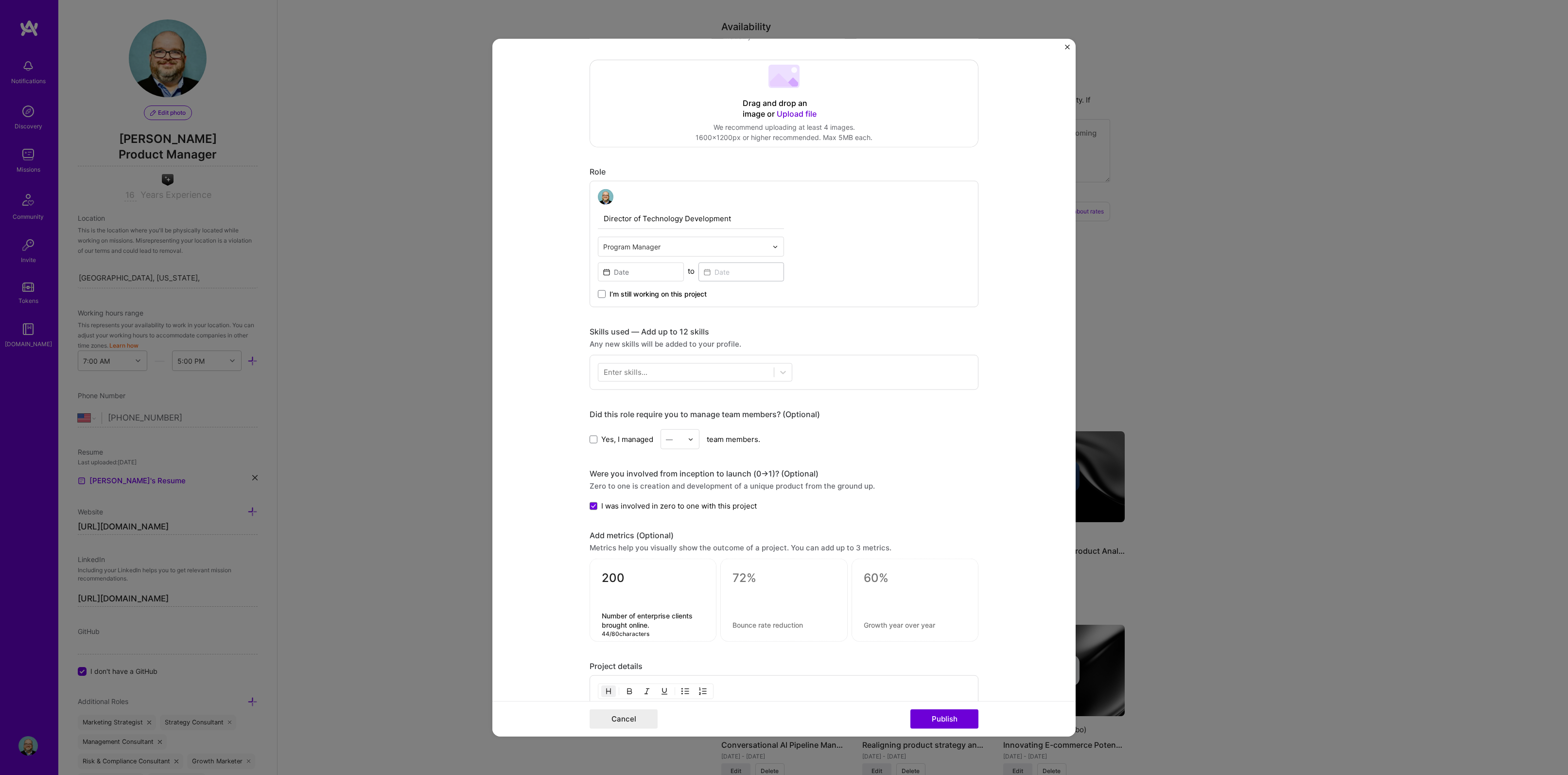
click at [733, 578] on textarea at bounding box center [784, 578] width 103 height 15
click at [622, 578] on textarea "200" at bounding box center [652, 580] width 103 height 19
type textarea "200+"
click at [732, 577] on textarea at bounding box center [783, 578] width 103 height 15
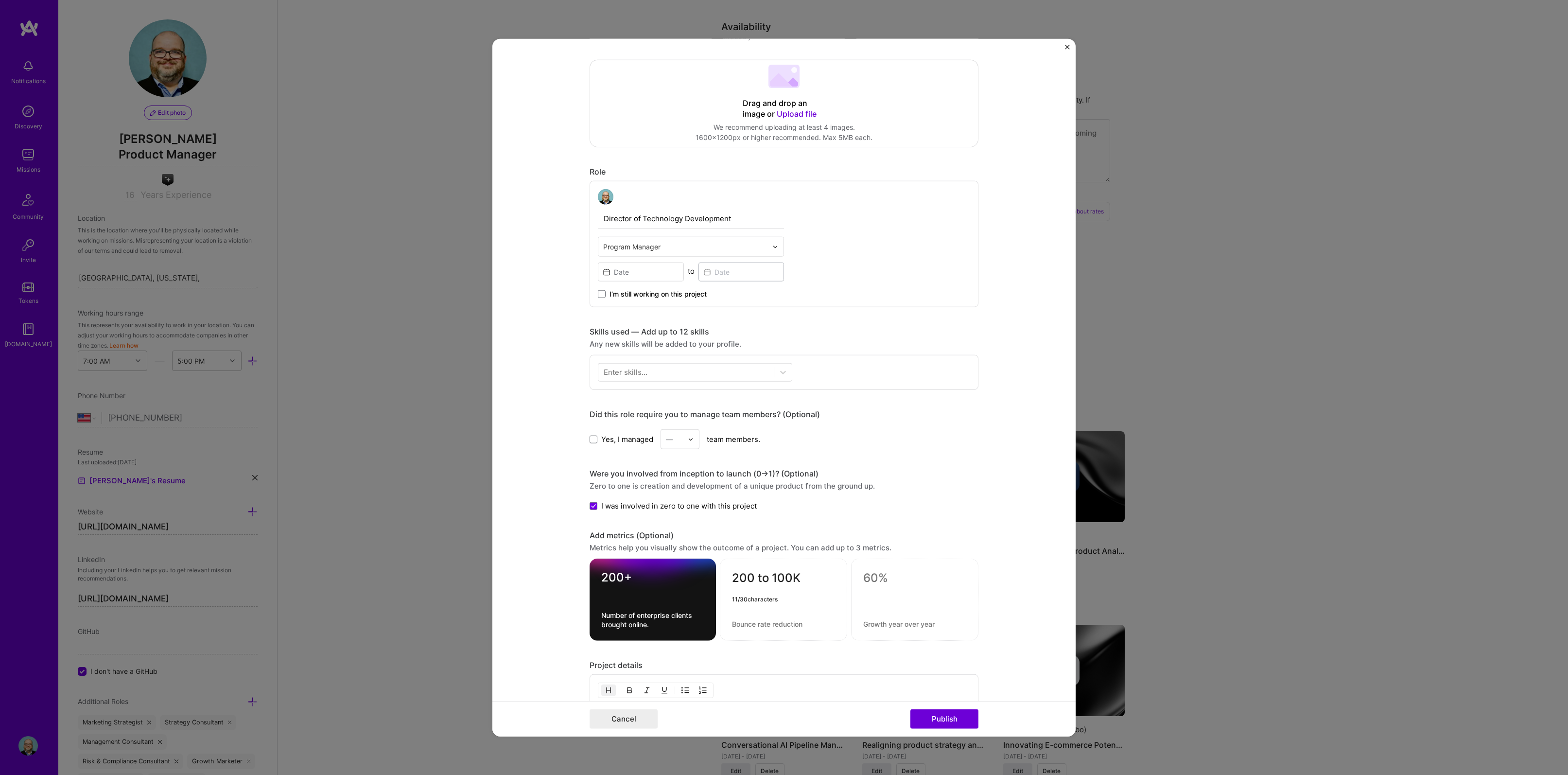
type textarea "200 to 100K"
click at [732, 599] on div at bounding box center [783, 599] width 103 height 11
click at [737, 601] on div at bounding box center [783, 599] width 103 height 11
click at [734, 629] on div "200 to 100K" at bounding box center [783, 599] width 127 height 83
click at [733, 625] on textarea at bounding box center [783, 624] width 103 height 10
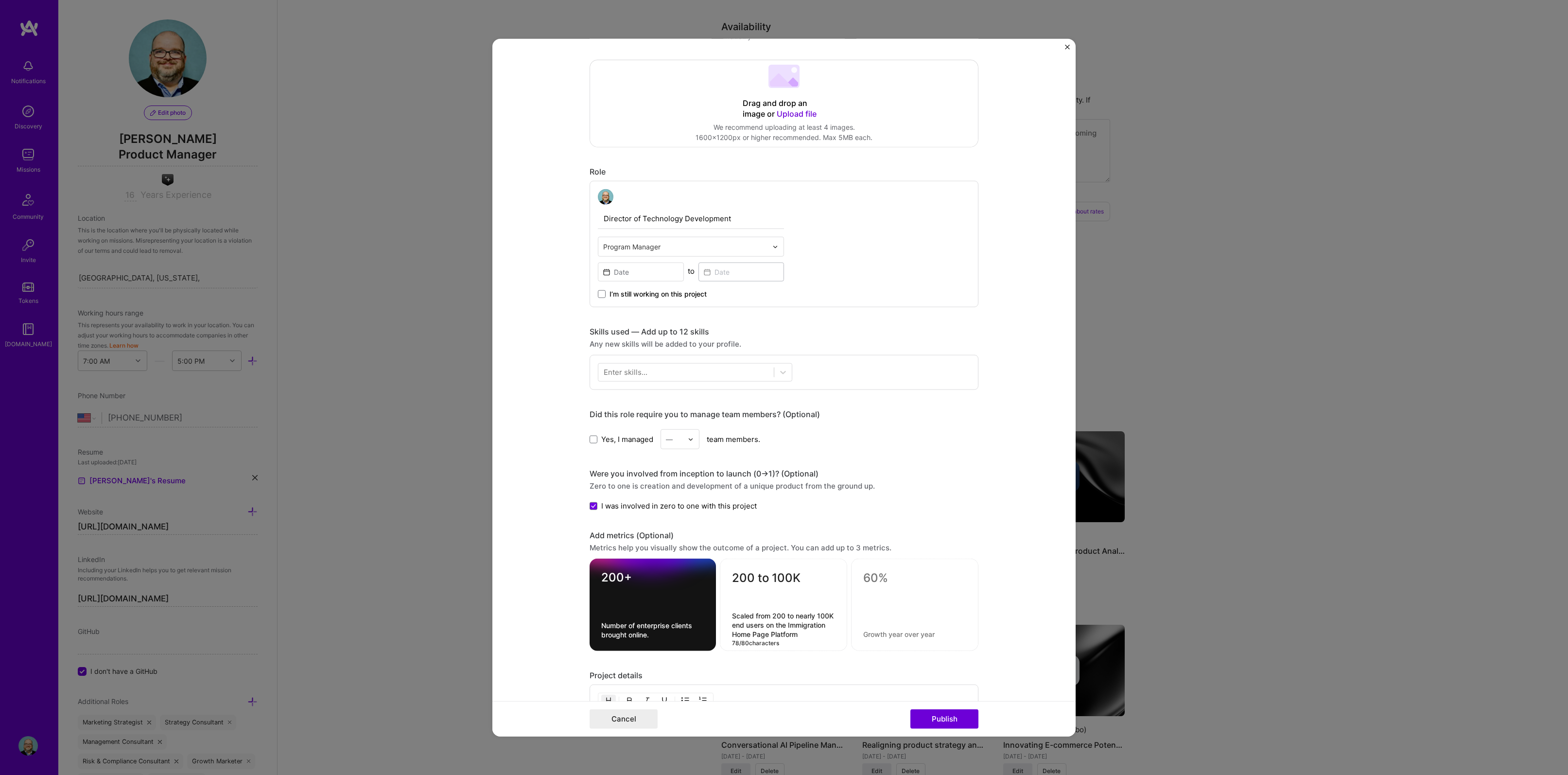
type textarea "Scaled from 200 to nearly 100K end users on the Immigration Home Page Platform"
click at [863, 577] on textarea at bounding box center [914, 578] width 103 height 15
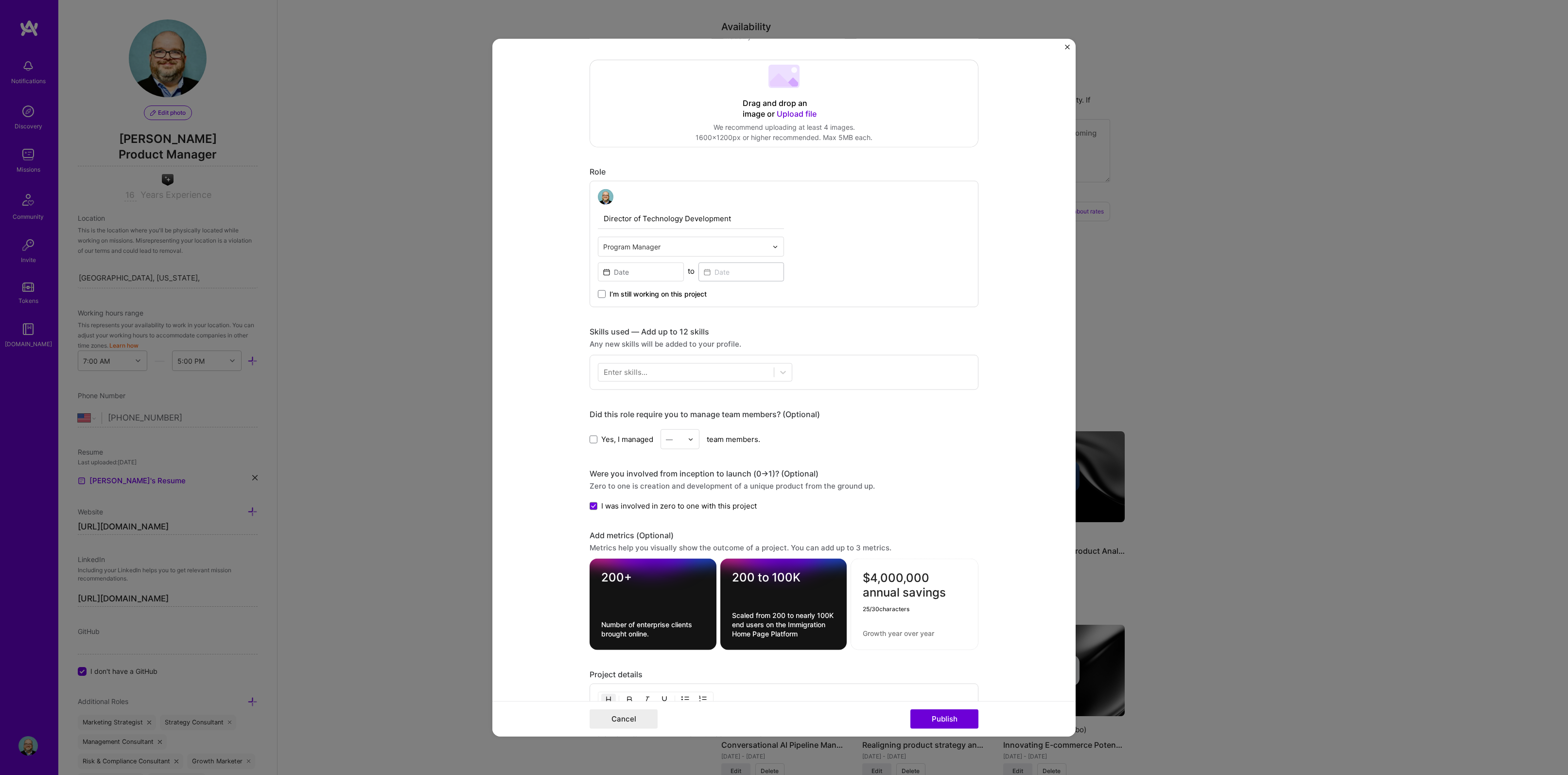
type textarea "$4,000,000 annual savings"
type textarea "Saved nearly $4MM on savings through automation and shipping savings."
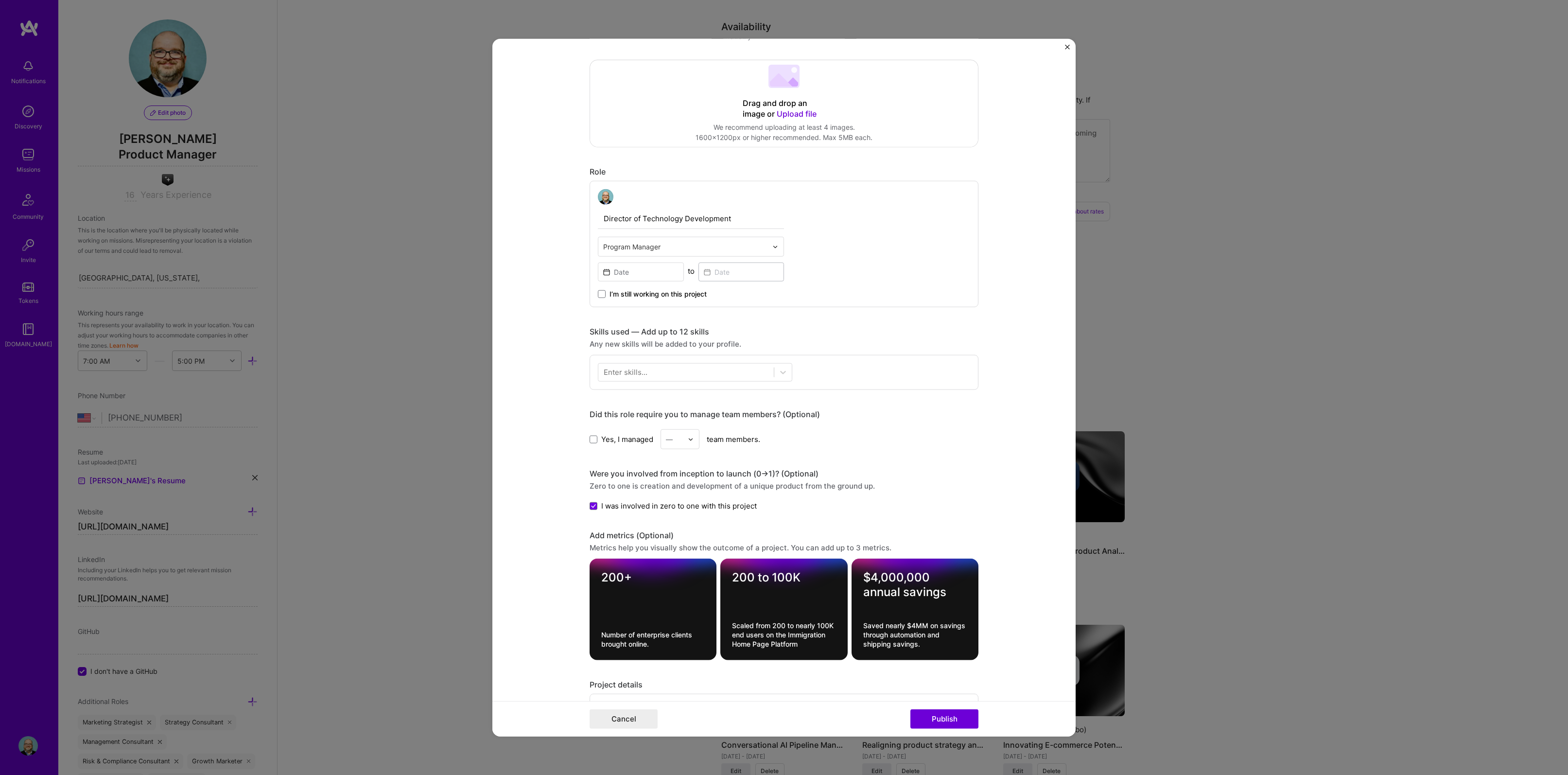
click at [797, 651] on div "200 to 100K Scaled from 200 to nearly 100K end users on the Immigration Home Pa…" at bounding box center [784, 609] width 127 height 102
click at [797, 645] on textarea "Scaled from 200 to nearly 100K end users on the Immigration Home Page Platform" at bounding box center [784, 635] width 104 height 28
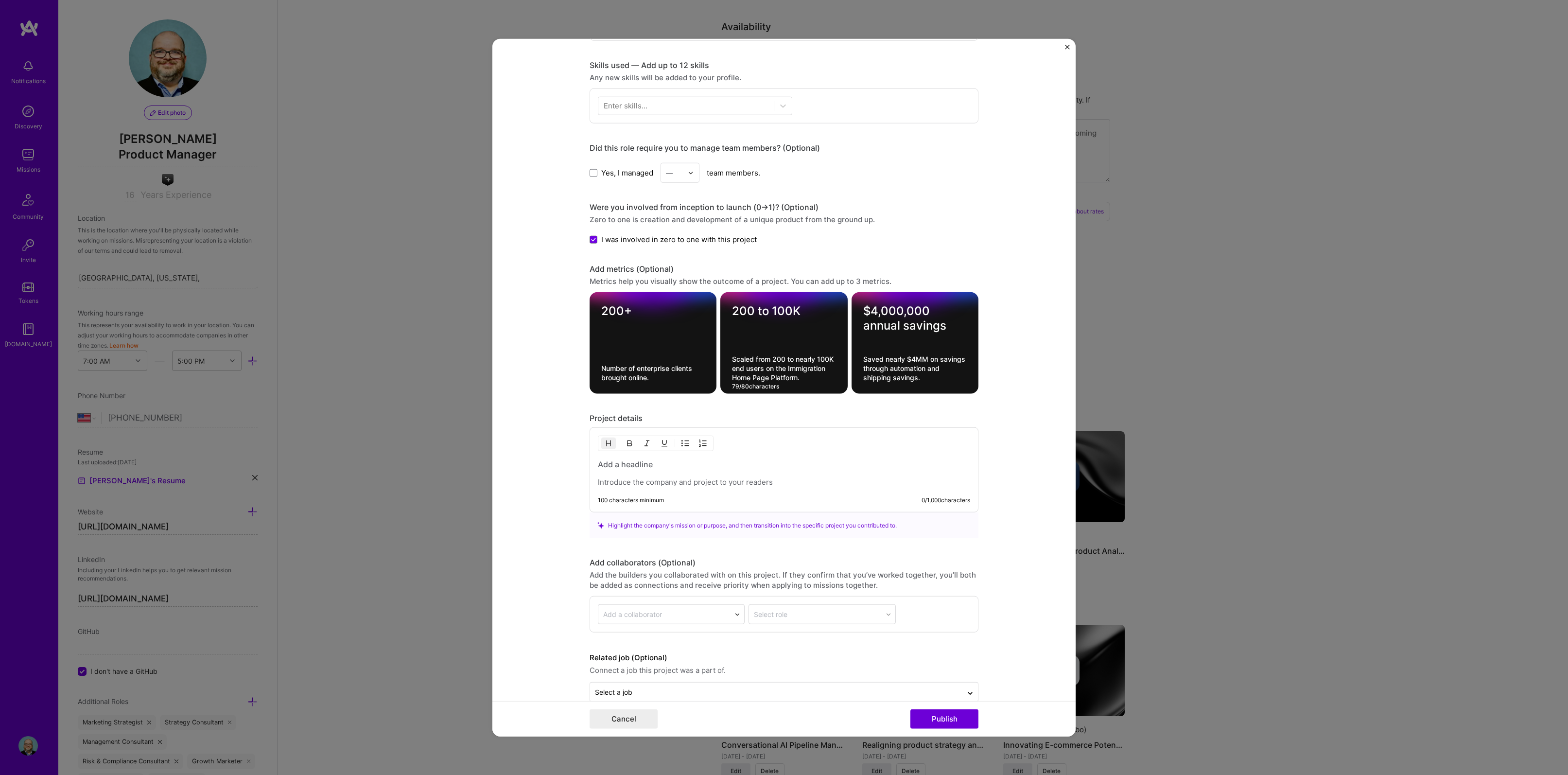
scroll to position [441, 0]
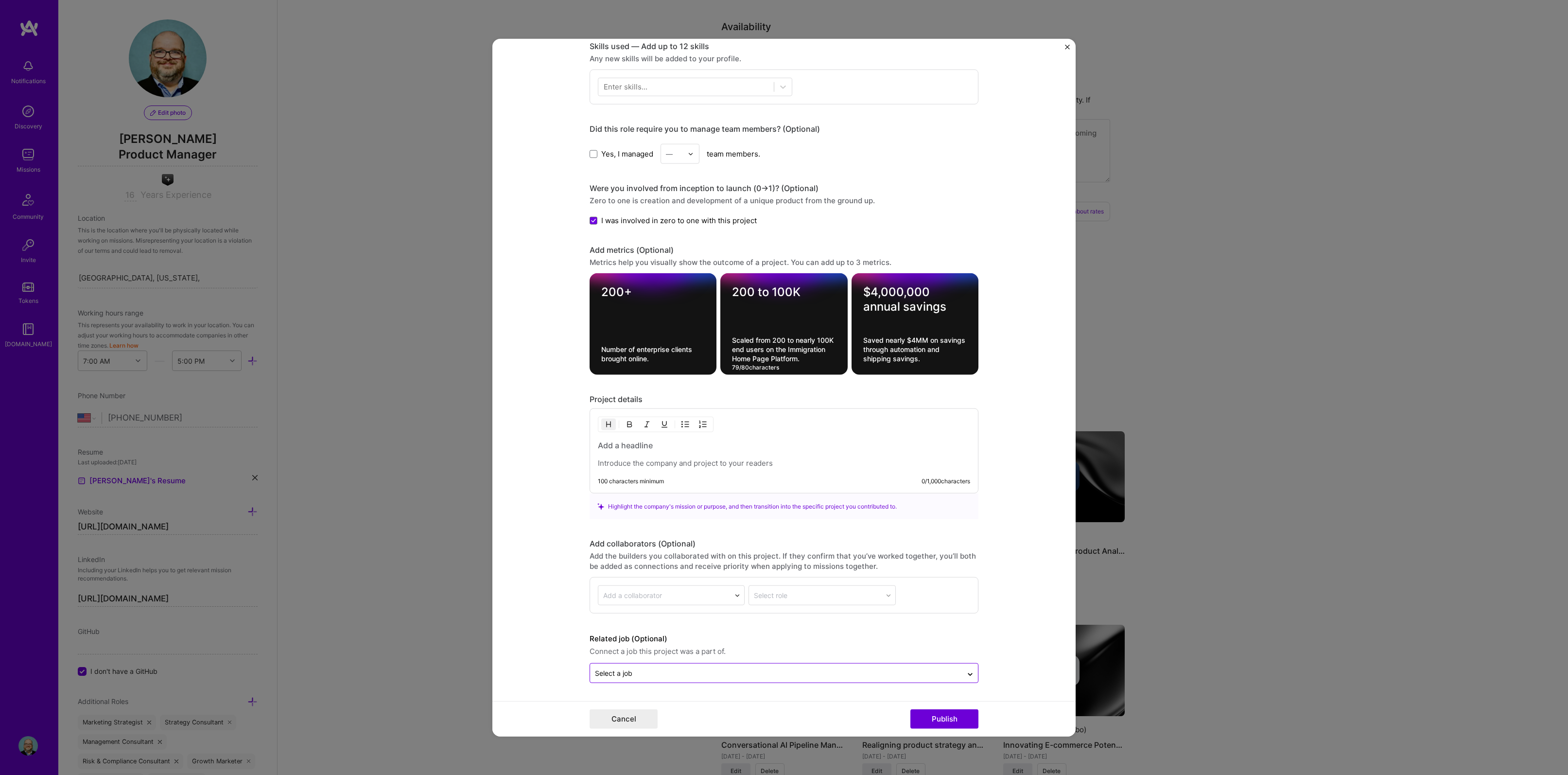
type textarea "Scaled from 200 to nearly 100K end users on the Immigration Home Page Platform."
click at [674, 668] on input "text" at bounding box center [776, 673] width 362 height 11
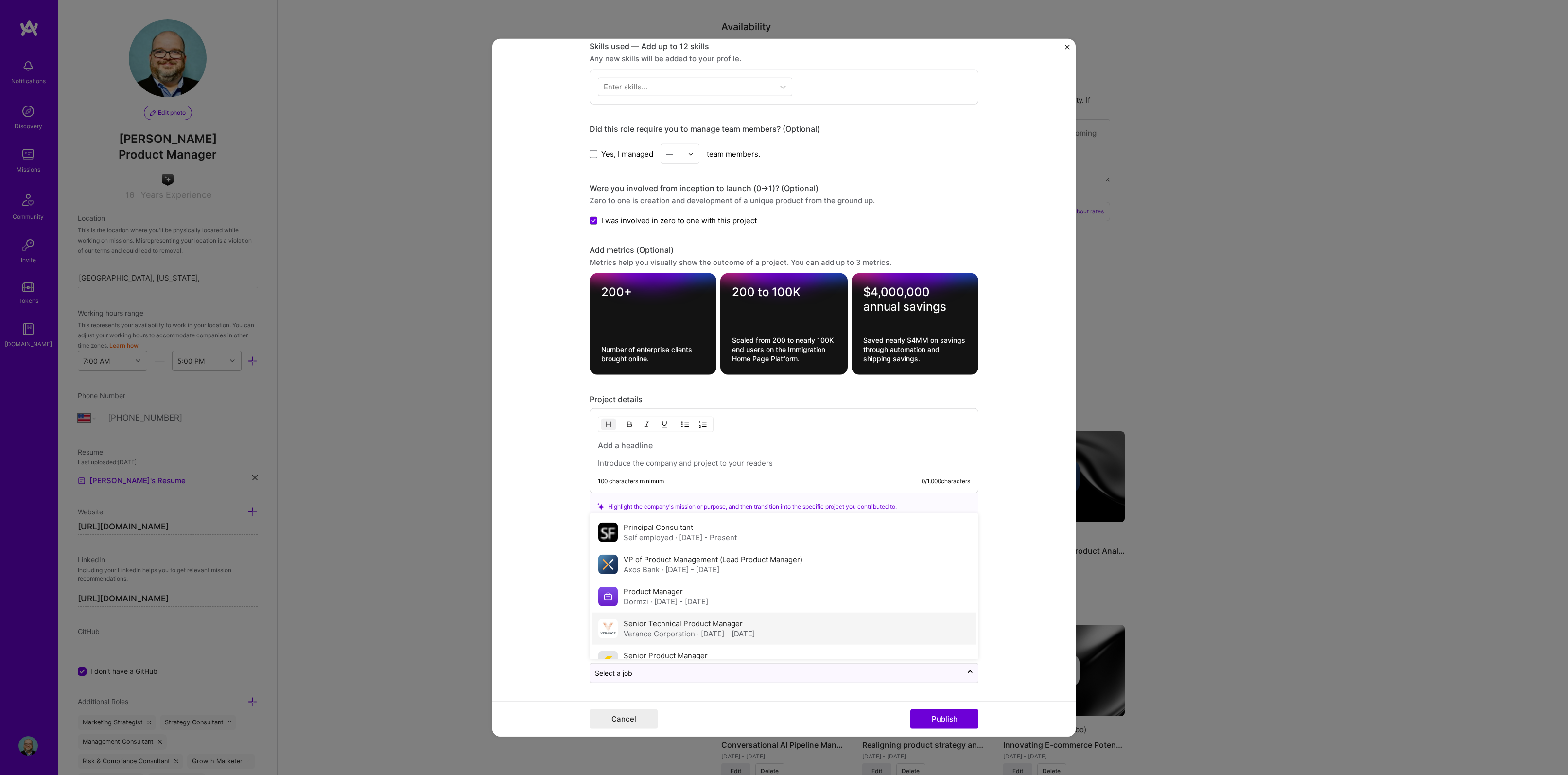
scroll to position [148, 0]
click at [669, 642] on span "· [DATE] - [DATE]" at bounding box center [690, 645] width 58 height 10
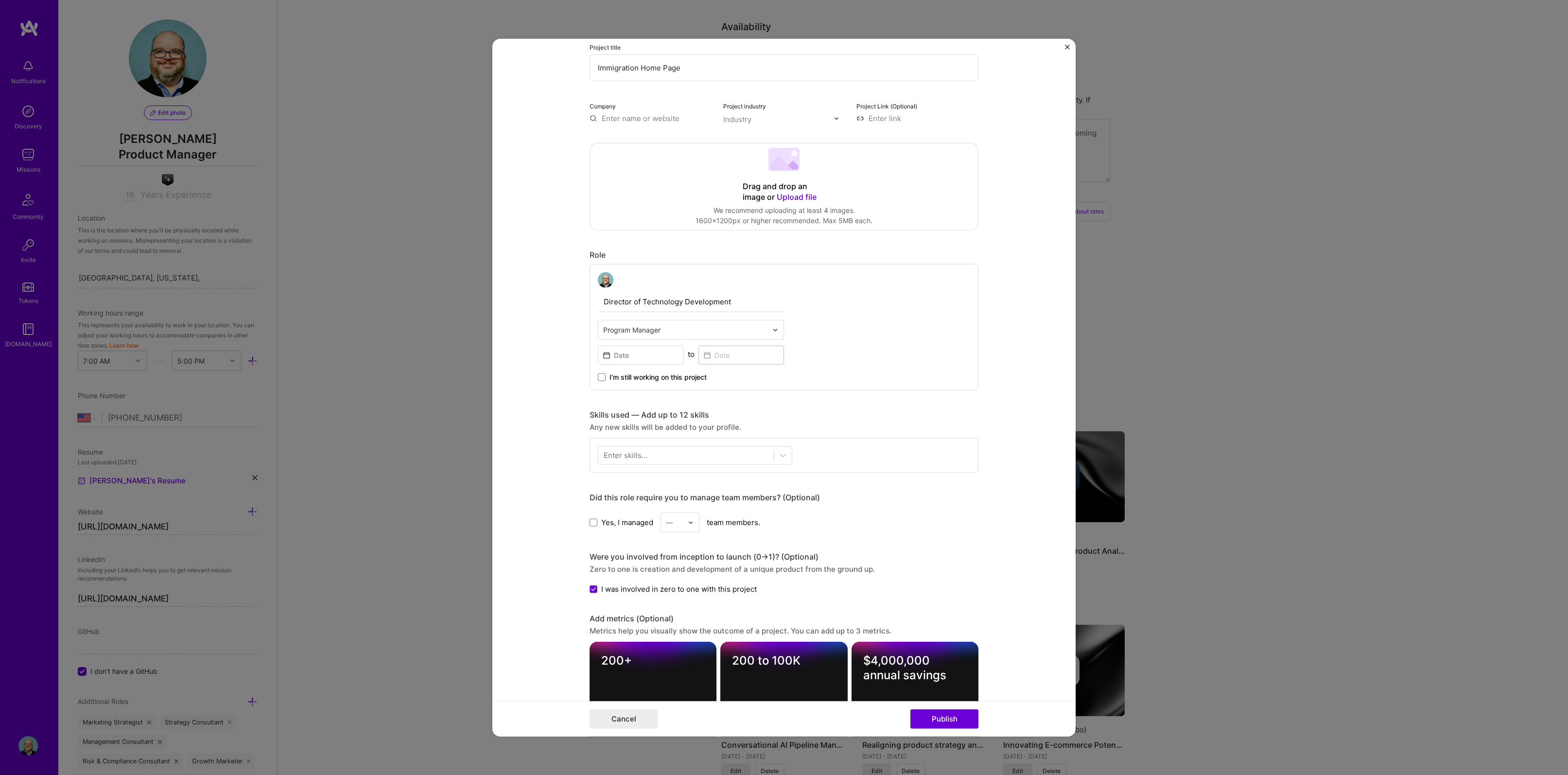
scroll to position [0, 0]
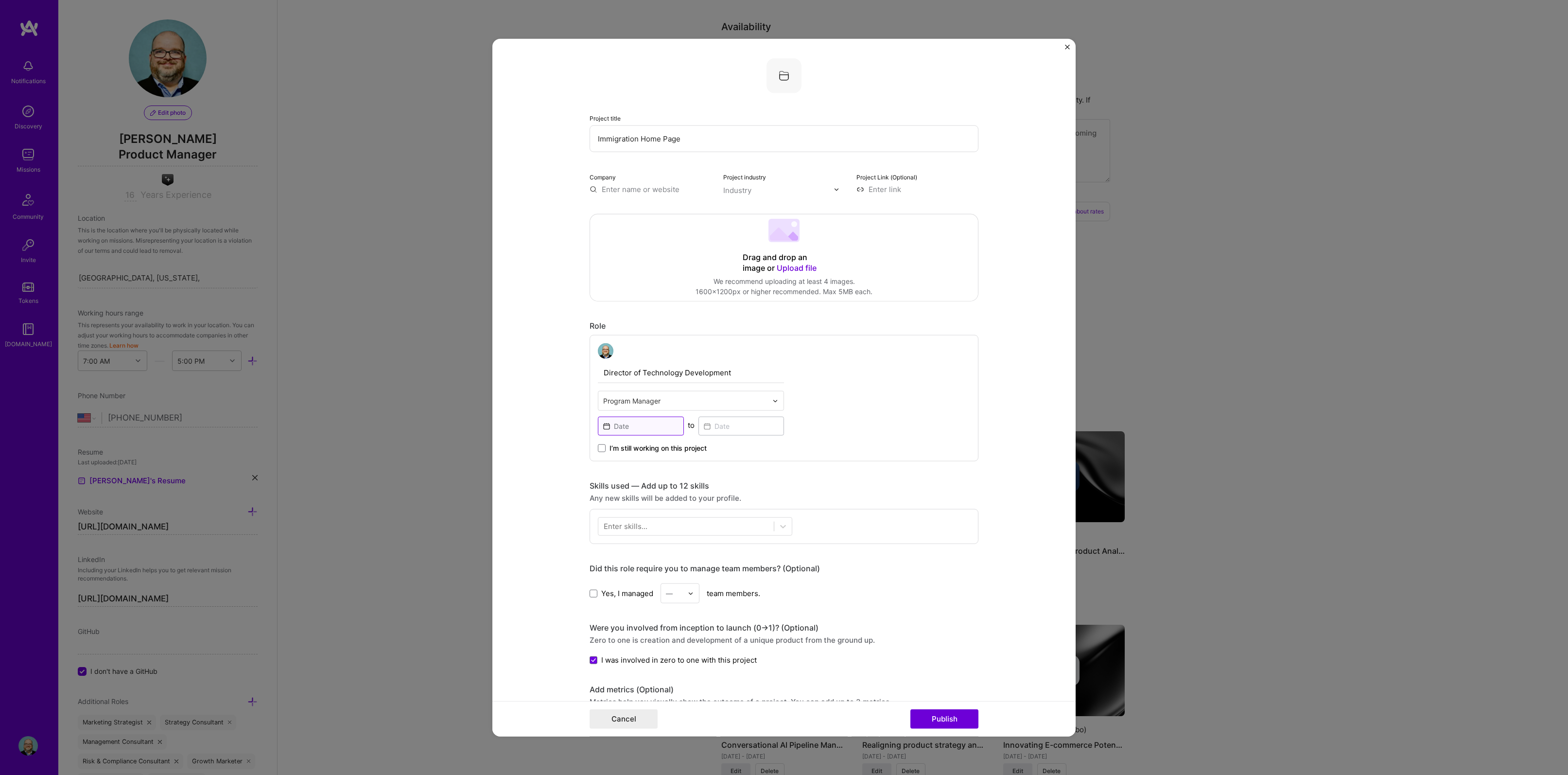
click at [619, 428] on input at bounding box center [641, 427] width 86 height 19
click at [608, 449] on button "‹" at bounding box center [612, 449] width 21 height 21
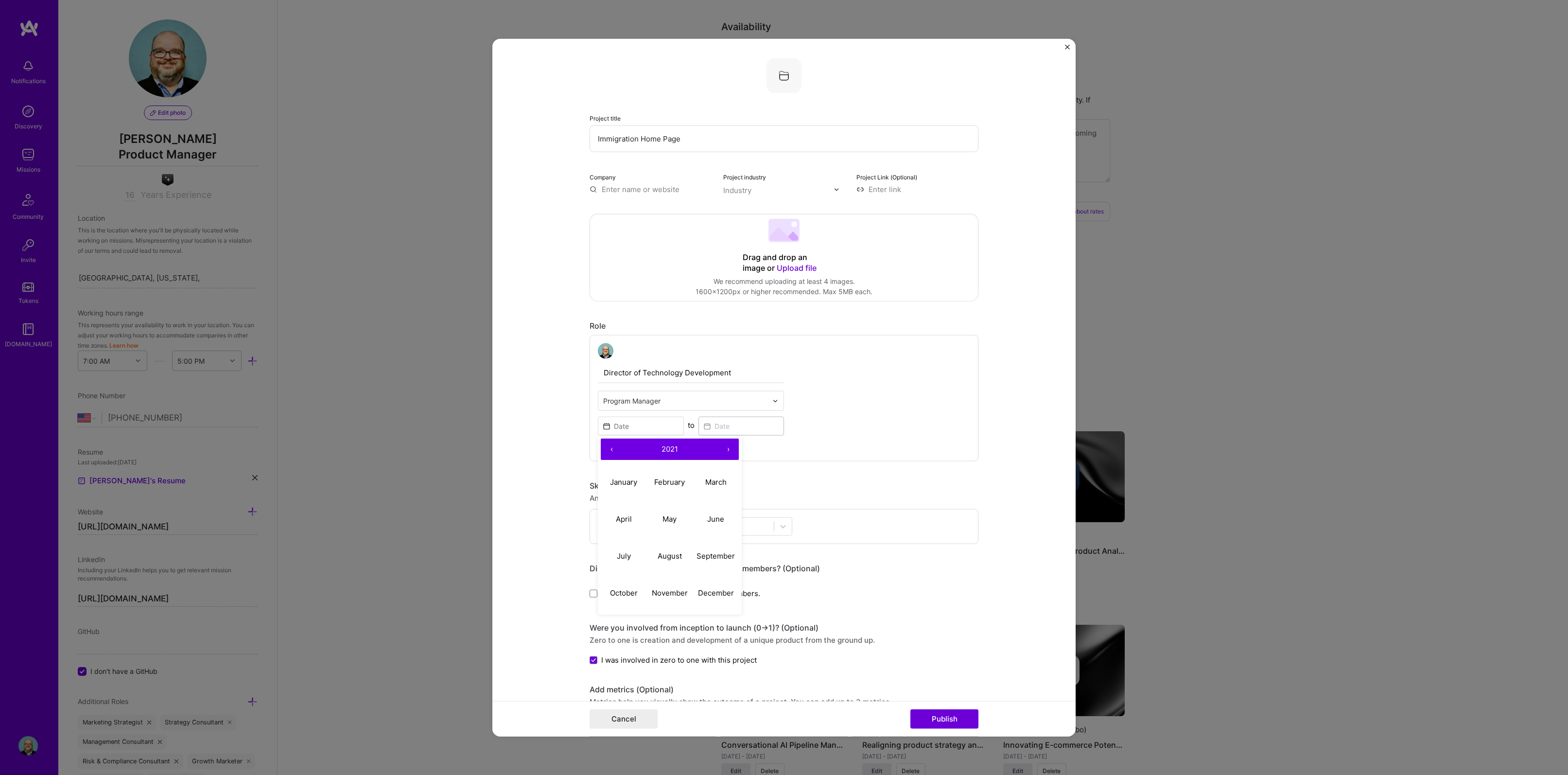
click at [608, 449] on button "‹" at bounding box center [612, 449] width 21 height 21
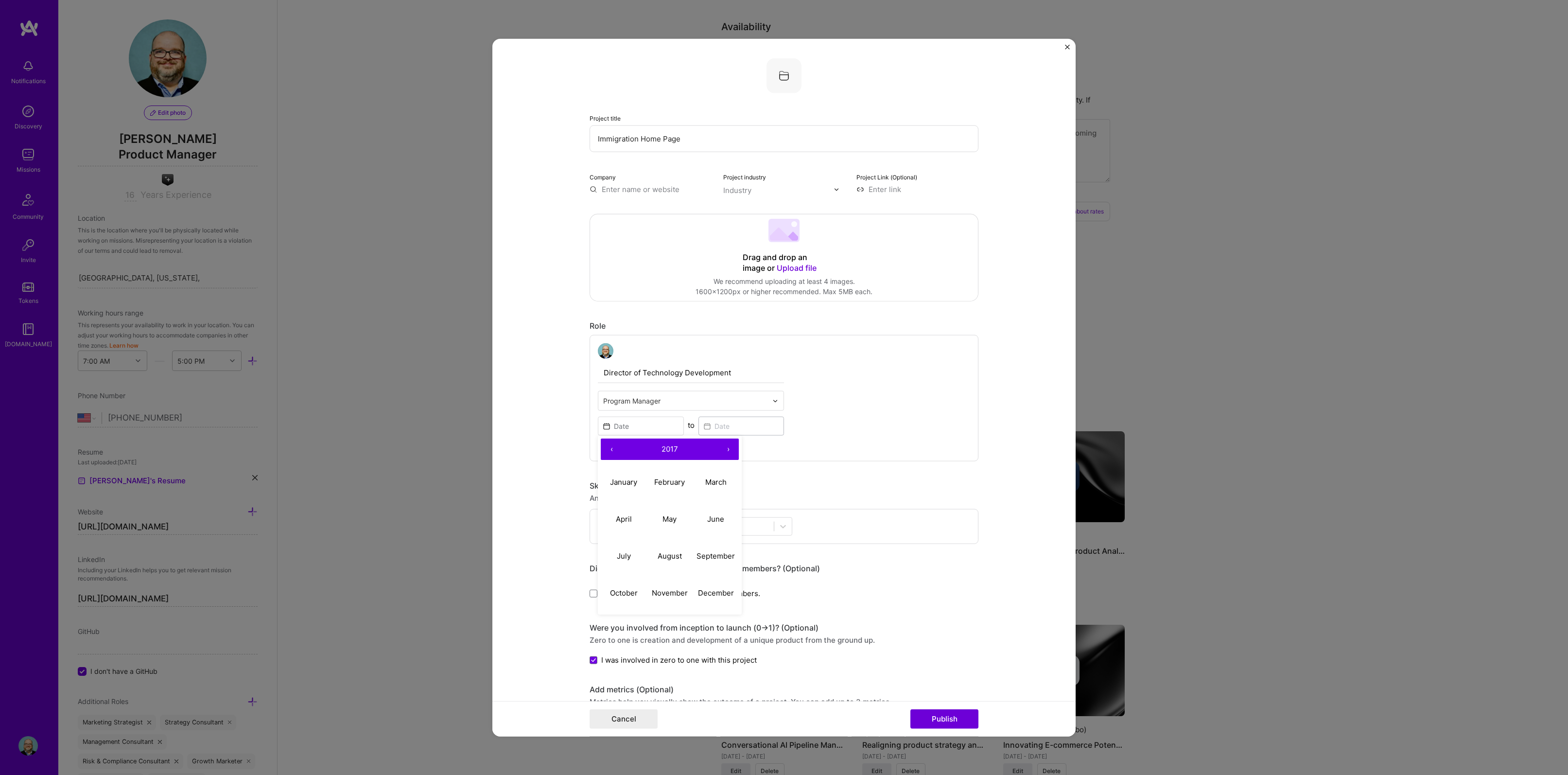
click at [608, 449] on button "‹" at bounding box center [612, 449] width 21 height 21
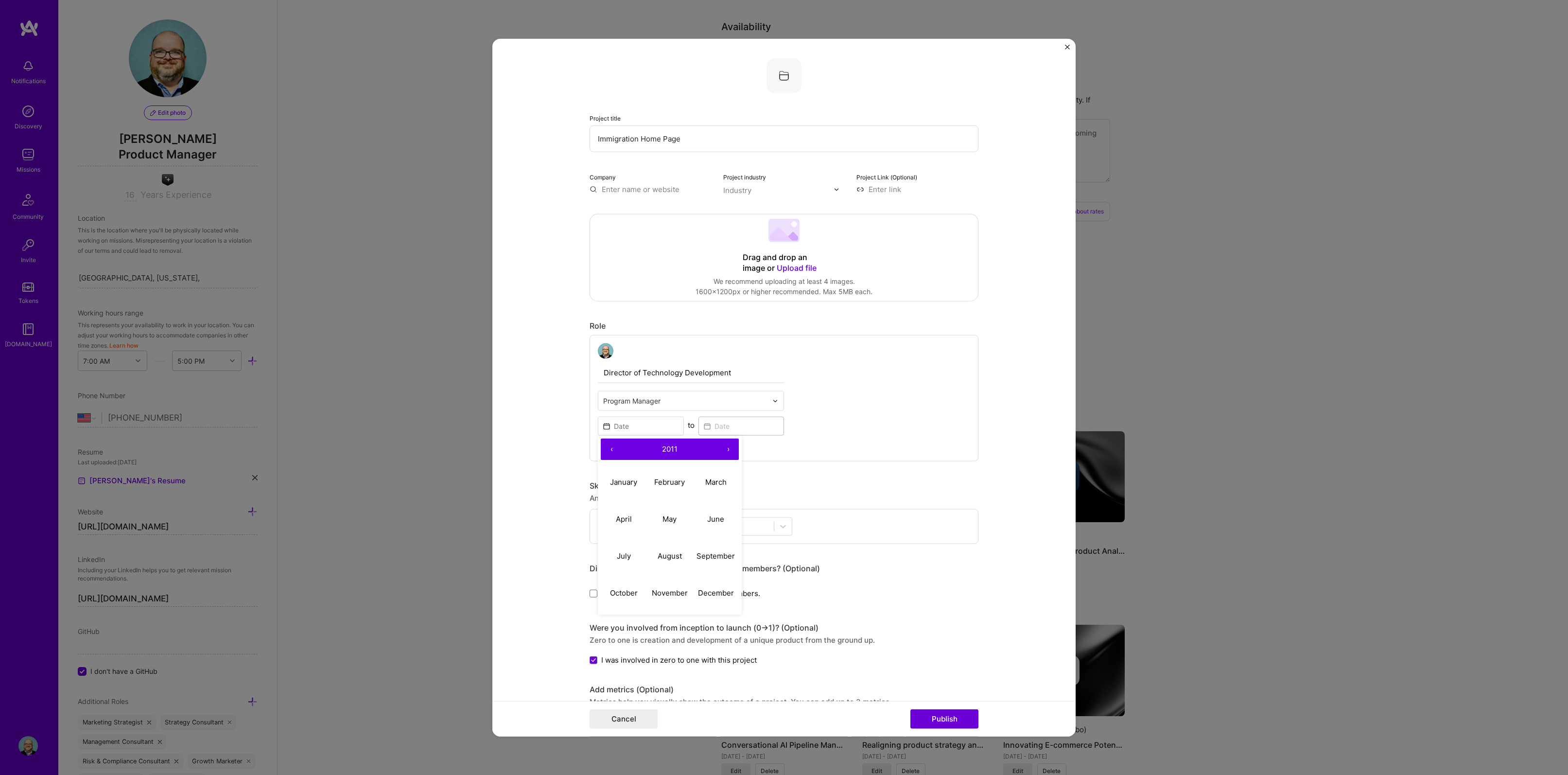
click at [608, 449] on button "‹" at bounding box center [612, 449] width 21 height 21
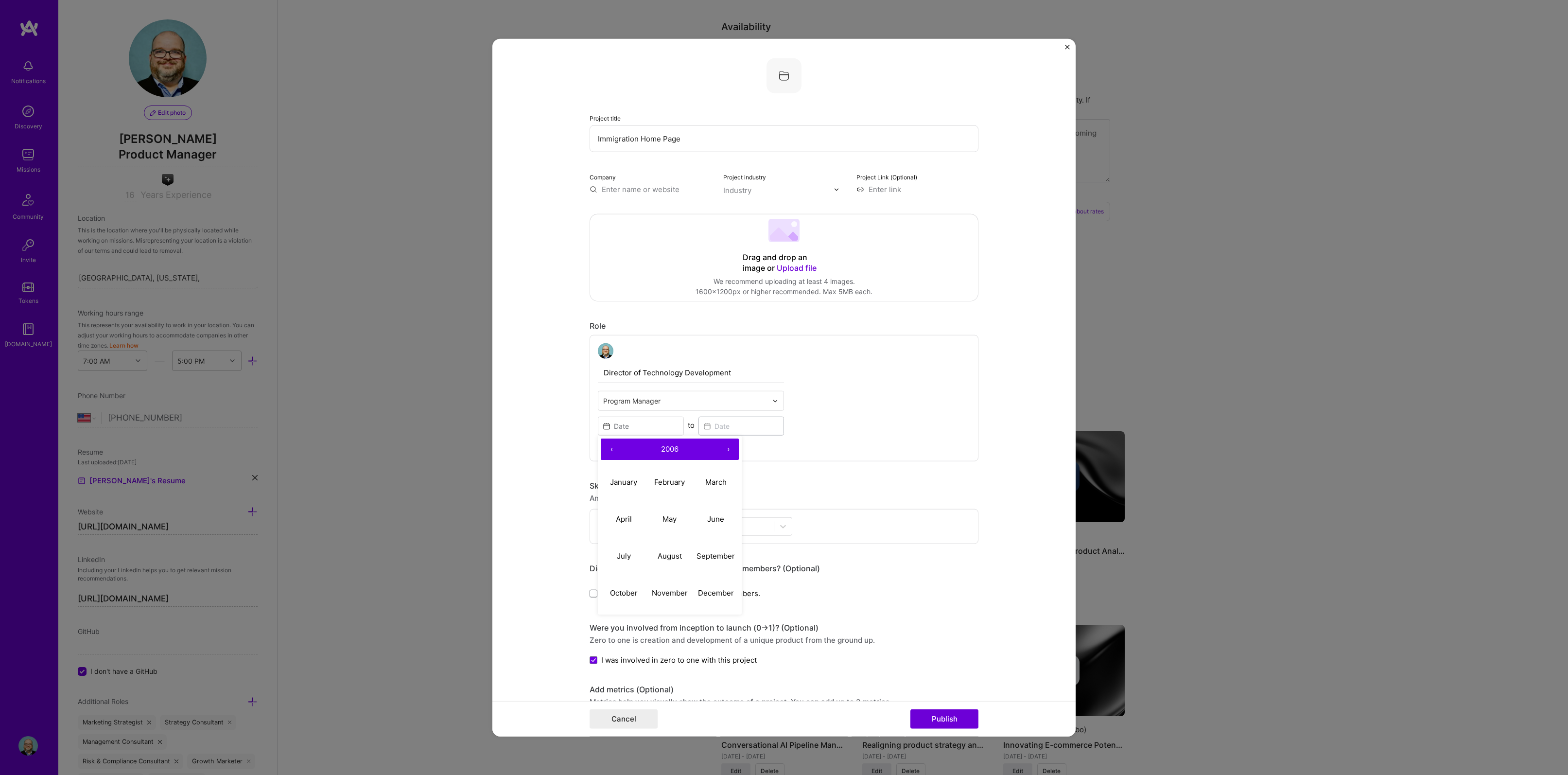
click at [608, 449] on button "‹" at bounding box center [612, 449] width 21 height 21
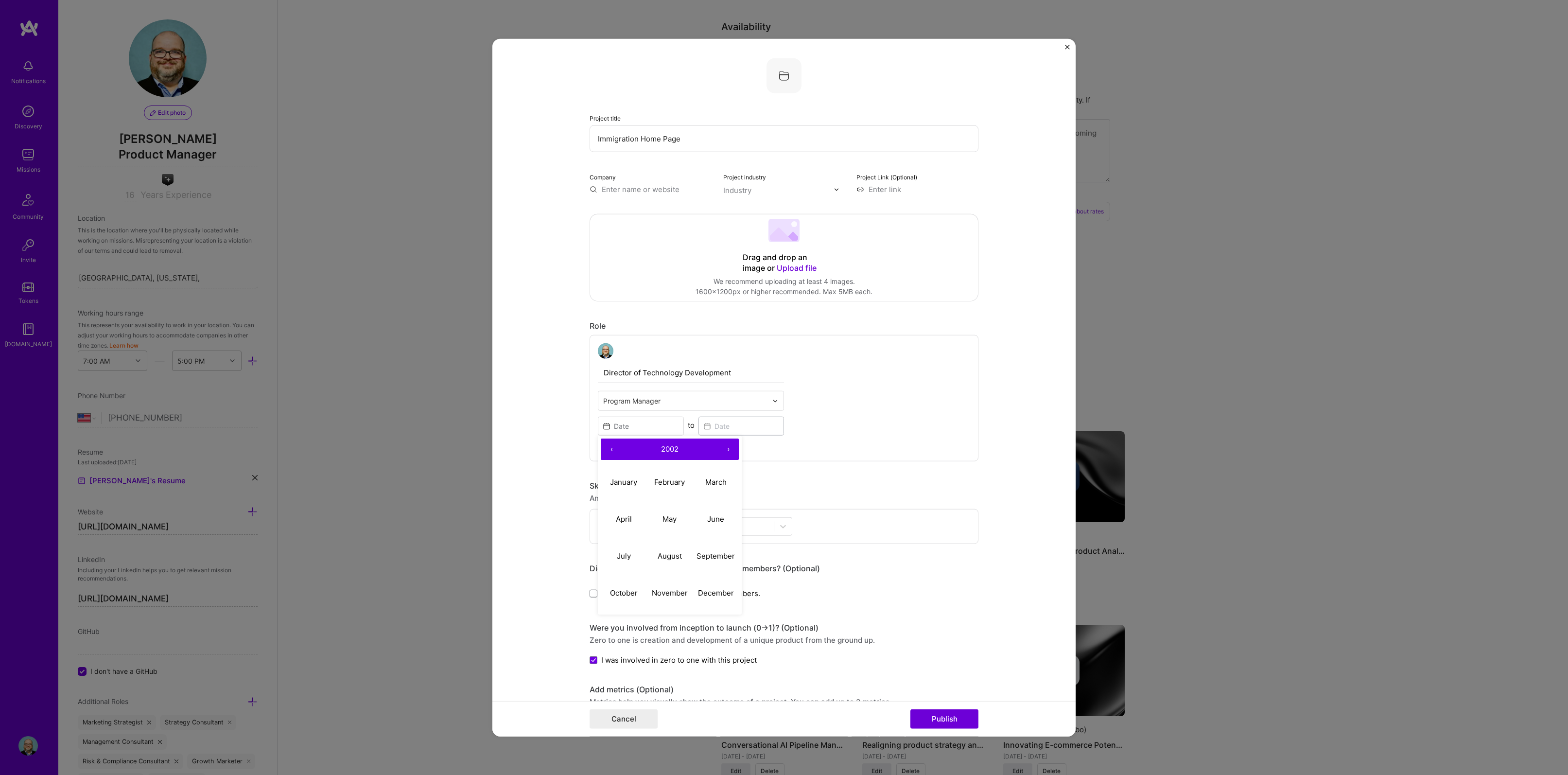
click at [608, 449] on button "‹" at bounding box center [612, 449] width 21 height 21
click at [705, 558] on abbr "September" at bounding box center [716, 555] width 39 height 10
type input "[DATE]"
click at [756, 427] on input at bounding box center [741, 427] width 86 height 19
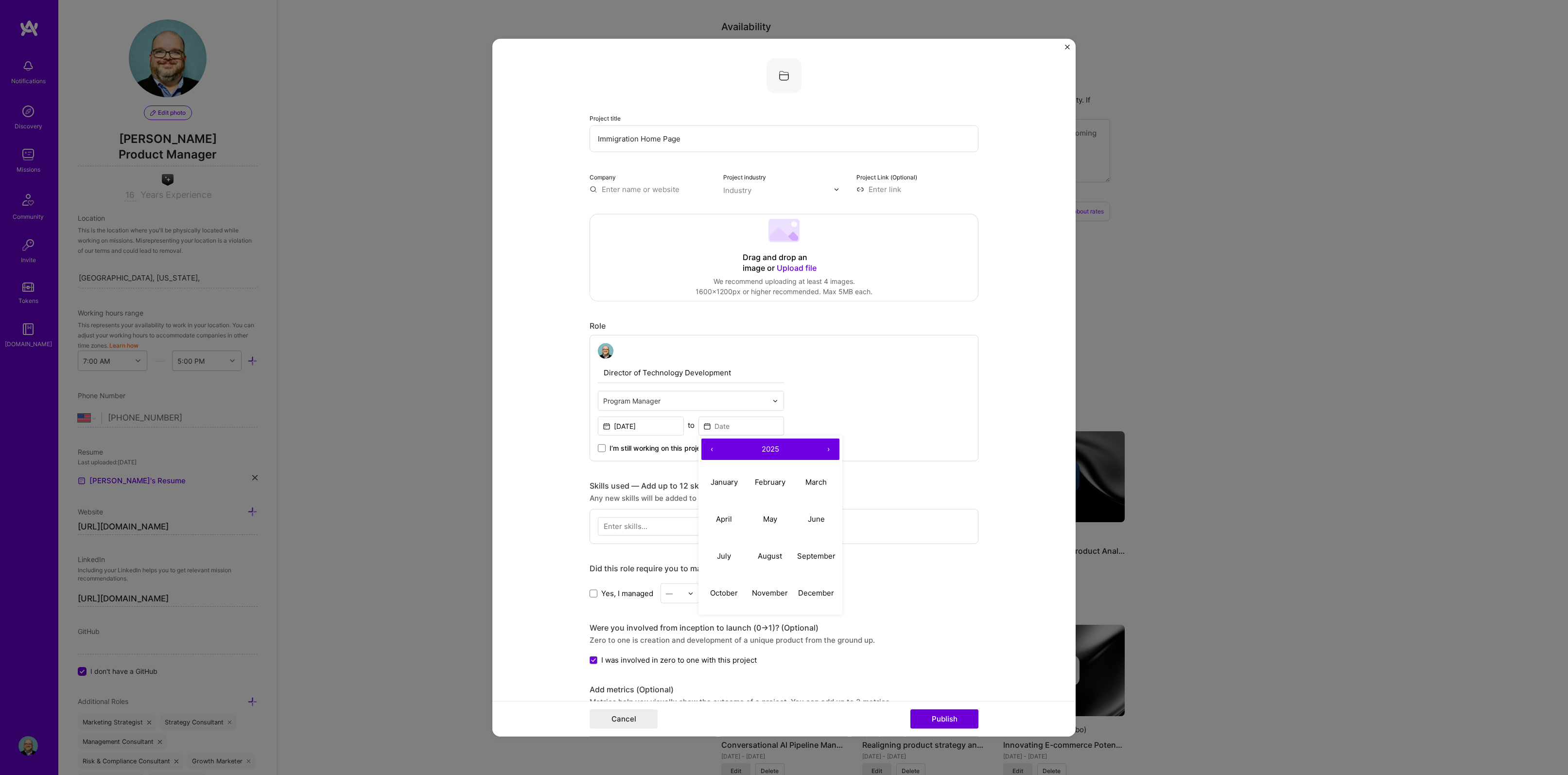
click at [711, 448] on button "‹" at bounding box center [712, 449] width 21 height 21
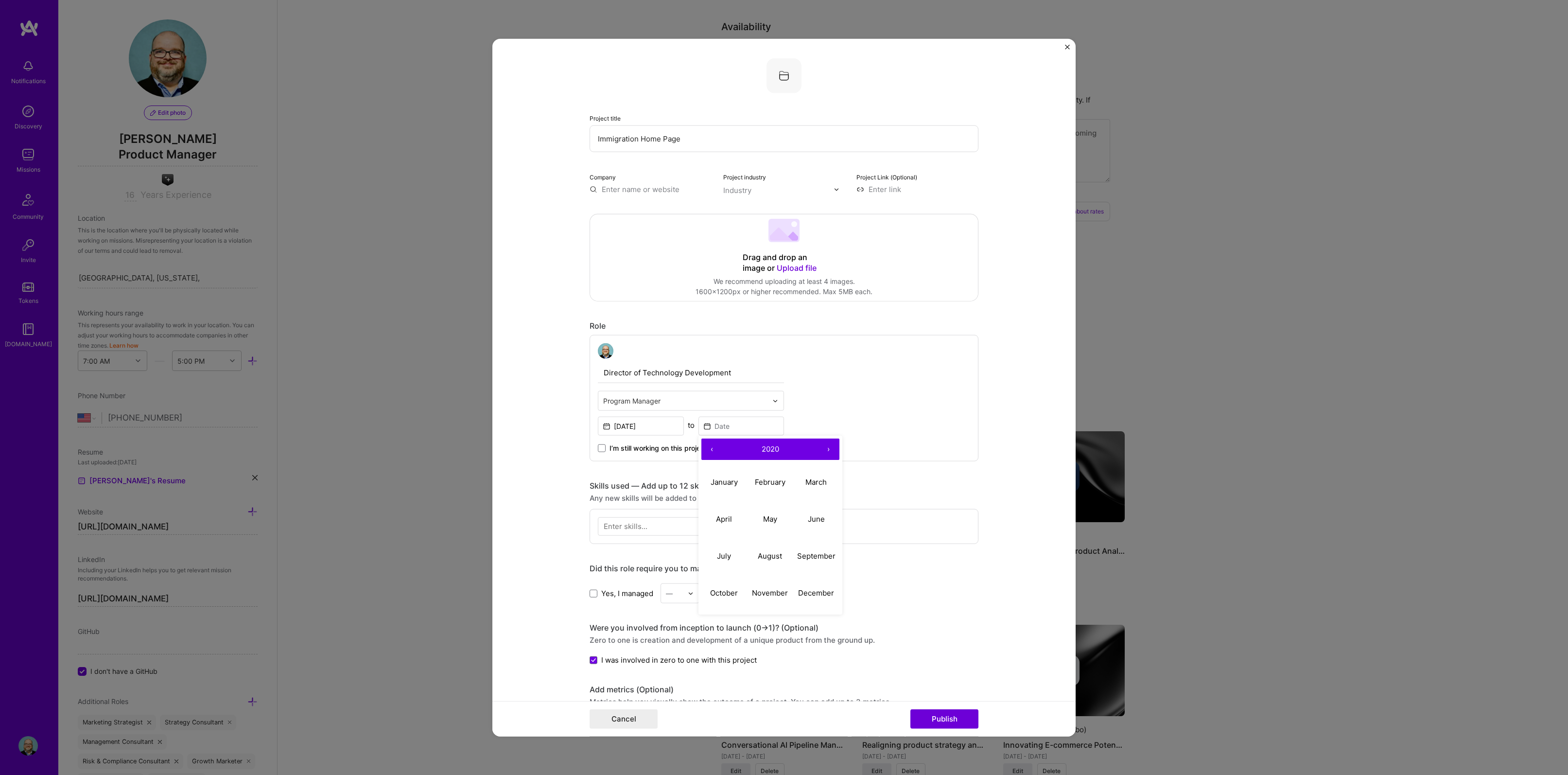
click at [711, 448] on button "‹" at bounding box center [712, 449] width 21 height 21
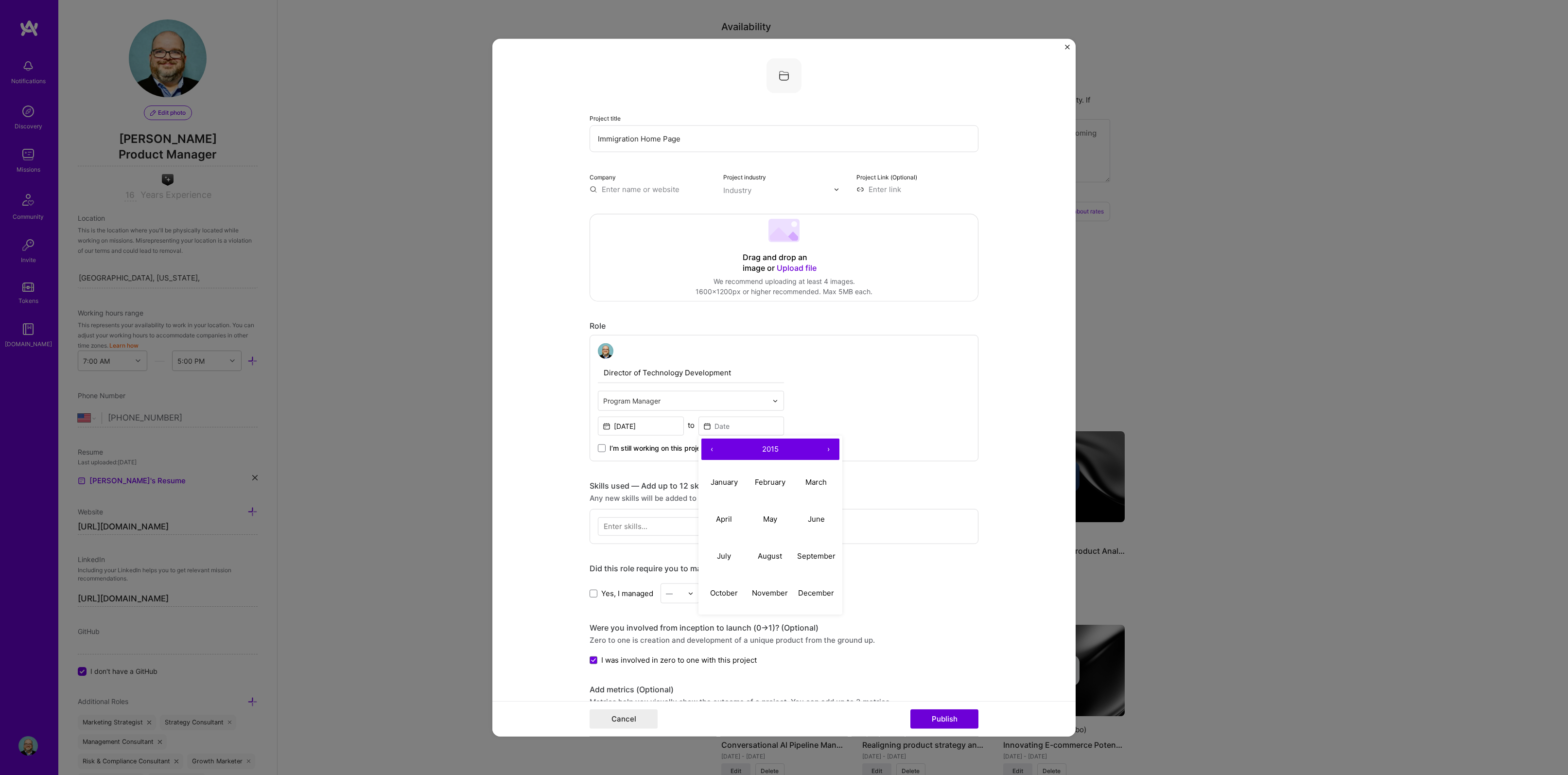
click at [711, 448] on button "‹" at bounding box center [712, 449] width 21 height 21
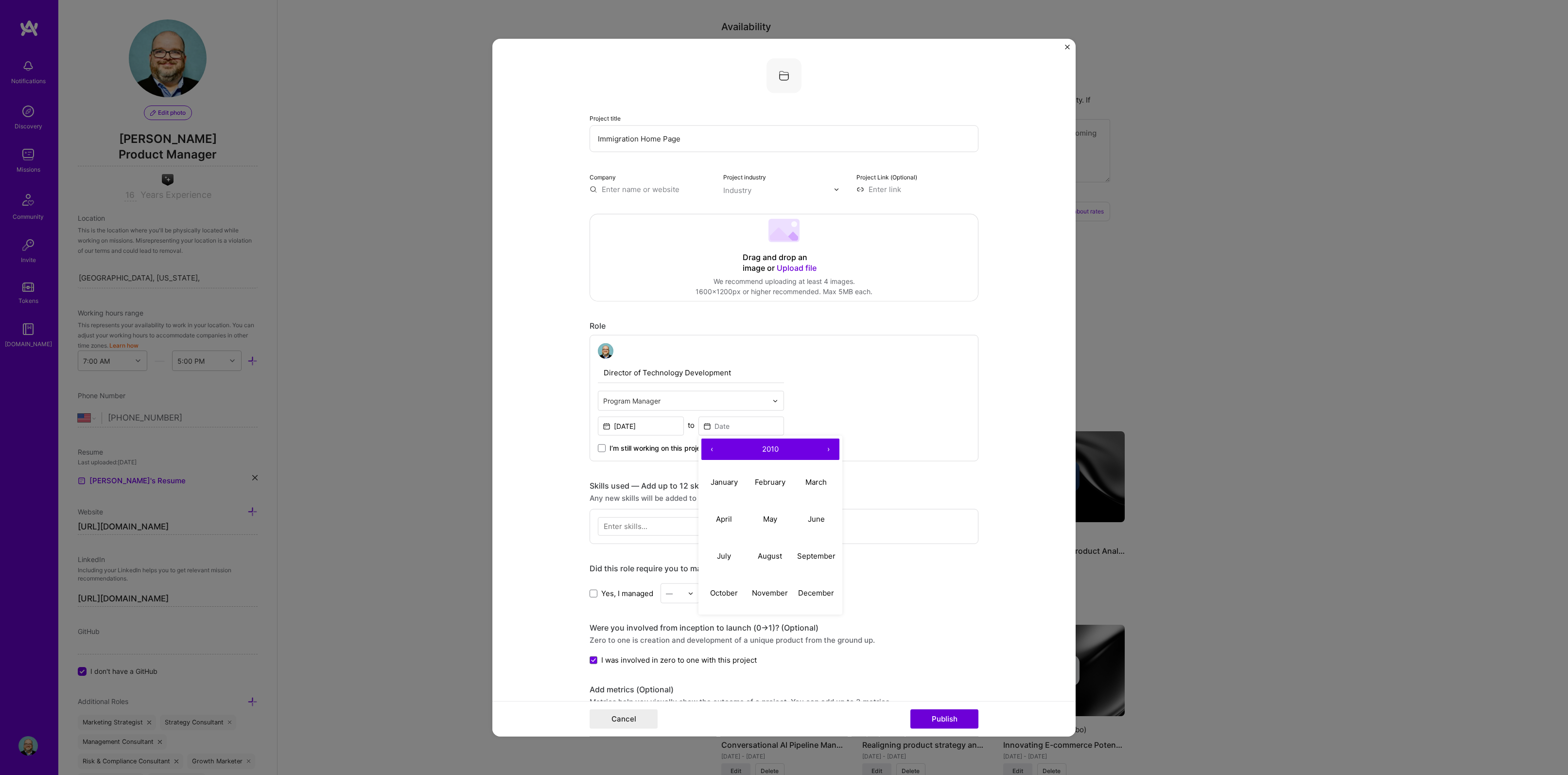
click at [711, 448] on button "‹" at bounding box center [712, 449] width 21 height 21
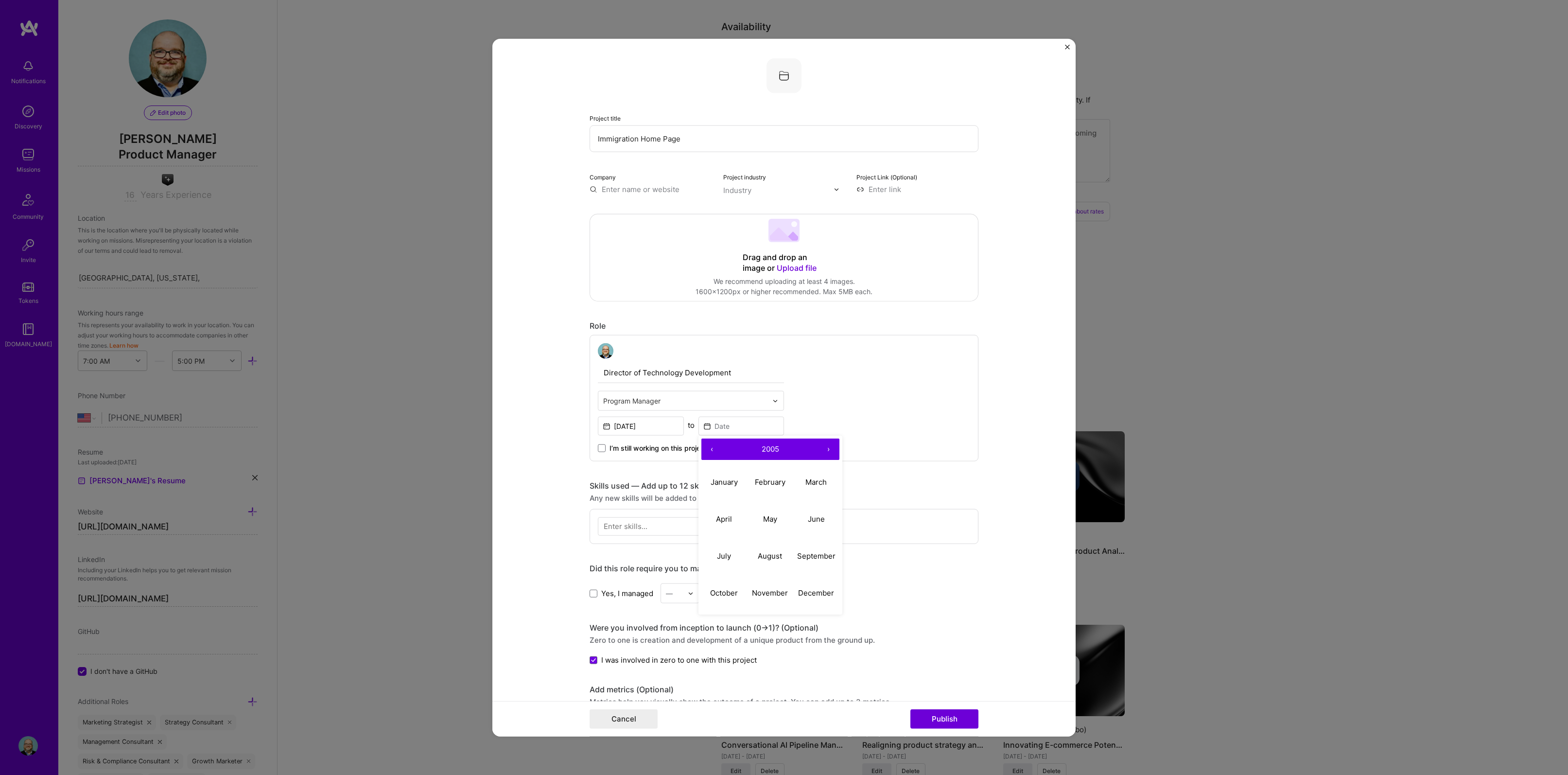
click at [711, 448] on button "‹" at bounding box center [712, 449] width 21 height 21
click at [816, 520] on abbr "June" at bounding box center [815, 518] width 17 height 10
type input "[DATE]"
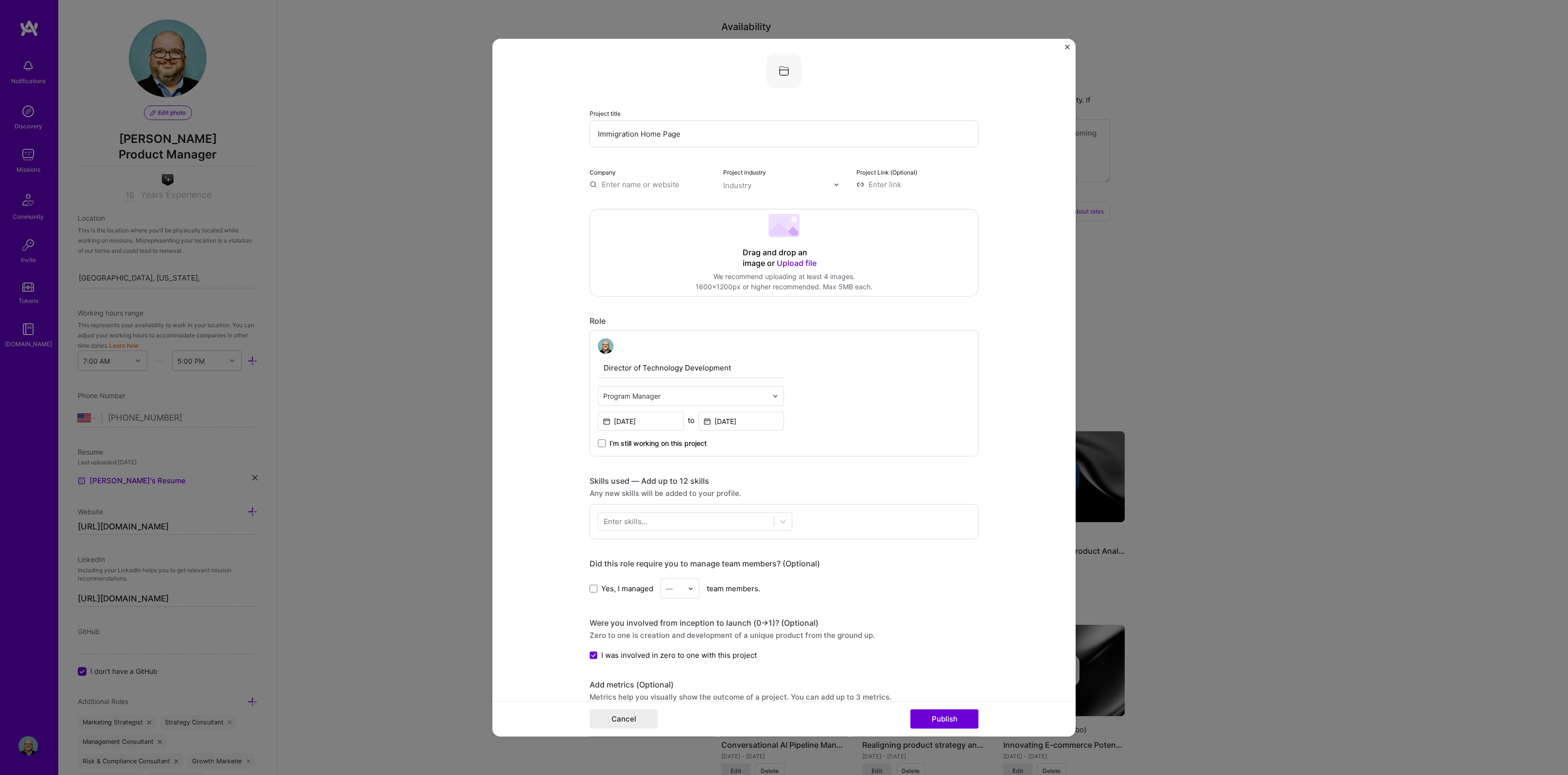
scroll to position [6, 0]
click at [744, 521] on div at bounding box center [686, 520] width 175 height 16
click at [568, 530] on form "Project title Immigration Home Page Company Project industry Industry Project L…" at bounding box center [784, 387] width 584 height 698
click at [634, 520] on div "program program" at bounding box center [686, 520] width 175 height 16
click at [635, 523] on div "program program" at bounding box center [686, 520] width 175 height 16
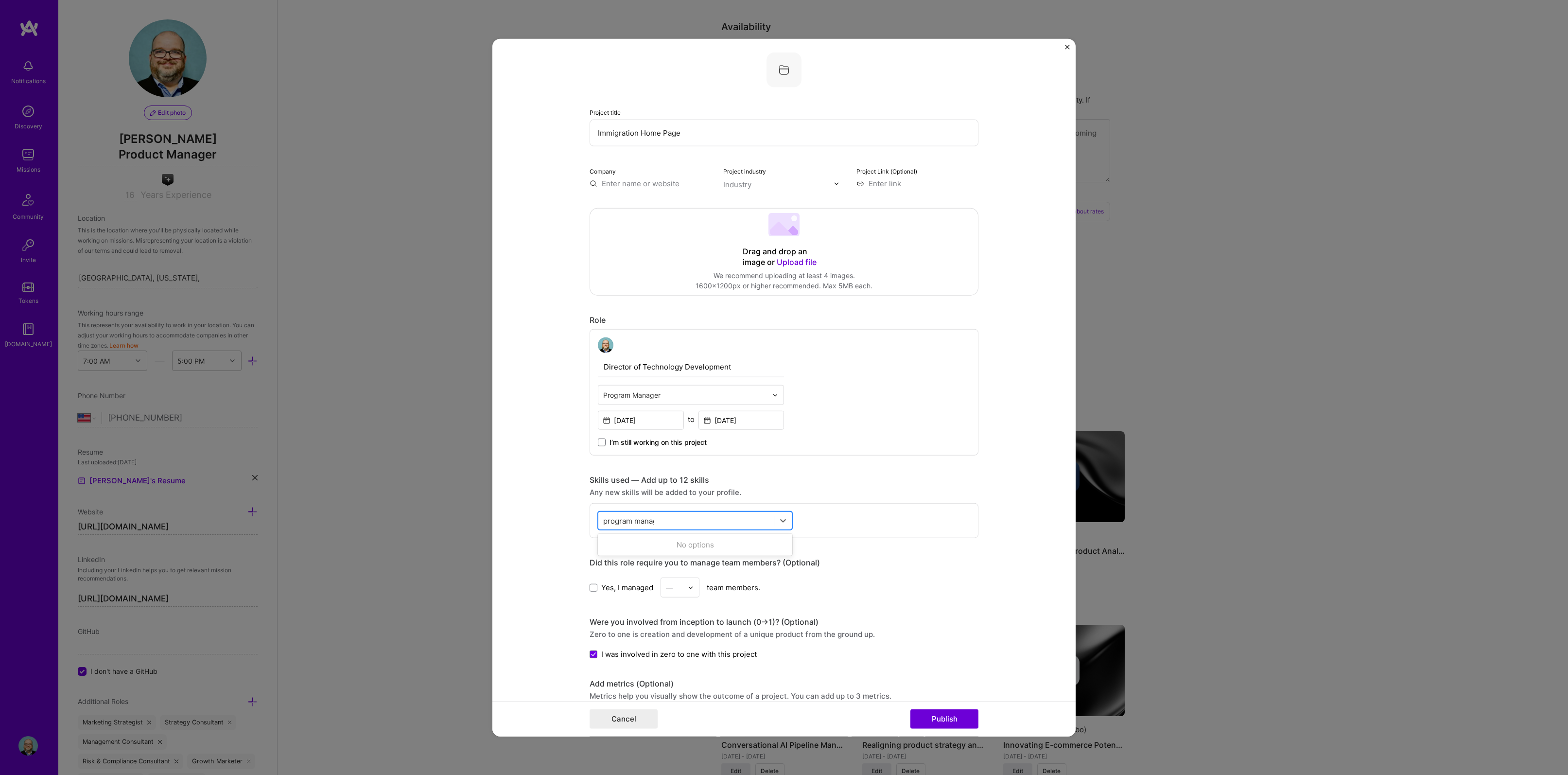
type input "program manage"
click at [605, 561] on span at bounding box center [607, 560] width 8 height 8
click at [0, 0] on input "checkbox" at bounding box center [0, 0] width 0 height 0
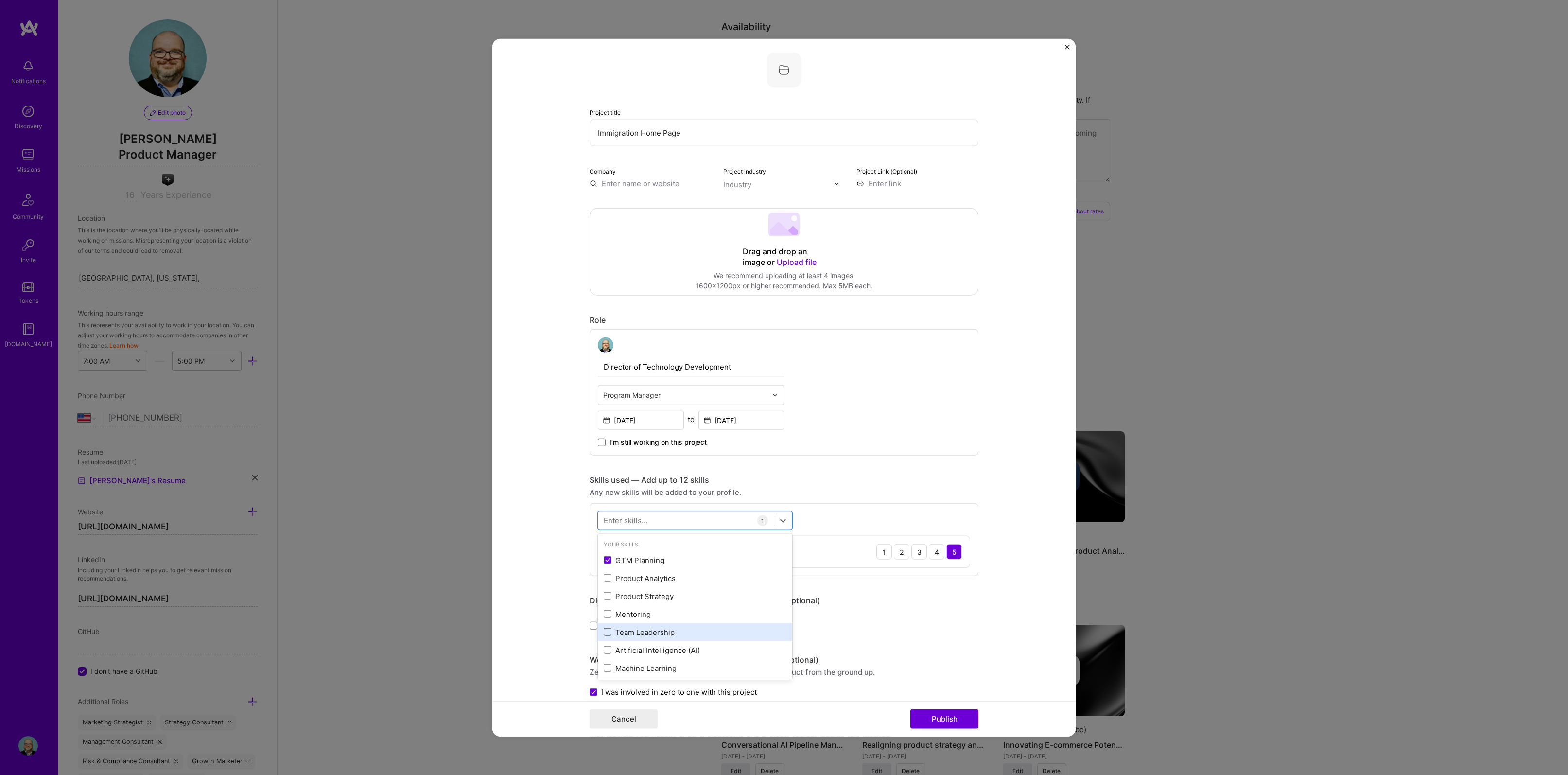
click at [604, 631] on span at bounding box center [607, 632] width 8 height 8
click at [0, 0] on input "checkbox" at bounding box center [0, 0] width 0 height 0
click at [604, 606] on div "Wireframing" at bounding box center [695, 602] width 183 height 11
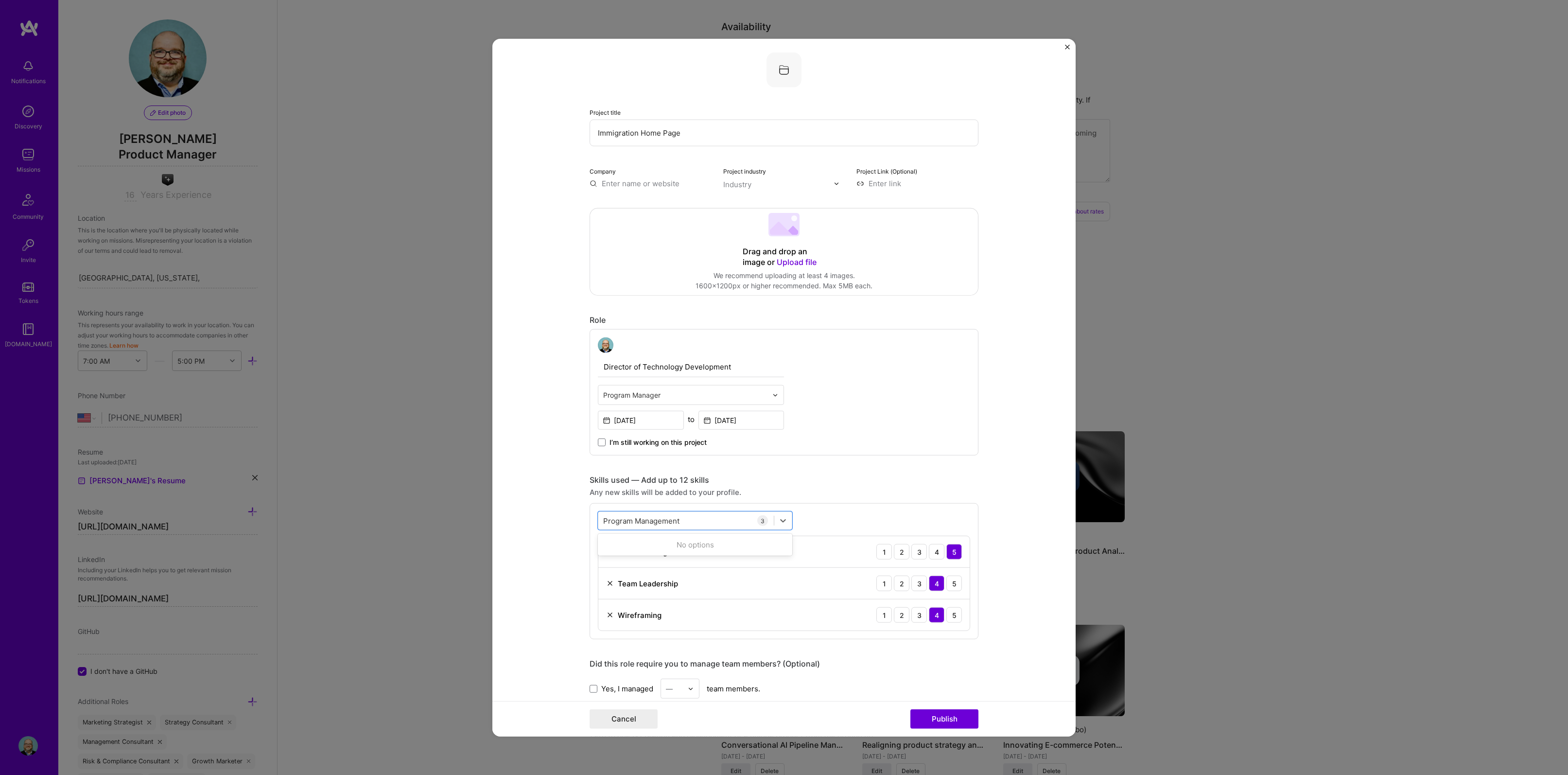
click at [910, 708] on button "Publish" at bounding box center [944, 718] width 68 height 19
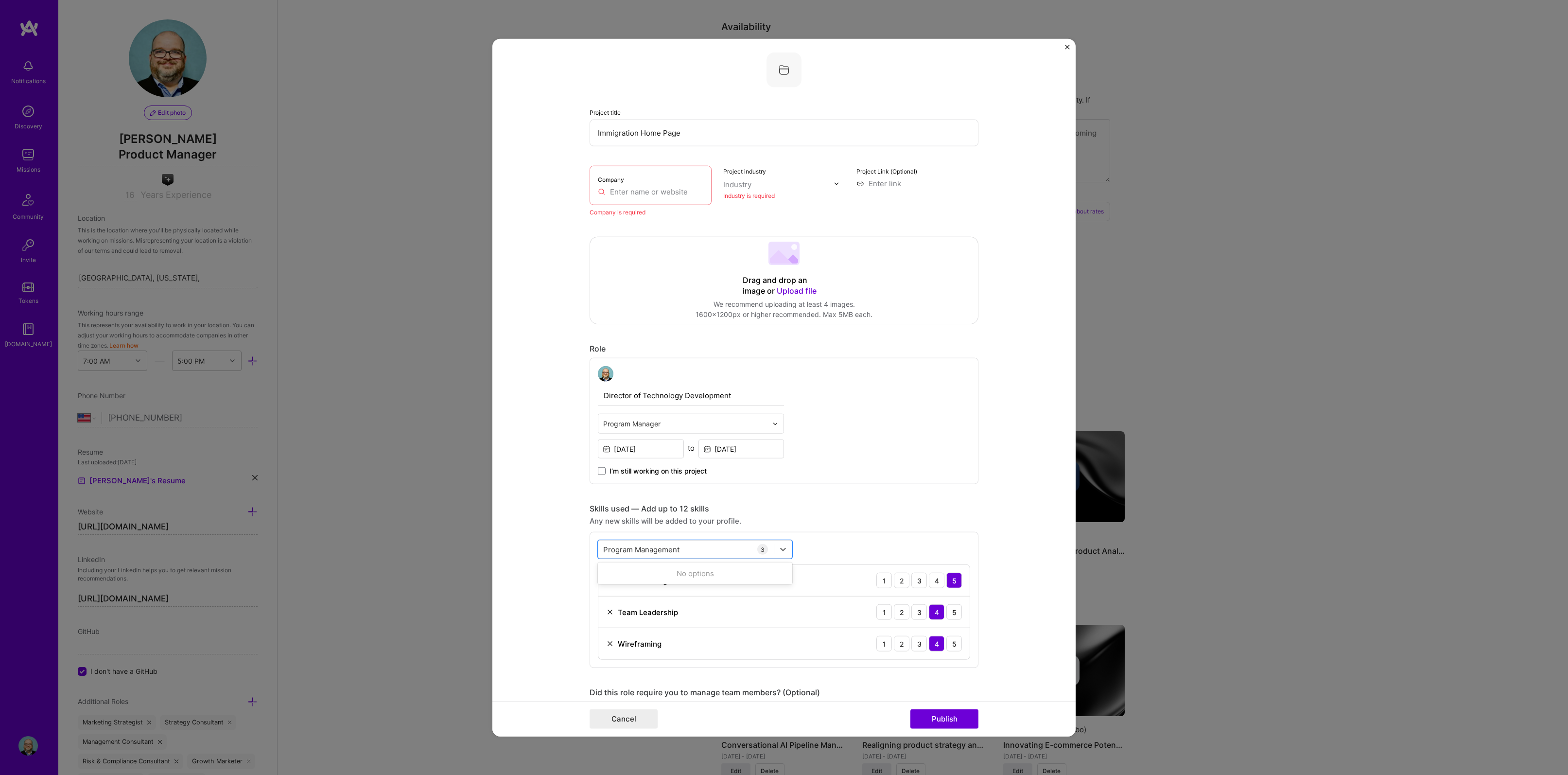
scroll to position [19, 0]
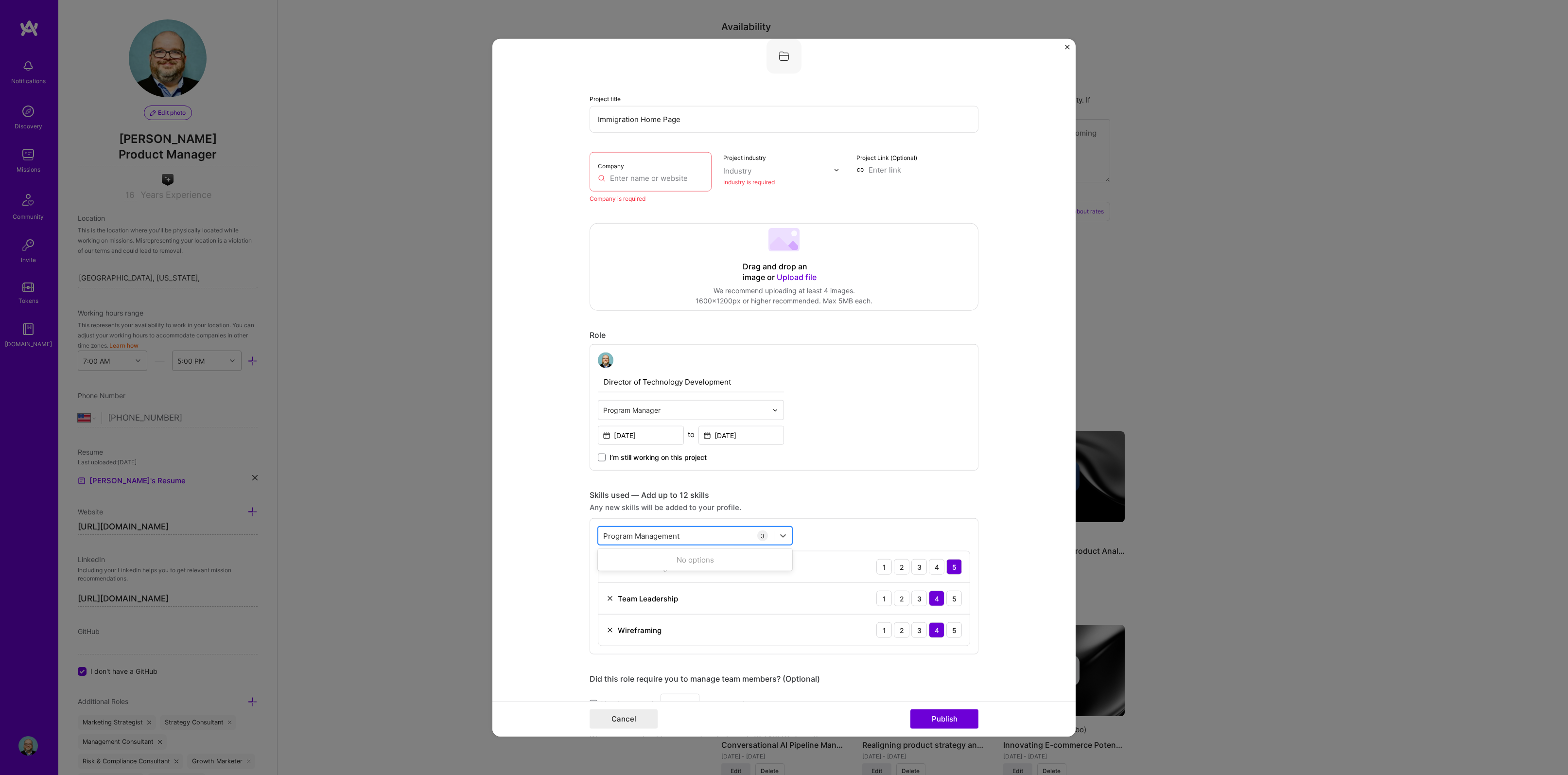
click at [677, 535] on input "Program Management" at bounding box center [641, 535] width 77 height 11
drag, startPoint x: 677, startPoint y: 535, endPoint x: 569, endPoint y: 532, distance: 108.0
click at [569, 532] on form "Project title Immigration Home Page Company Company is required Project industr…" at bounding box center [784, 387] width 584 height 698
type input "P"
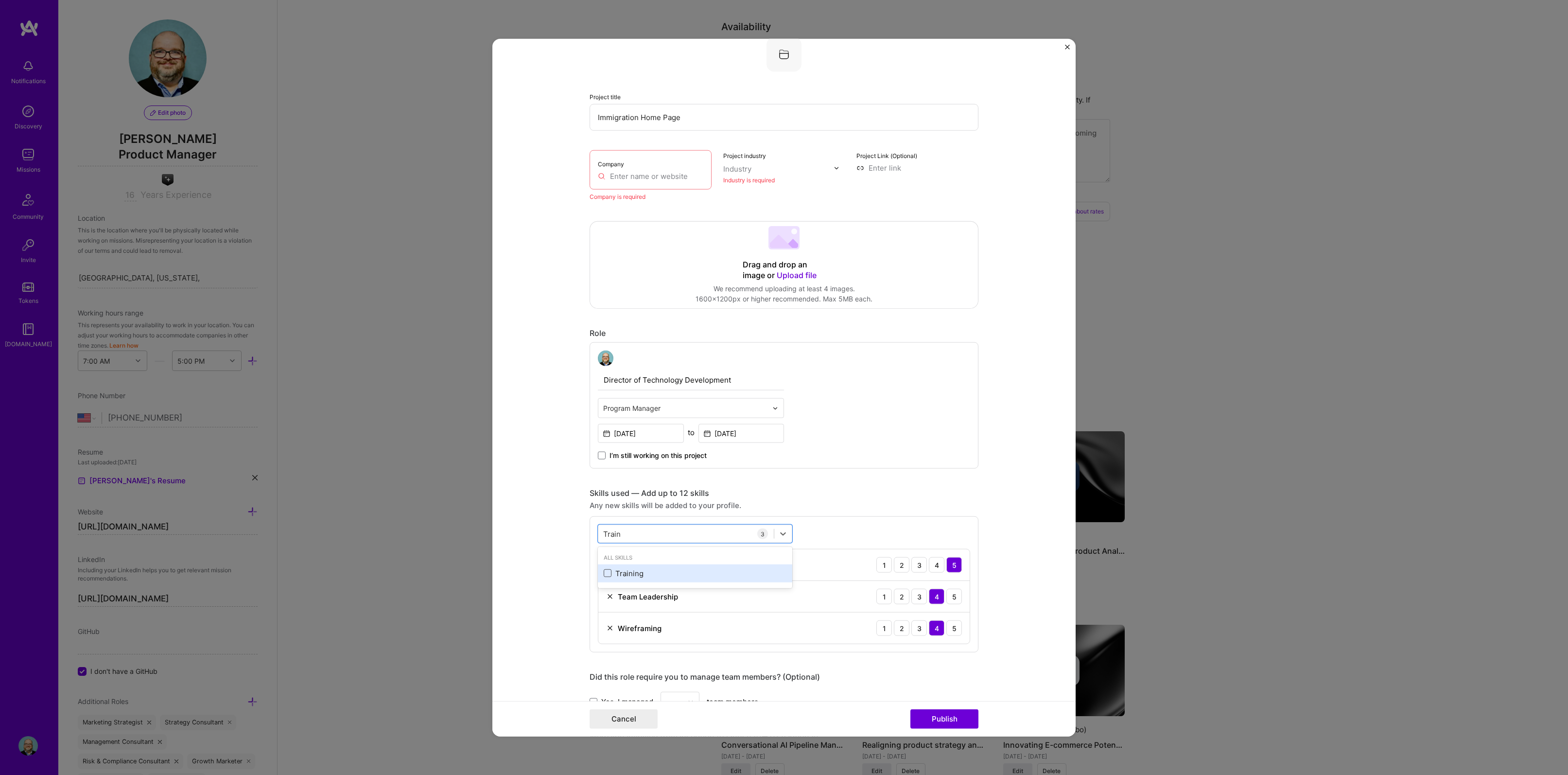
click at [605, 577] on span at bounding box center [607, 573] width 8 height 8
click at [0, 0] on input "checkbox" at bounding box center [0, 0] width 0 height 0
click at [647, 527] on div "Train Train" at bounding box center [686, 534] width 175 height 16
click at [647, 531] on div "Train Train" at bounding box center [686, 534] width 175 height 16
click at [932, 661] on div "4" at bounding box center [936, 660] width 16 height 16
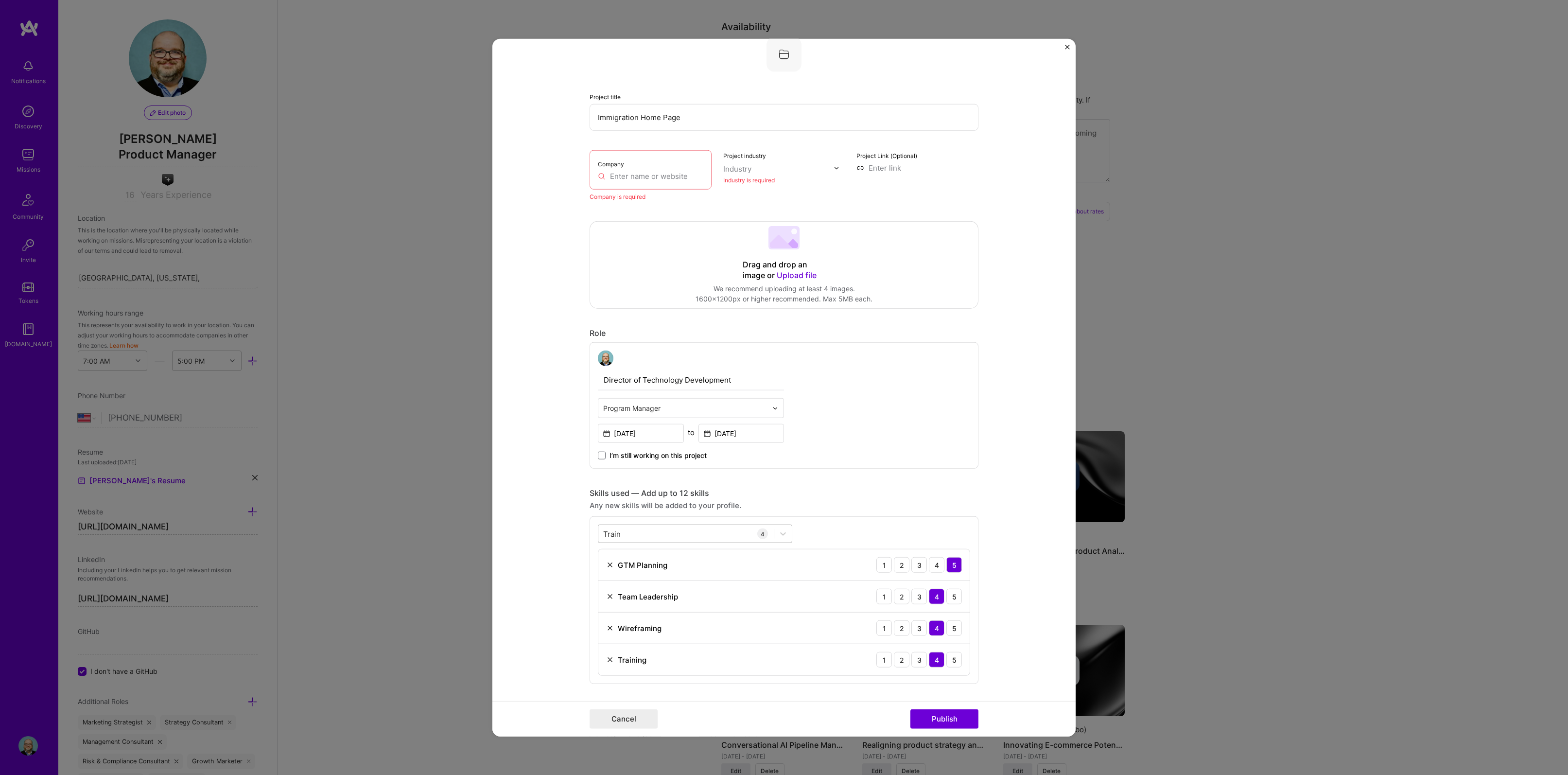
click at [684, 540] on div "Train Train" at bounding box center [686, 534] width 175 height 16
click at [674, 534] on div "Train Train" at bounding box center [686, 534] width 175 height 16
drag, startPoint x: 671, startPoint y: 534, endPoint x: 588, endPoint y: 531, distance: 83.1
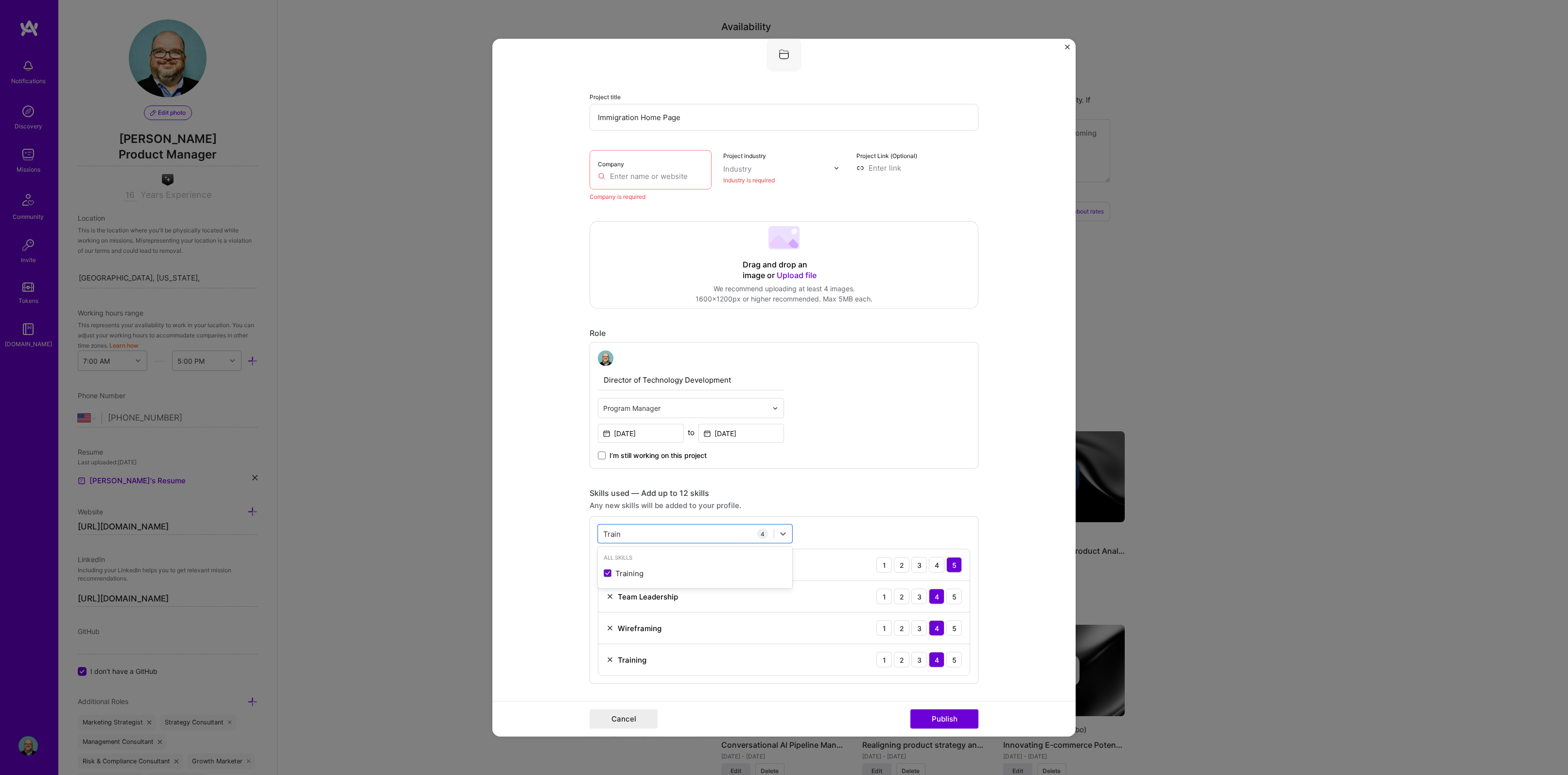
click at [590, 530] on div "option Training, selected. option Training focused, 0 of 2. 1 result available …" at bounding box center [784, 599] width 389 height 168
type input "T"
type input "D"
type input "L"
type input "Program"
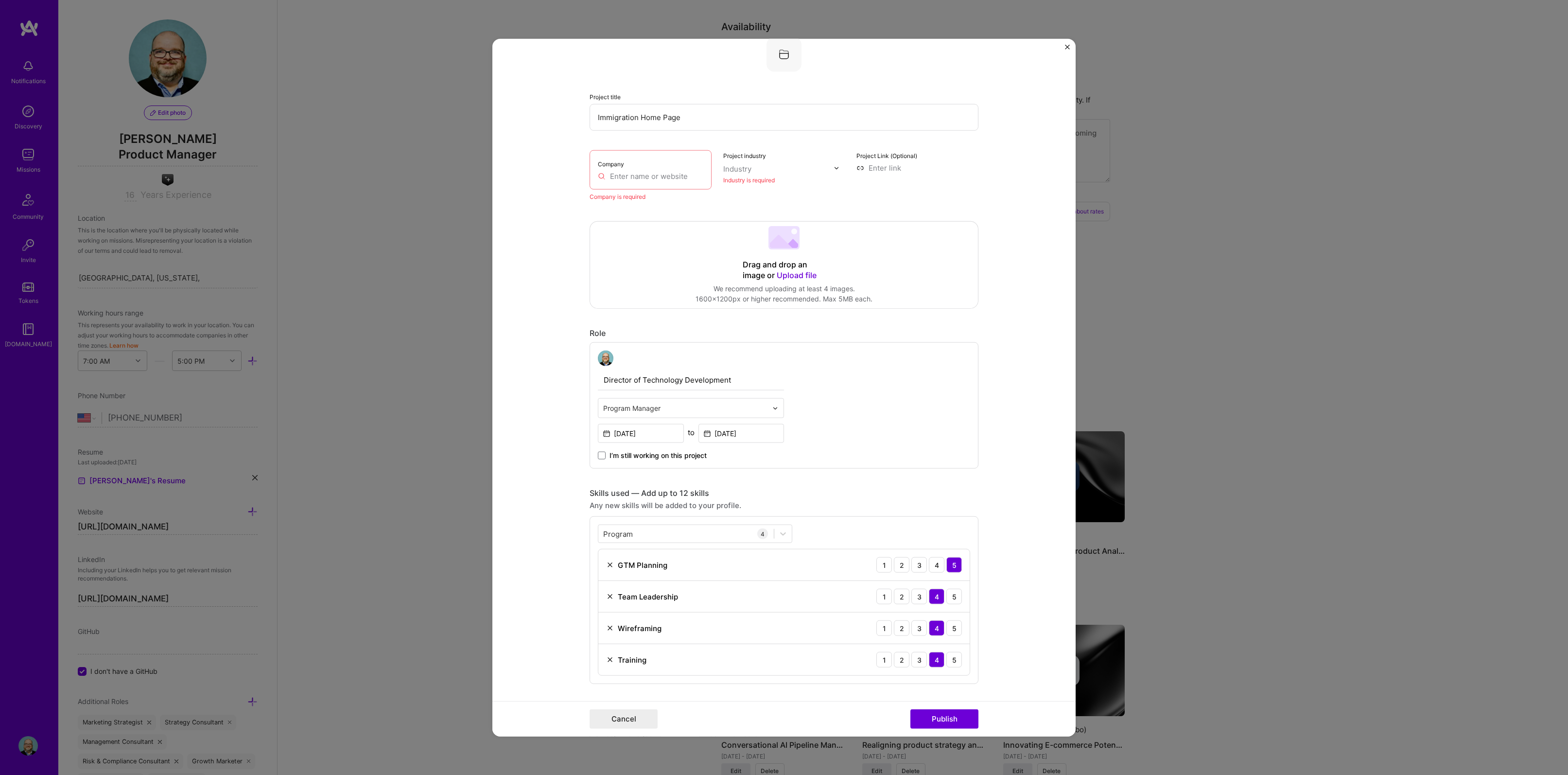
click at [565, 560] on form "Project title Immigration Home Page Company Company is required Project industr…" at bounding box center [784, 387] width 584 height 698
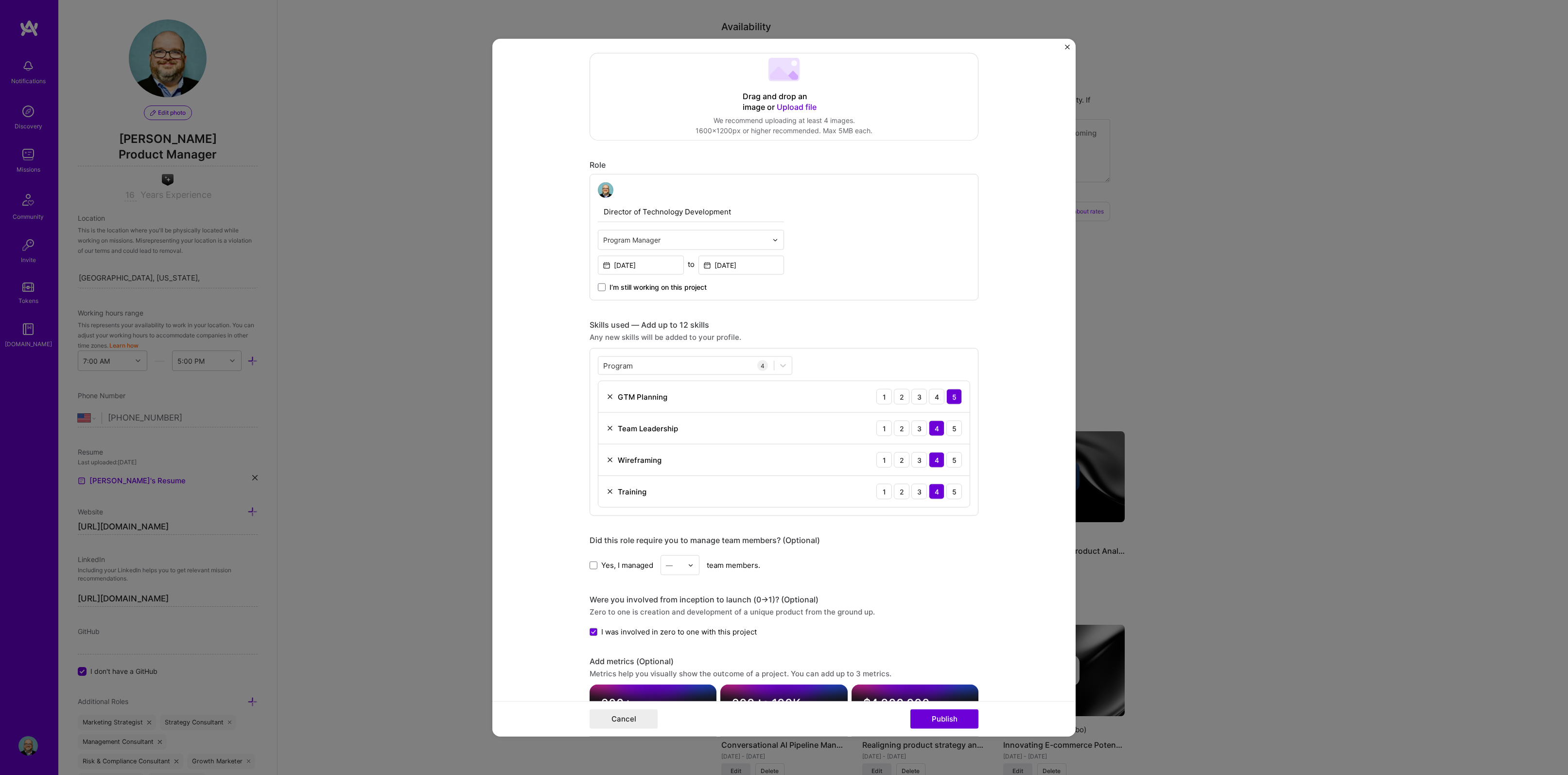
scroll to position [197, 0]
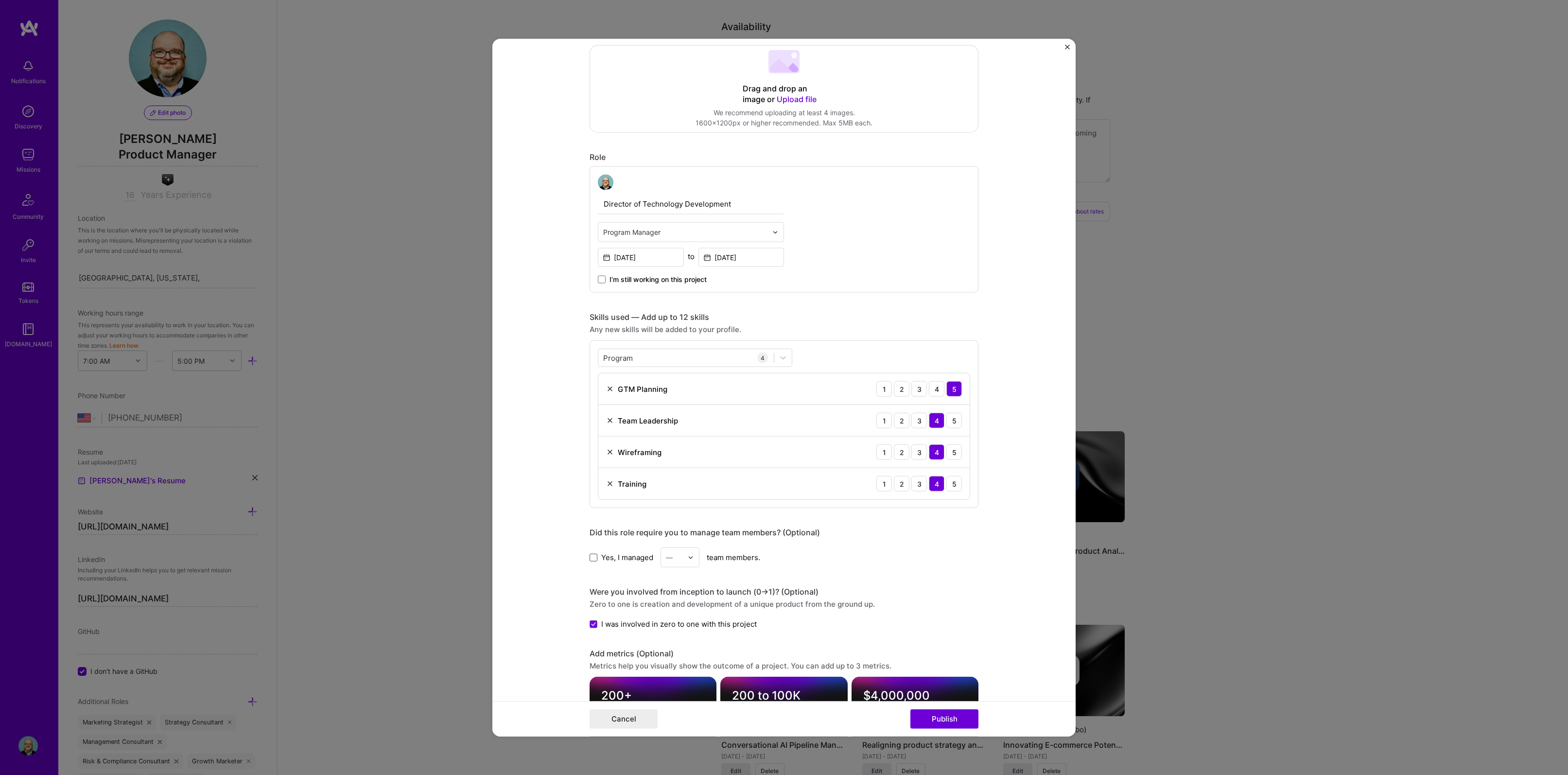
click at [590, 558] on span at bounding box center [593, 556] width 8 height 8
click at [0, 0] on input "Yes, I managed" at bounding box center [0, 0] width 0 height 0
click at [688, 557] on img at bounding box center [691, 556] width 6 height 6
click at [677, 676] on div "6" at bounding box center [680, 673] width 33 height 18
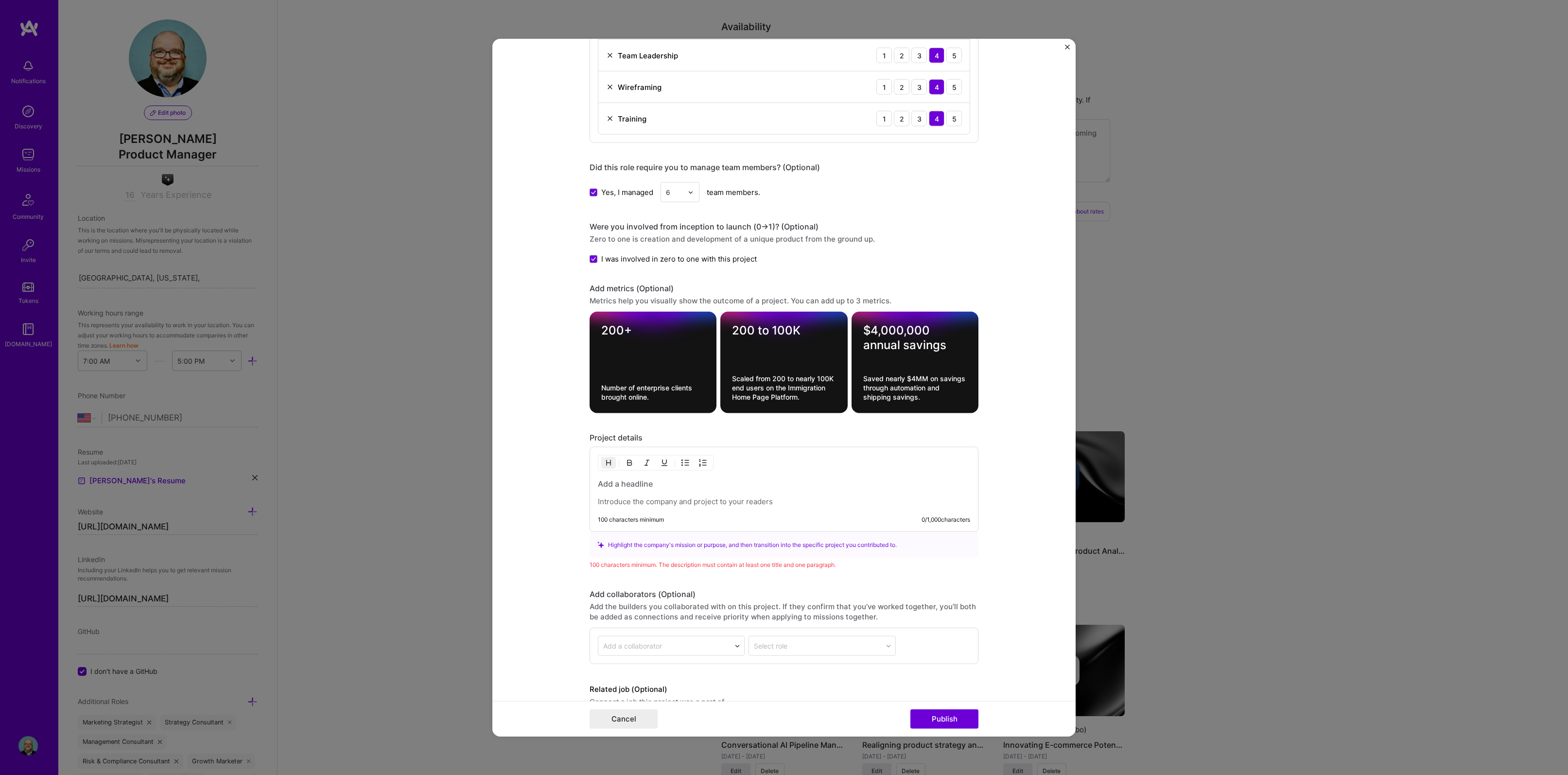
scroll to position [578, 0]
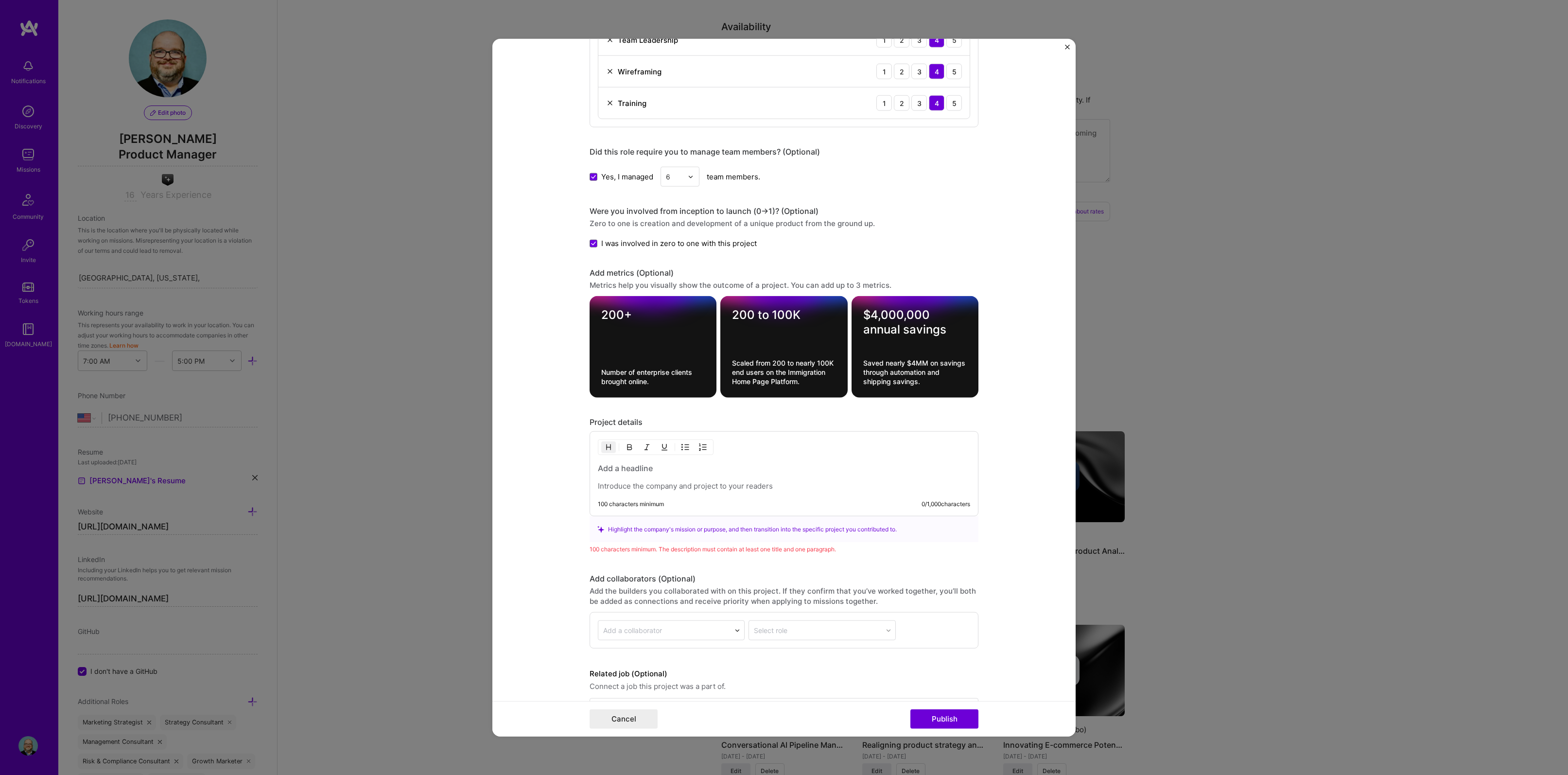
click at [599, 469] on h3 at bounding box center [784, 468] width 372 height 11
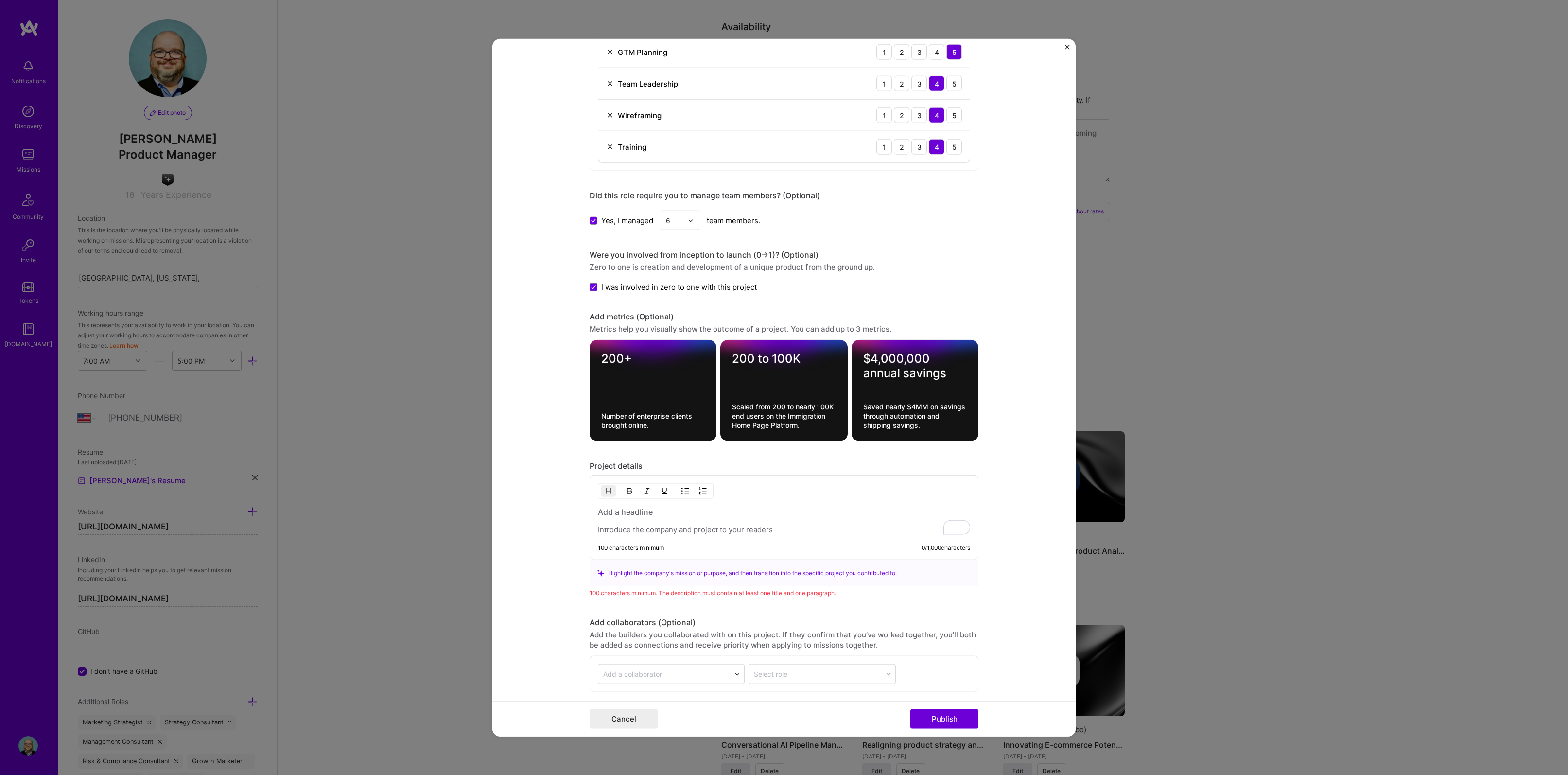
scroll to position [0, 0]
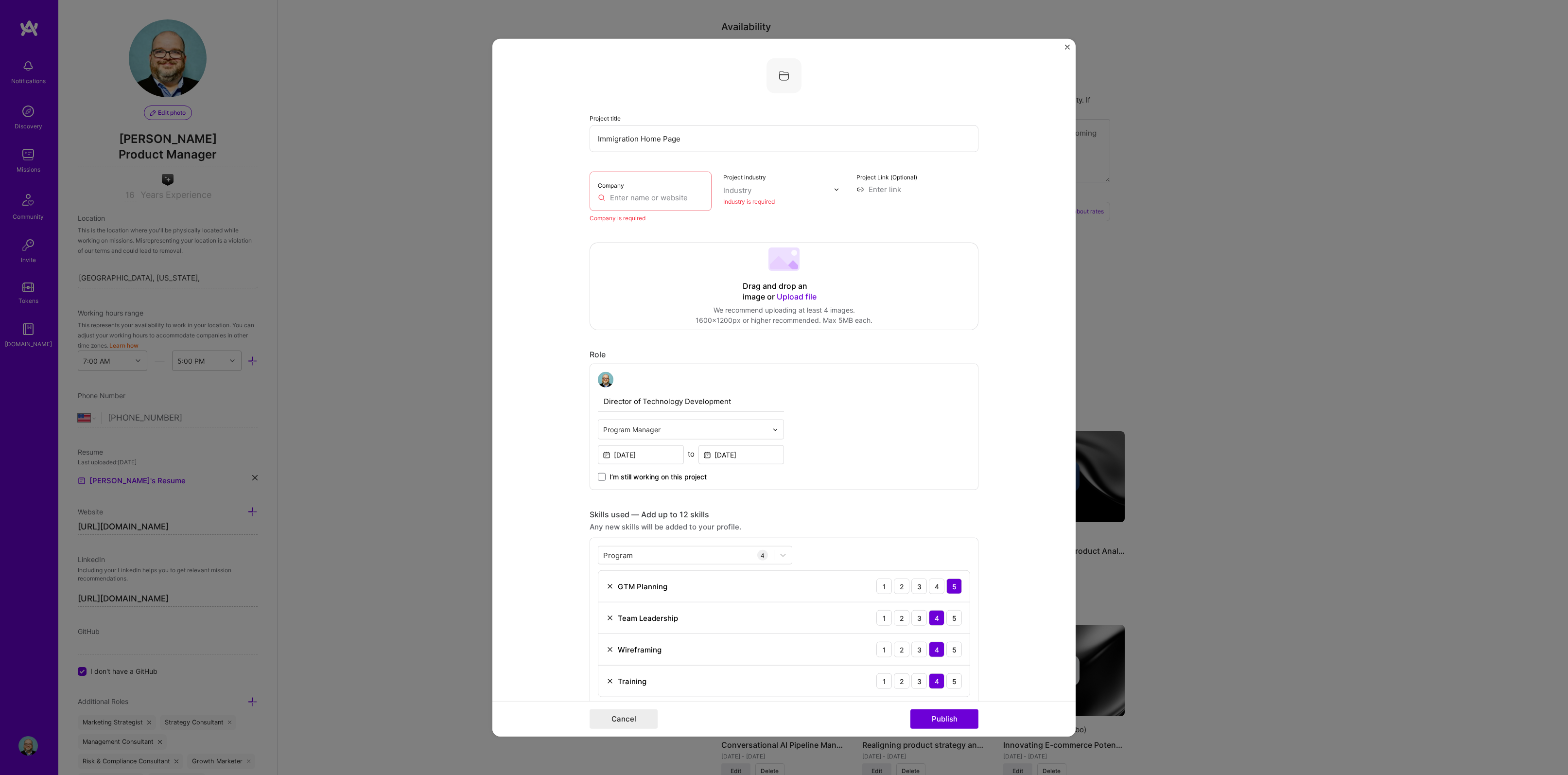
click at [610, 196] on input "text" at bounding box center [650, 197] width 105 height 11
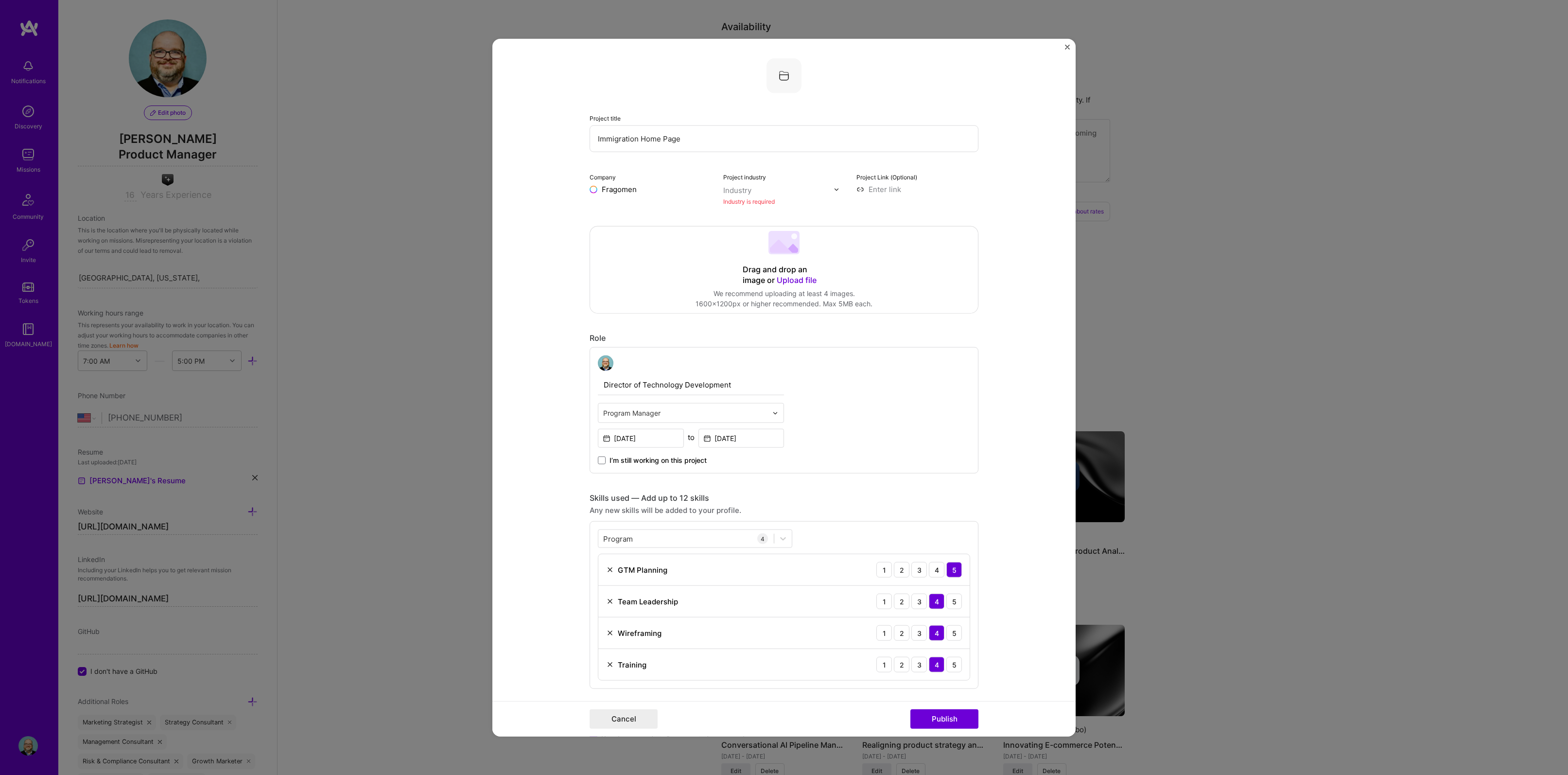
type input "Fragomen"
click at [910, 708] on button "Publish" at bounding box center [944, 718] width 68 height 19
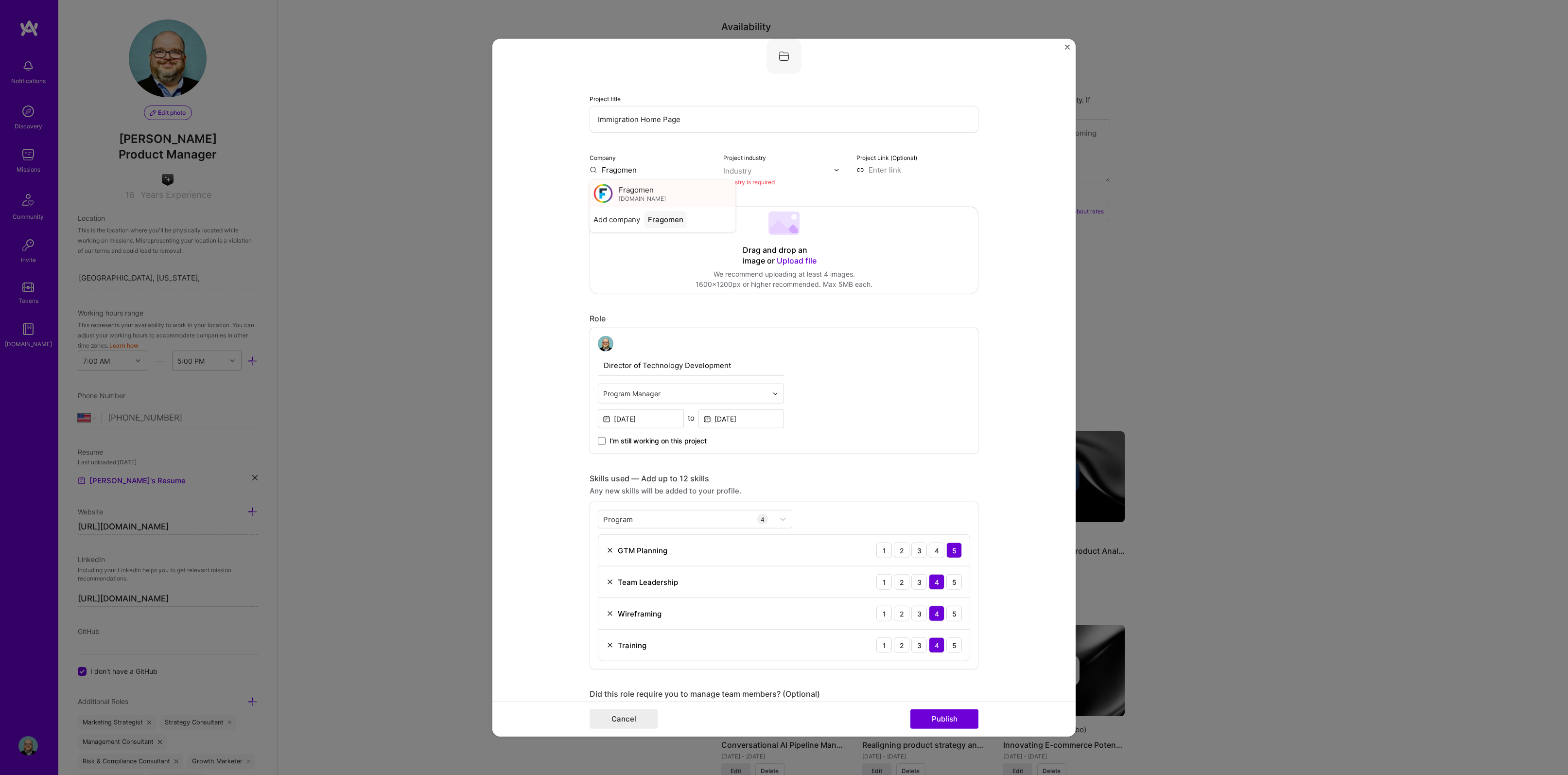
click at [639, 196] on span "[DOMAIN_NAME]" at bounding box center [642, 198] width 47 height 8
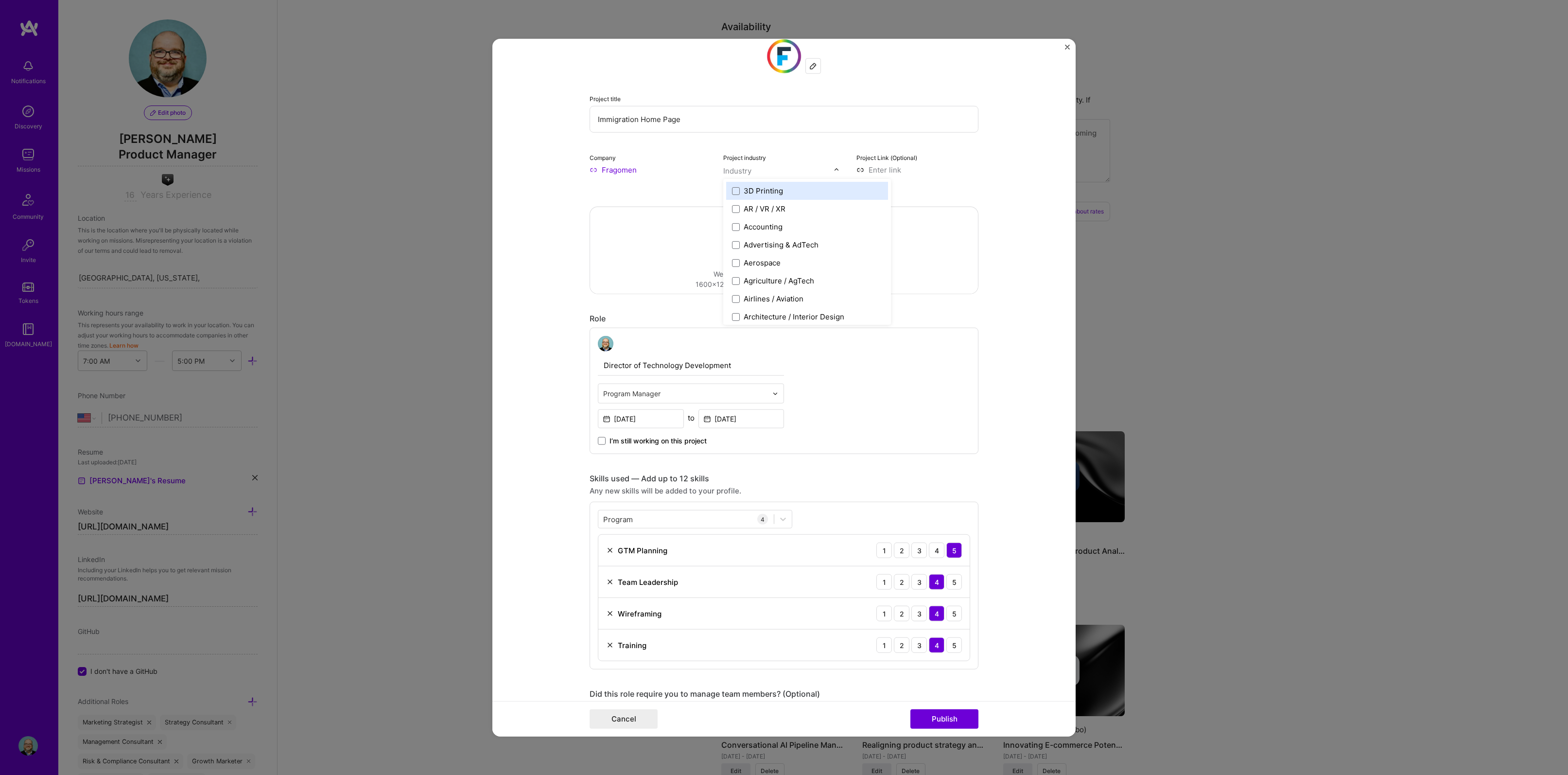
click at [834, 170] on img at bounding box center [836, 169] width 6 height 6
type input "leg"
click at [732, 192] on span at bounding box center [735, 190] width 8 height 8
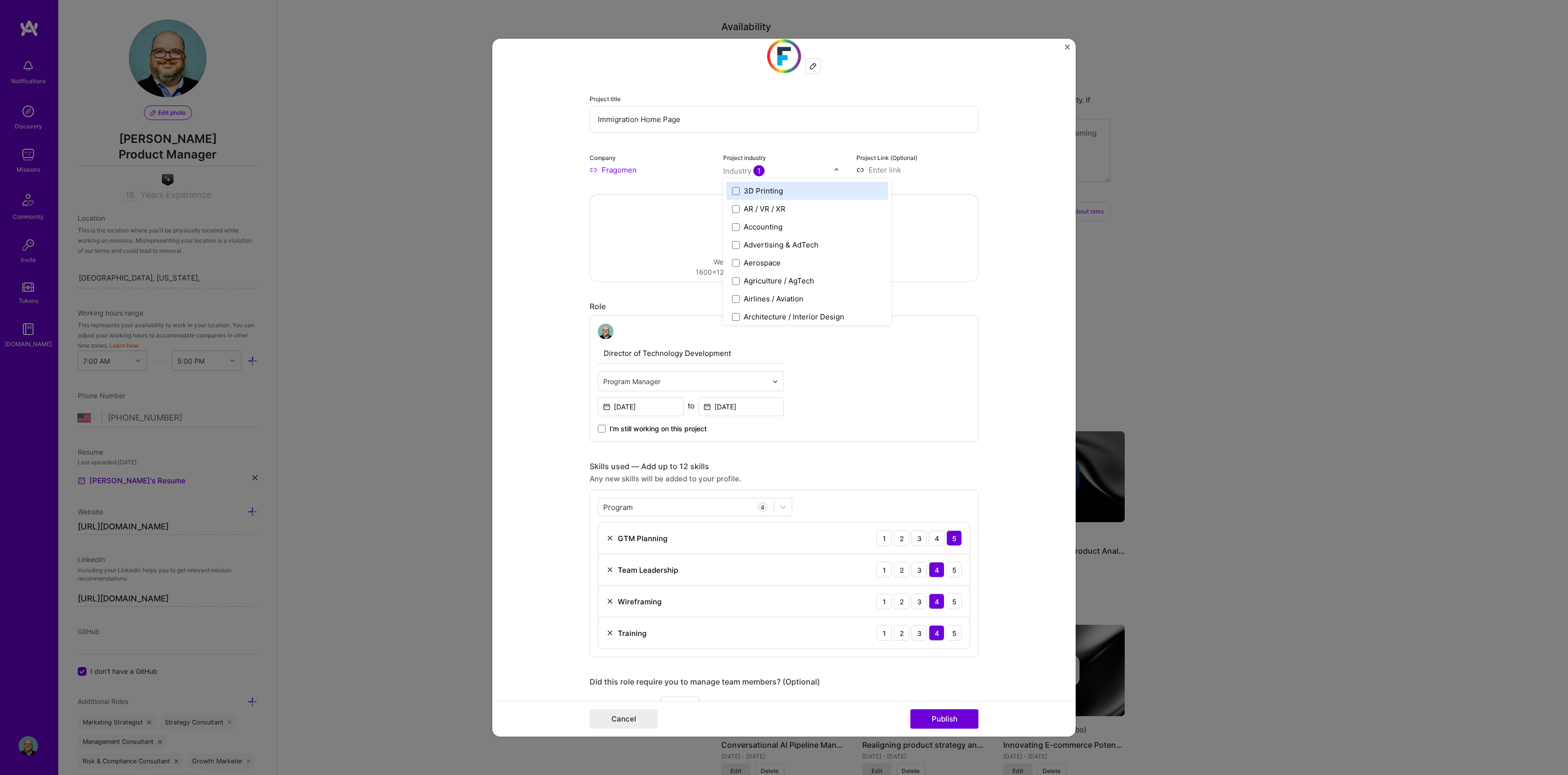
click at [994, 178] on form "Project title Immigration Home Page Company Fragomen Project industry option La…" at bounding box center [784, 387] width 584 height 698
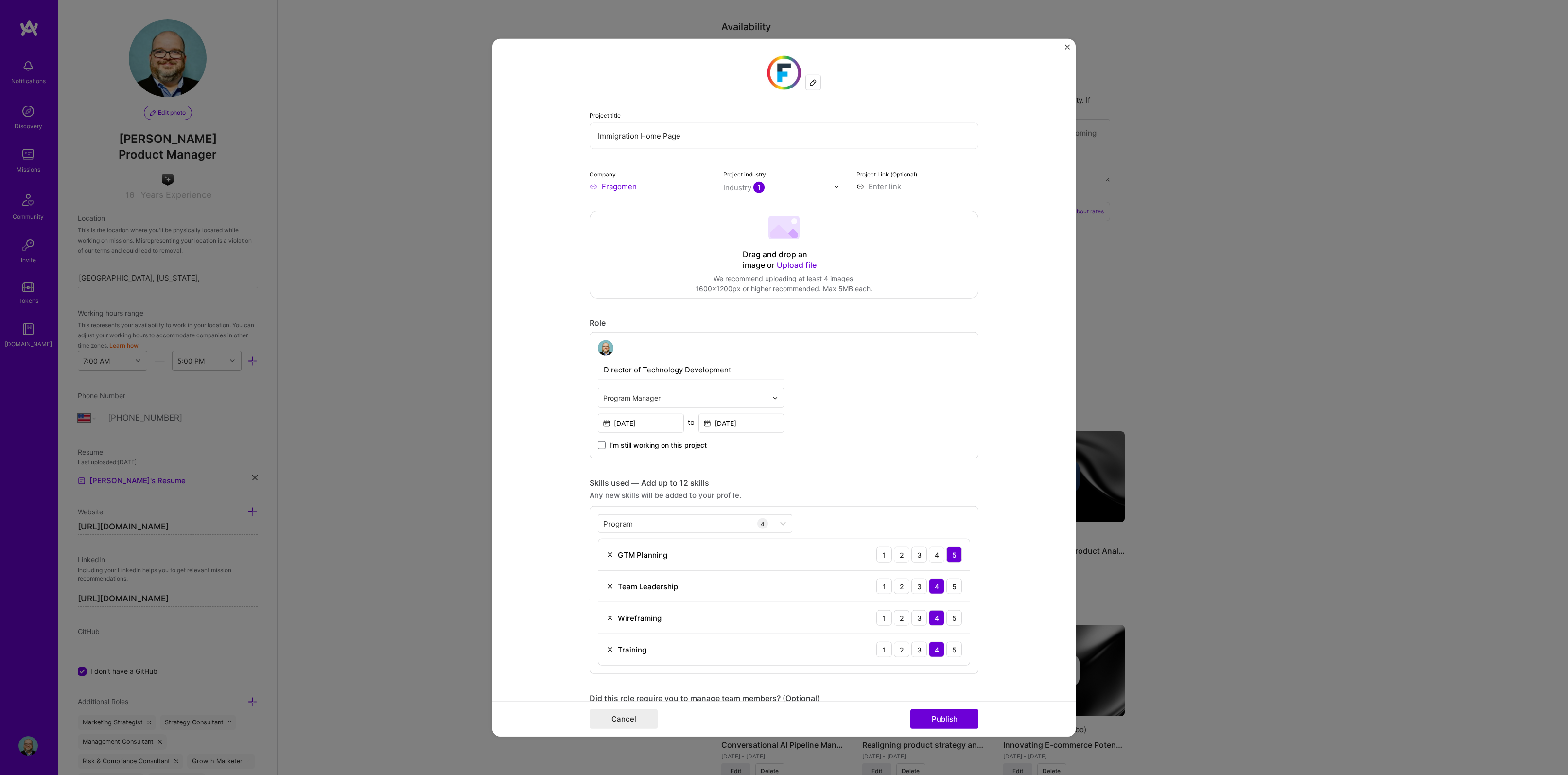
scroll to position [0, 0]
drag, startPoint x: 726, startPoint y: 146, endPoint x: 638, endPoint y: 130, distance: 89.4
click at [638, 130] on input "Immigration Home Page" at bounding box center [784, 139] width 389 height 26
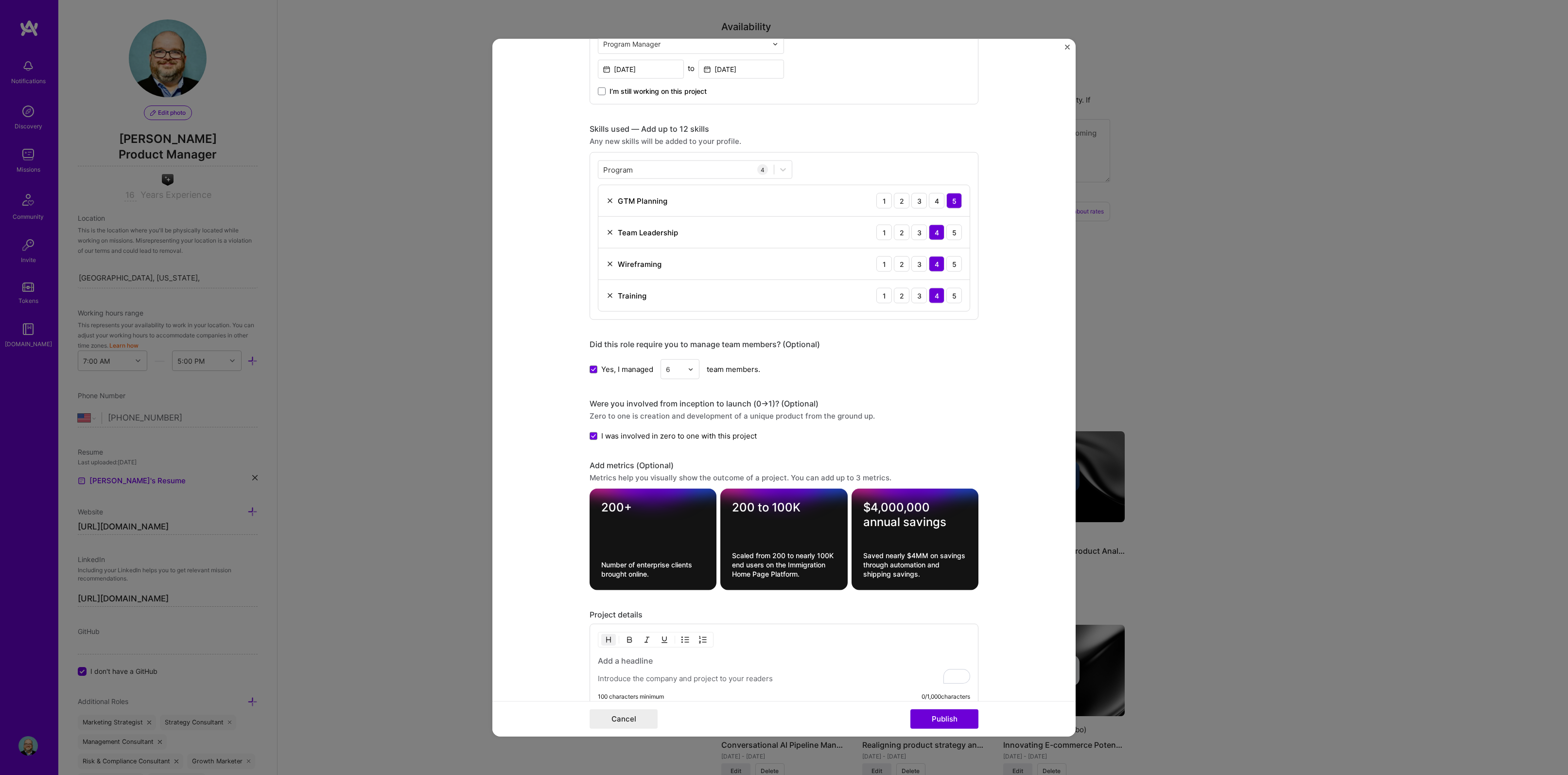
scroll to position [503, 0]
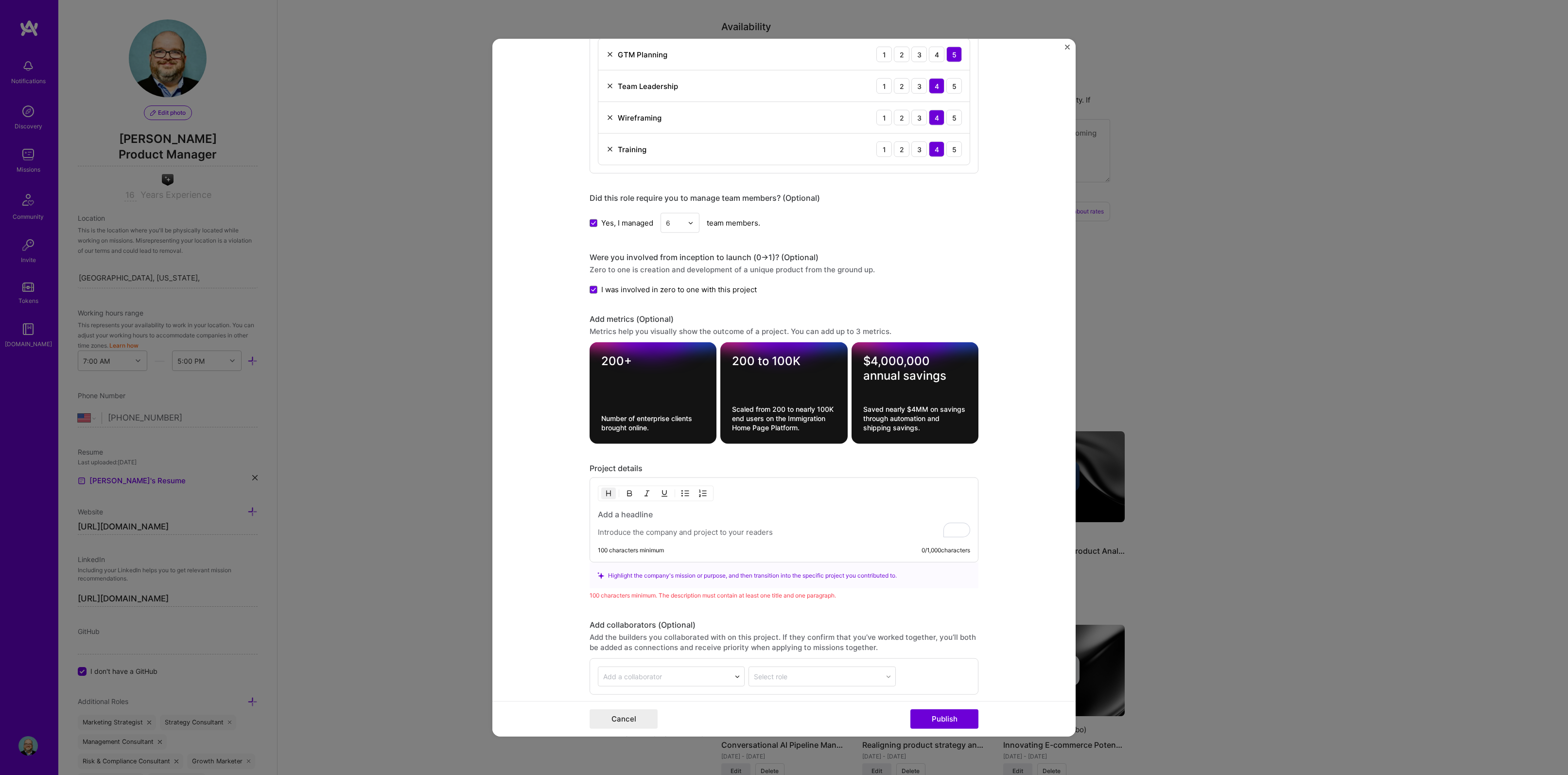
type input "Scaling Legal Firm Automation Through Technology"
click at [608, 517] on h3 "To enrich screen reader interactions, please activate Accessibility in Grammarl…" at bounding box center [784, 514] width 372 height 11
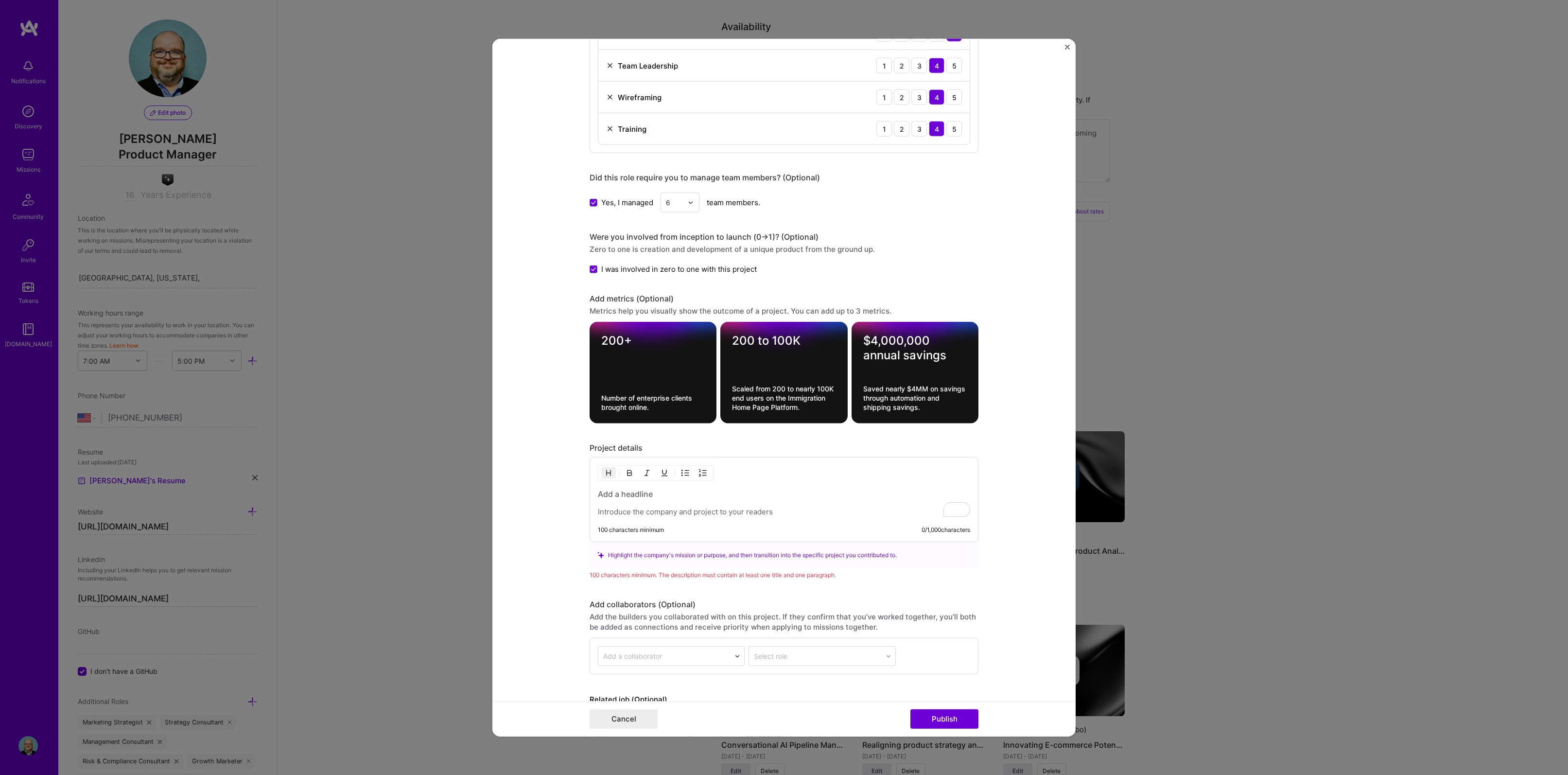
scroll to position [0, 0]
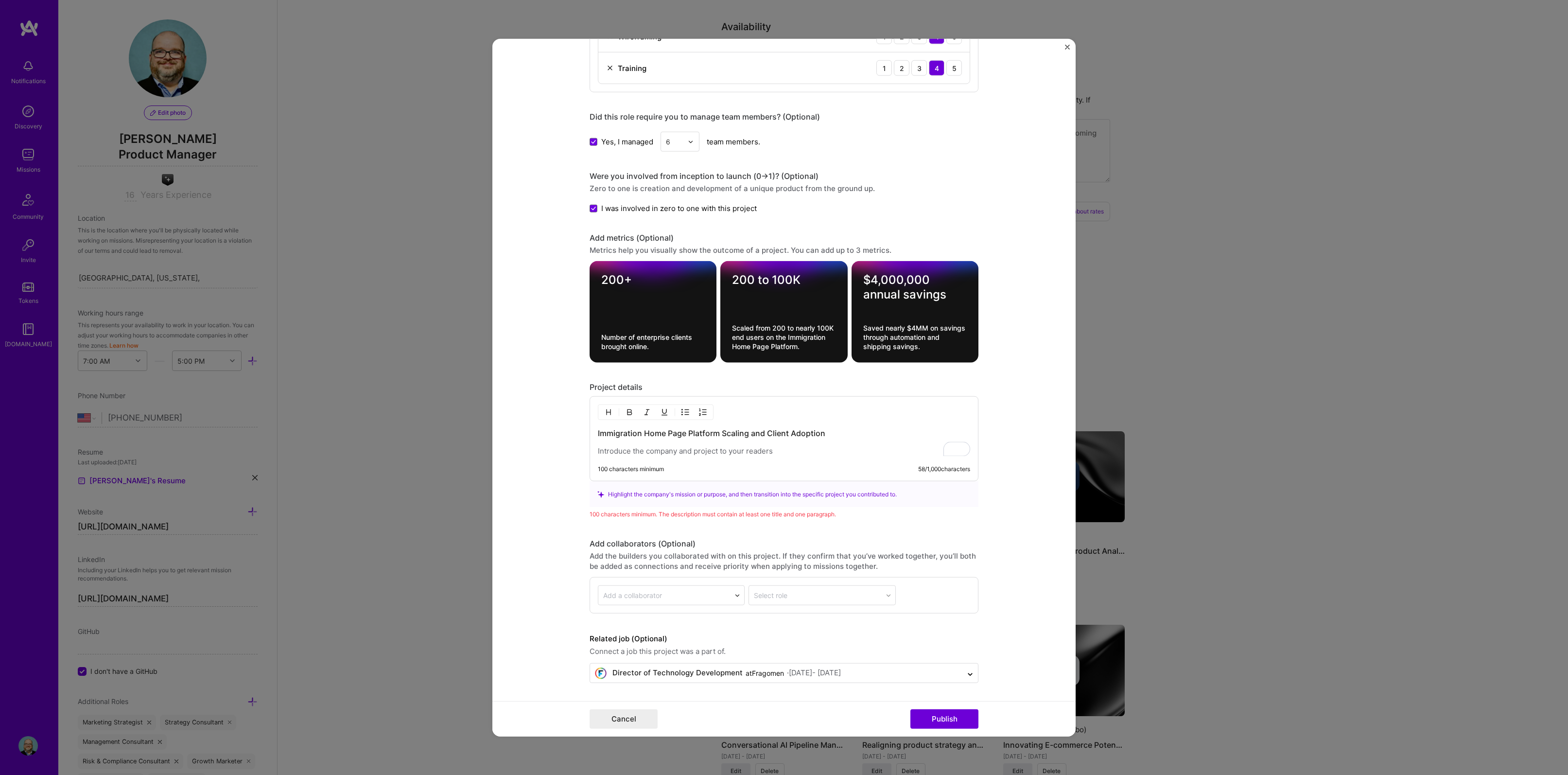
click at [598, 452] on p "To enrich screen reader interactions, please activate Accessibility in Grammarl…" at bounding box center [784, 450] width 372 height 10
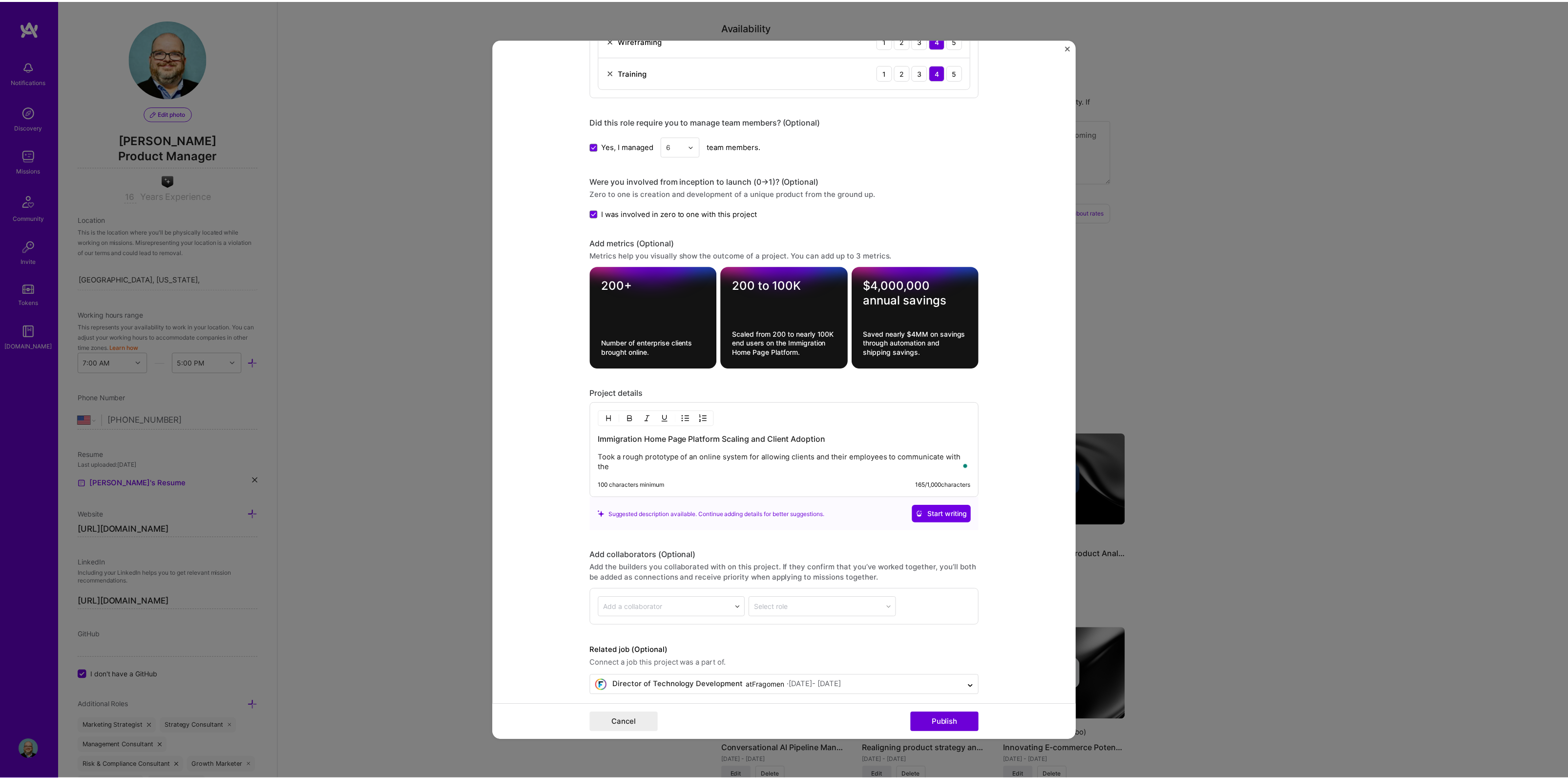
scroll to position [588, 0]
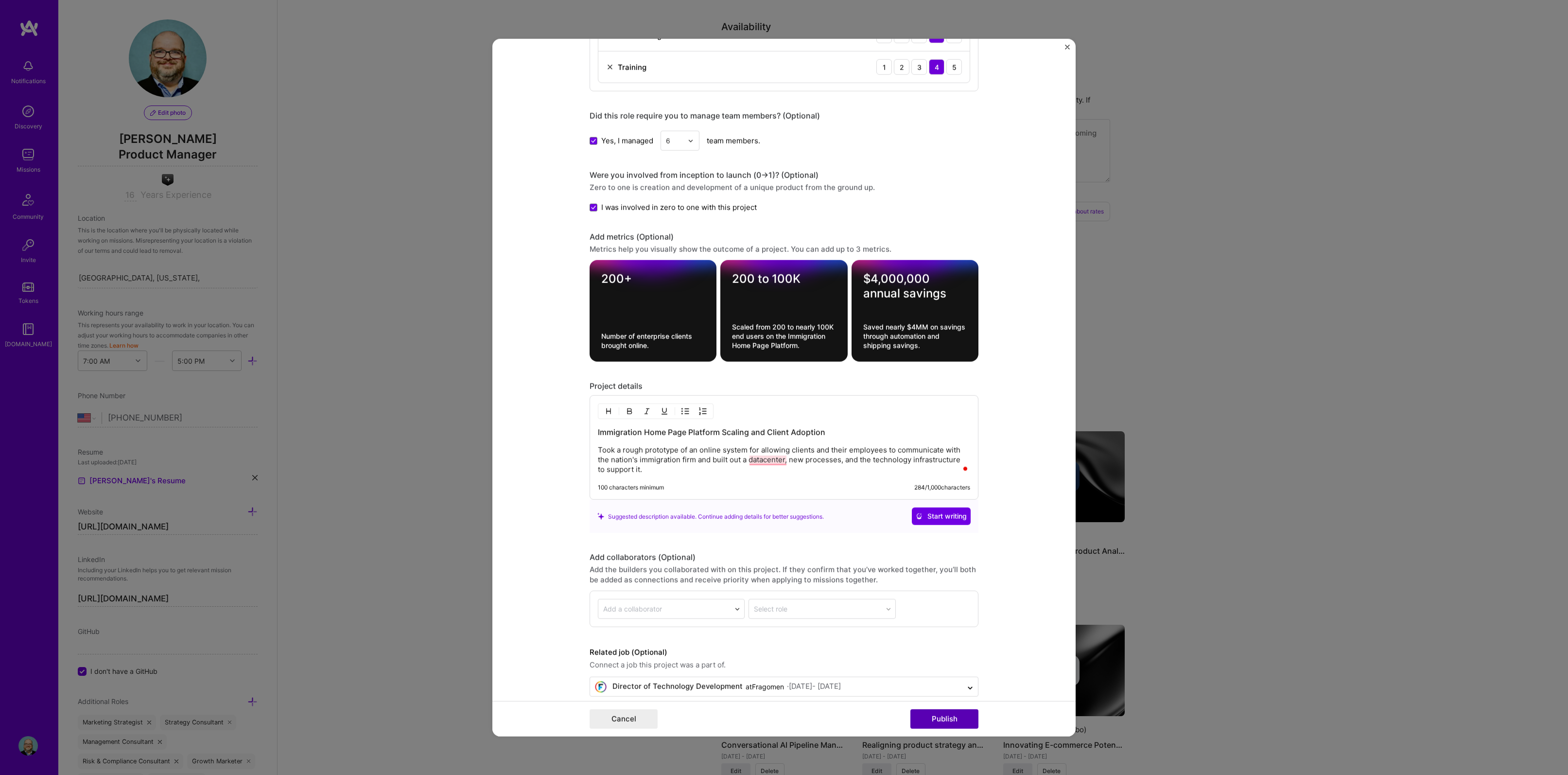
click at [958, 719] on button "Publish" at bounding box center [944, 718] width 68 height 19
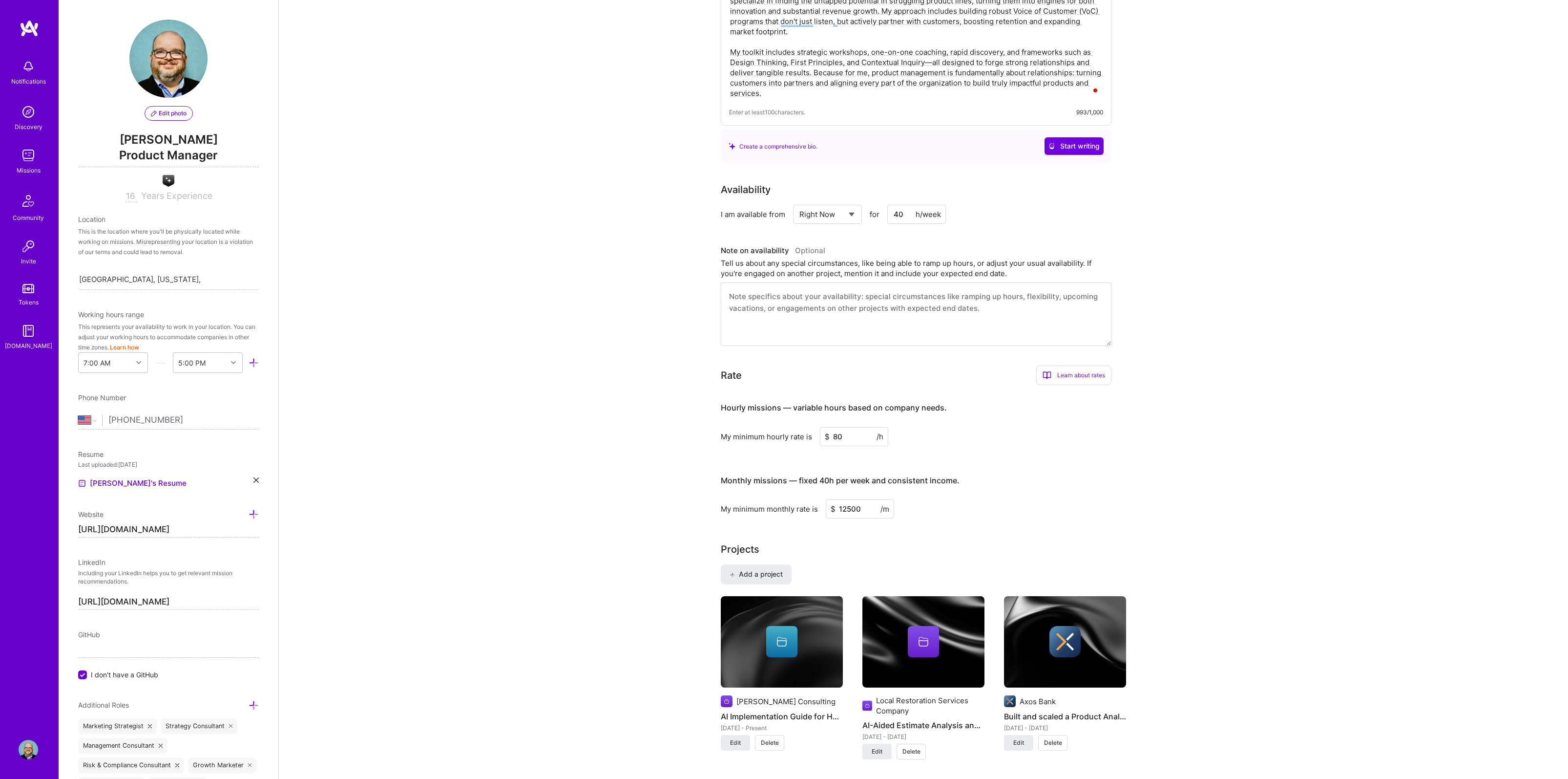
scroll to position [0, 0]
